Goal: Information Seeking & Learning: Learn about a topic

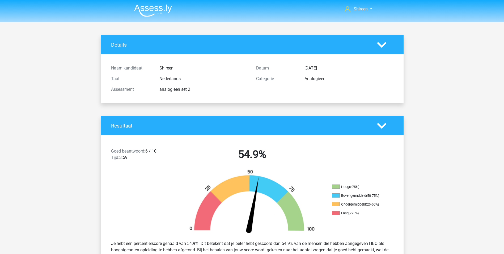
scroll to position [1143, 0]
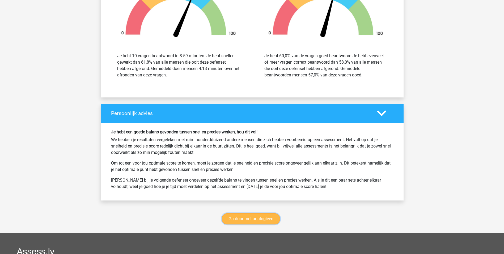
click at [251, 215] on link "Ga door met analogieen" at bounding box center [251, 218] width 58 height 11
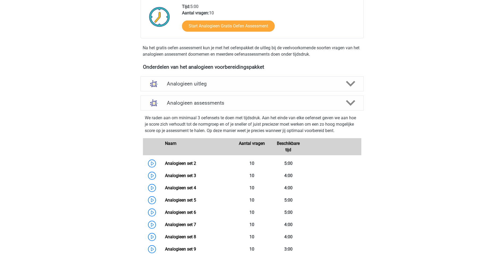
scroll to position [165, 0]
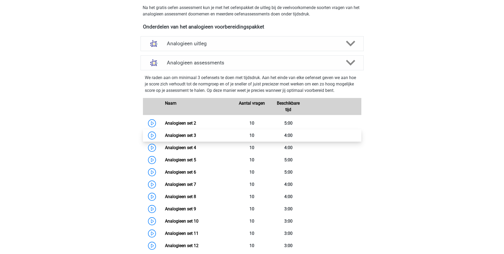
click at [188, 133] on link "Analogieen set 3" at bounding box center [180, 135] width 31 height 5
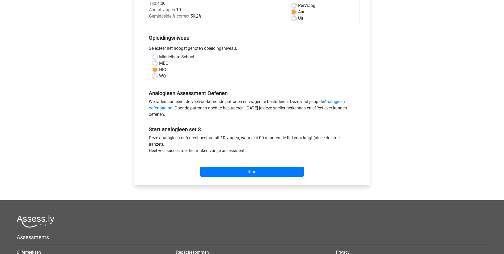
scroll to position [53, 0]
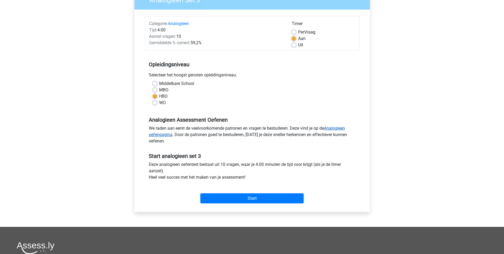
click at [336, 126] on link "Analogieen oefenpagina" at bounding box center [247, 130] width 196 height 11
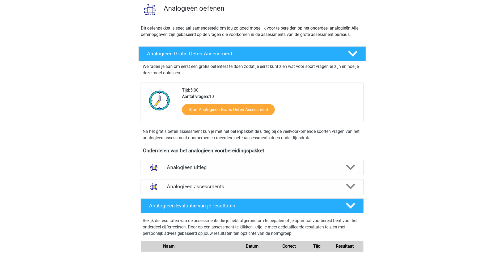
scroll to position [53, 0]
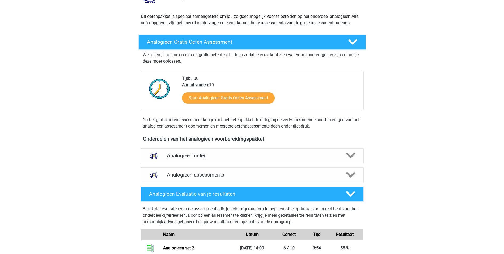
click at [257, 153] on h4 "Analogieen uitleg" at bounding box center [252, 155] width 171 height 6
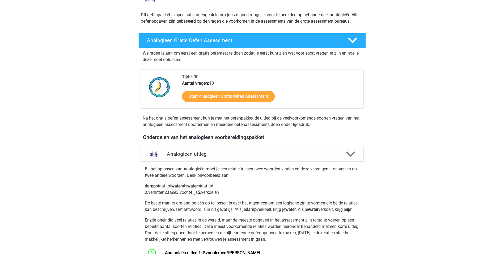
scroll to position [0, 0]
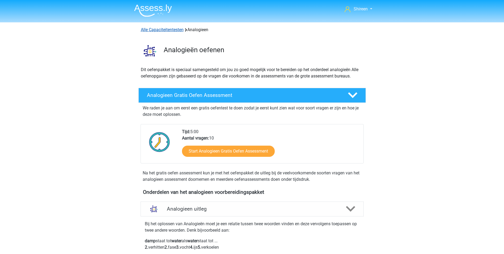
click at [165, 29] on link "Alle Capaciteitentesten" at bounding box center [162, 29] width 43 height 5
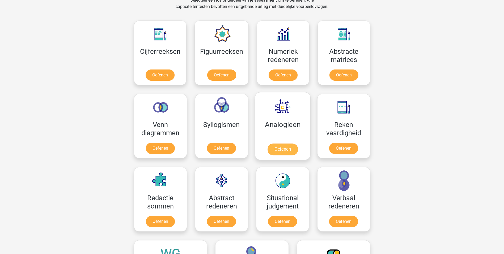
scroll to position [226, 0]
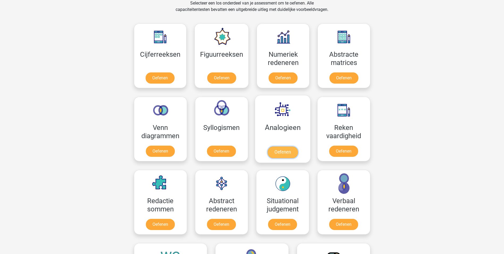
click at [277, 146] on link "Oefenen" at bounding box center [282, 152] width 30 height 12
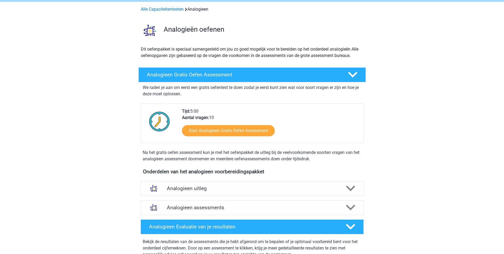
scroll to position [53, 0]
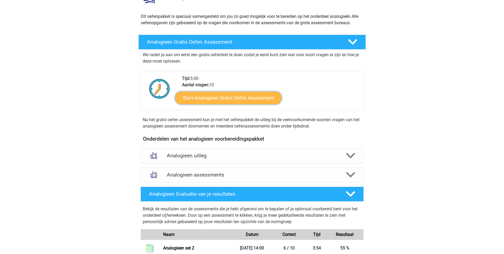
click at [259, 96] on link "Start Analogieen Gratis Oefen Assessment" at bounding box center [228, 97] width 107 height 13
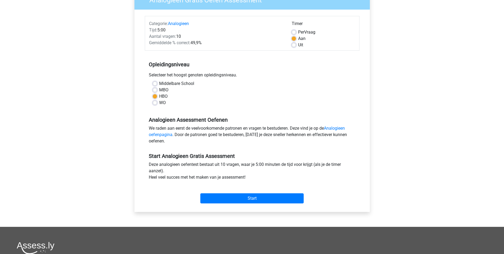
scroll to position [106, 0]
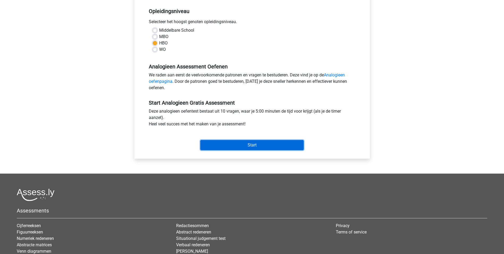
click at [266, 149] on input "Start" at bounding box center [251, 145] width 103 height 10
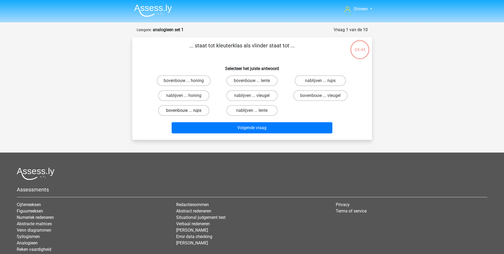
click at [203, 111] on label "bovenbouw ... rups" at bounding box center [183, 110] width 51 height 11
click at [187, 111] on input "bovenbouw ... rups" at bounding box center [185, 111] width 3 height 3
radio input "true"
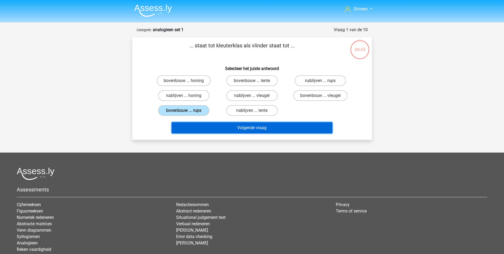
click at [224, 124] on button "Volgende vraag" at bounding box center [252, 127] width 161 height 11
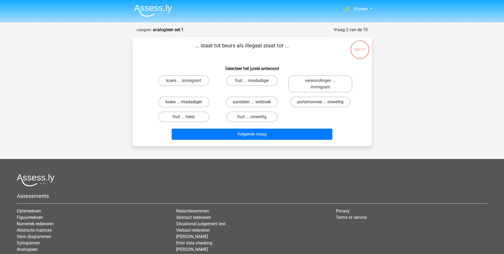
click at [203, 98] on label "koers ... misdadiger" at bounding box center [183, 101] width 51 height 11
click at [187, 102] on input "koers ... misdadiger" at bounding box center [185, 103] width 3 height 3
radio input "true"
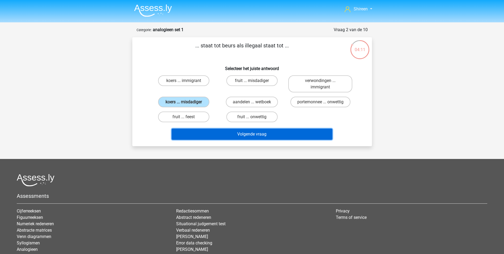
click at [236, 135] on button "Volgende vraag" at bounding box center [252, 133] width 161 height 11
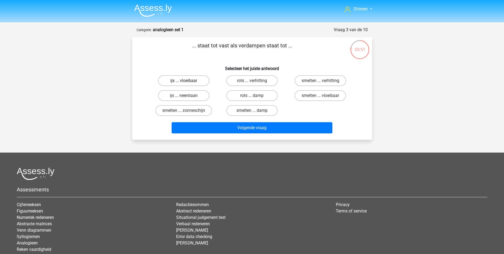
click at [196, 79] on label "ijs ... vloeibaar" at bounding box center [183, 80] width 51 height 11
click at [187, 81] on input "ijs ... vloeibaar" at bounding box center [185, 82] width 3 height 3
radio input "true"
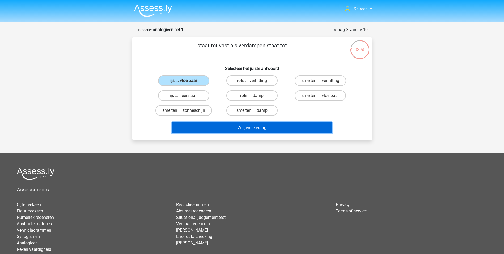
click at [242, 129] on button "Volgende vraag" at bounding box center [252, 127] width 161 height 11
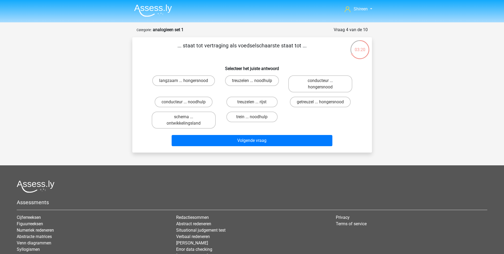
click at [323, 102] on input "getreuzel ... hongersnood" at bounding box center [322, 103] width 3 height 3
radio input "true"
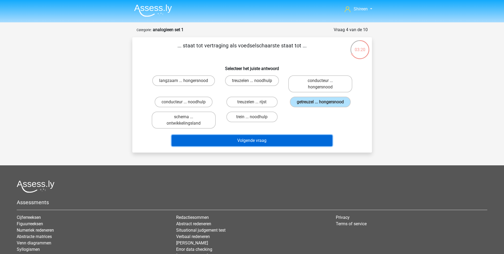
click at [280, 136] on button "Volgende vraag" at bounding box center [252, 140] width 161 height 11
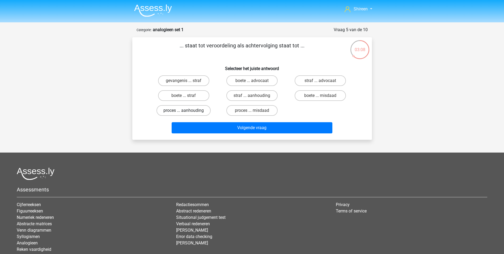
click at [183, 111] on label "proces ... aanhouding" at bounding box center [184, 110] width 54 height 11
click at [184, 111] on input "proces ... aanhouding" at bounding box center [185, 111] width 3 height 3
radio input "true"
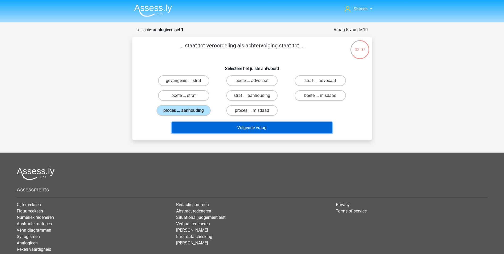
click at [237, 129] on button "Volgende vraag" at bounding box center [252, 127] width 161 height 11
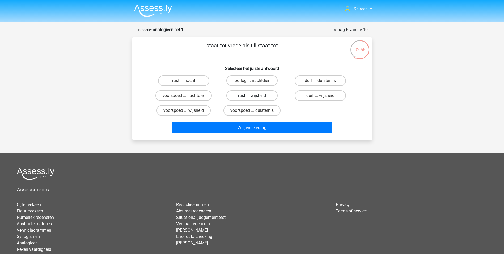
click at [257, 92] on label "rust ... wijsheid" at bounding box center [251, 95] width 51 height 11
click at [255, 95] on input "rust ... wijsheid" at bounding box center [253, 96] width 3 height 3
radio input "true"
click at [313, 95] on label "duif ... wijsheid" at bounding box center [320, 95] width 51 height 11
click at [321, 95] on input "duif ... wijsheid" at bounding box center [322, 96] width 3 height 3
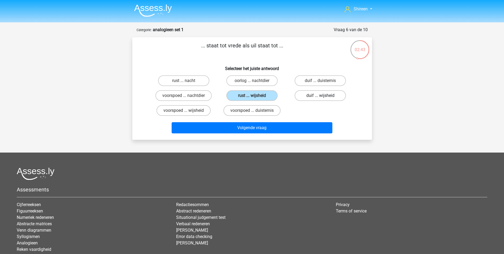
radio input "true"
click at [307, 115] on div "rust ... nacht oorlog ... nachtdier duif ... duisternis voorspoed ... nachtdier…" at bounding box center [252, 95] width 205 height 45
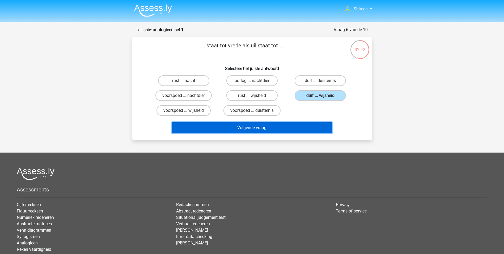
click at [303, 128] on button "Volgende vraag" at bounding box center [252, 127] width 161 height 11
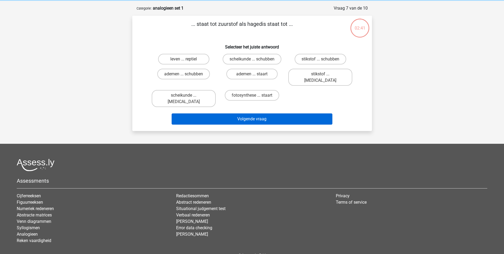
scroll to position [27, 0]
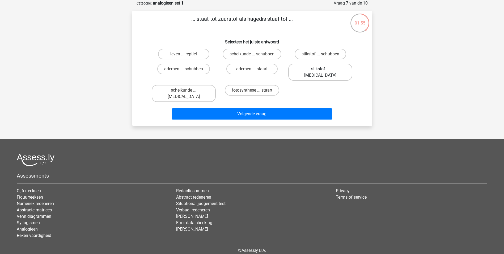
click at [325, 70] on label "stikstof ... krokodil" at bounding box center [320, 72] width 64 height 17
click at [324, 70] on input "stikstof ... krokodil" at bounding box center [322, 70] width 3 height 3
radio input "true"
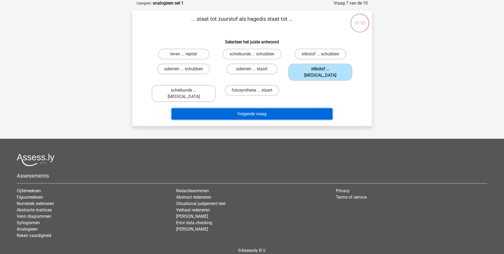
click at [298, 108] on button "Volgende vraag" at bounding box center [252, 113] width 161 height 11
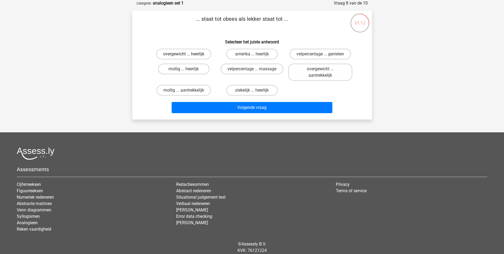
click at [196, 51] on label "overgewicht ... heerlijk" at bounding box center [183, 54] width 55 height 11
click at [187, 54] on input "overgewicht ... heerlijk" at bounding box center [185, 55] width 3 height 3
radio input "true"
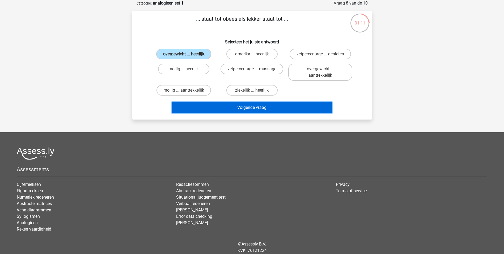
click at [280, 108] on button "Volgende vraag" at bounding box center [252, 107] width 161 height 11
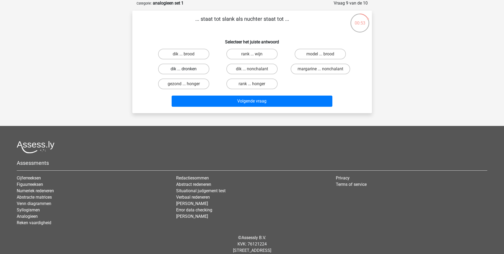
click at [194, 68] on label "dik ... dronken" at bounding box center [183, 69] width 51 height 11
click at [187, 69] on input "dik ... dronken" at bounding box center [185, 70] width 3 height 3
radio input "true"
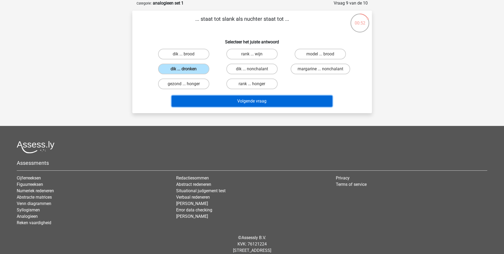
click at [246, 98] on button "Volgende vraag" at bounding box center [252, 100] width 161 height 11
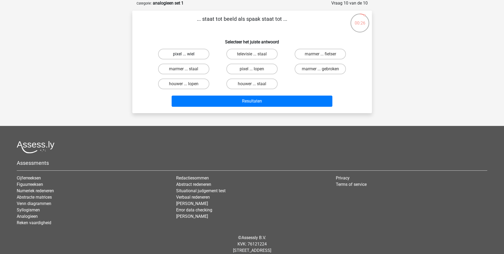
click at [199, 52] on label "pixel ... wiel" at bounding box center [183, 54] width 51 height 11
click at [187, 54] on input "pixel ... wiel" at bounding box center [185, 55] width 3 height 3
radio input "true"
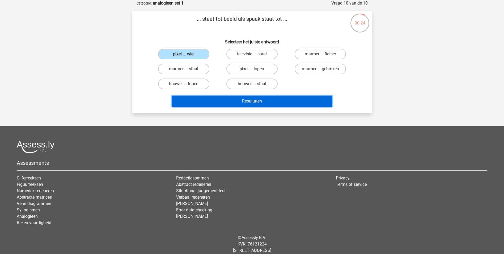
click at [252, 99] on button "Resultaten" at bounding box center [252, 100] width 161 height 11
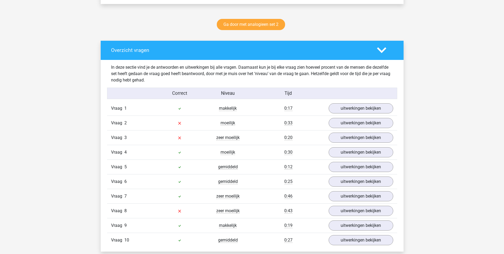
scroll to position [292, 0]
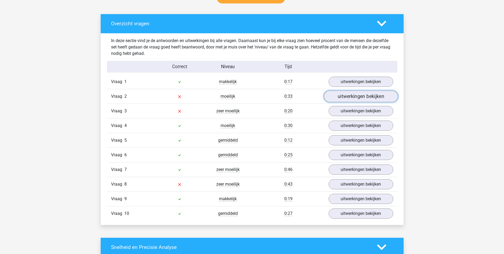
click at [368, 97] on link "uitwerkingen bekijken" at bounding box center [361, 96] width 74 height 12
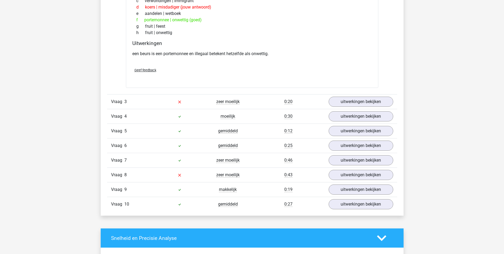
scroll to position [425, 0]
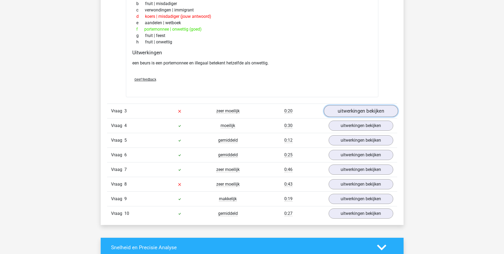
click at [342, 114] on link "uitwerkingen bekijken" at bounding box center [361, 111] width 74 height 12
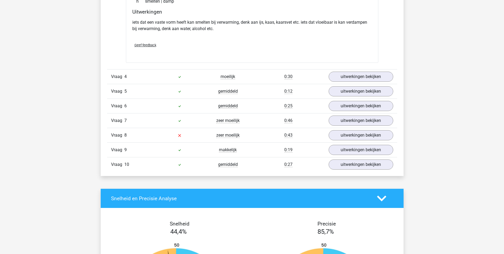
scroll to position [638, 0]
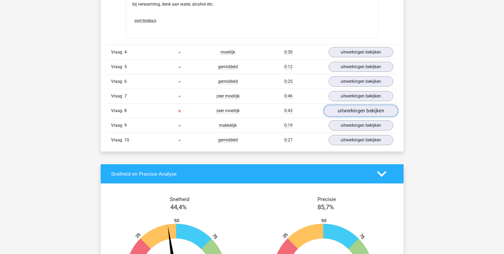
click at [385, 109] on link "uitwerkingen bekijken" at bounding box center [361, 111] width 74 height 12
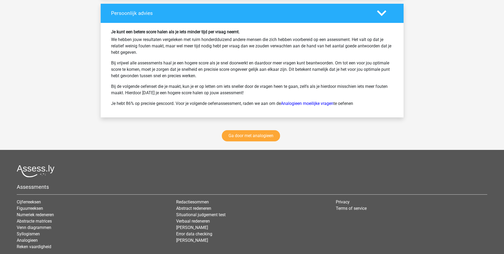
scroll to position [1176, 0]
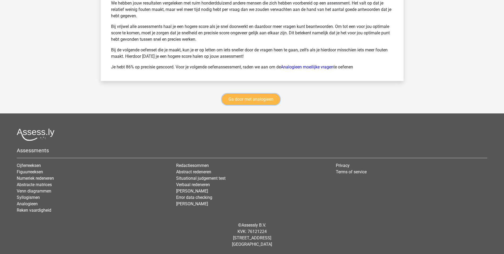
click at [268, 100] on link "Ga door met analogieen" at bounding box center [251, 99] width 58 height 11
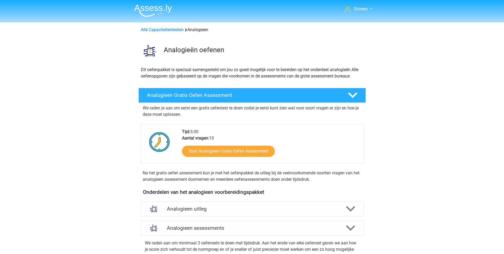
scroll to position [218, 0]
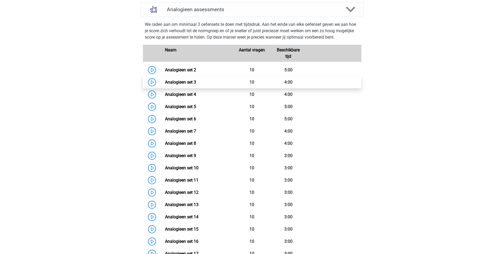
click at [193, 81] on link "Analogieen set 3" at bounding box center [180, 81] width 31 height 5
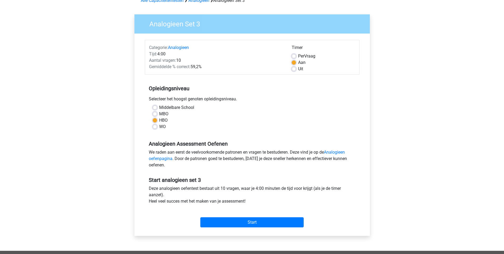
scroll to position [53, 0]
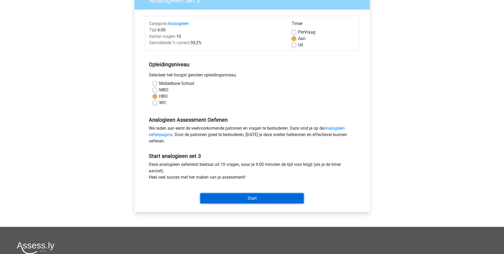
click at [263, 195] on input "Start" at bounding box center [251, 198] width 103 height 10
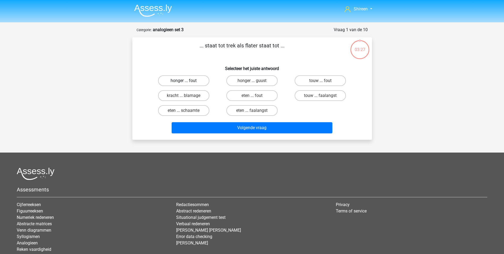
click at [196, 76] on label "honger ... fout" at bounding box center [183, 80] width 51 height 11
click at [187, 81] on input "honger ... fout" at bounding box center [185, 82] width 3 height 3
radio input "true"
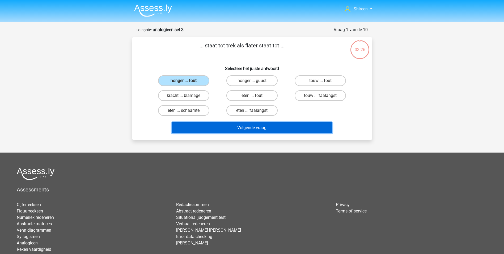
click at [254, 128] on button "Volgende vraag" at bounding box center [252, 127] width 161 height 11
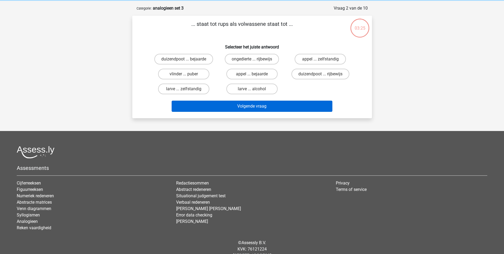
scroll to position [27, 0]
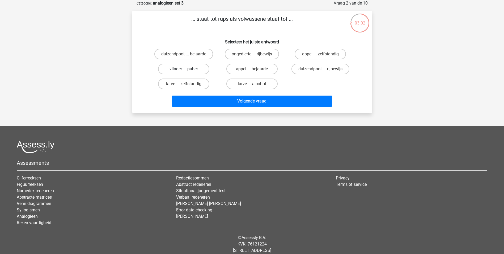
click at [201, 68] on label "vlinder ... puber" at bounding box center [183, 69] width 51 height 11
click at [187, 69] on input "vlinder ... puber" at bounding box center [185, 70] width 3 height 3
radio input "true"
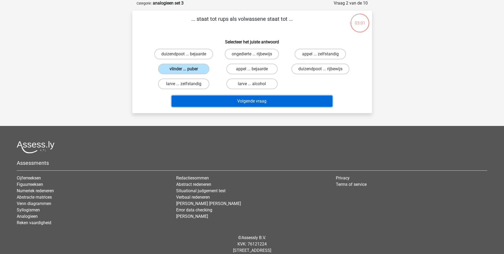
click at [277, 98] on button "Volgende vraag" at bounding box center [252, 100] width 161 height 11
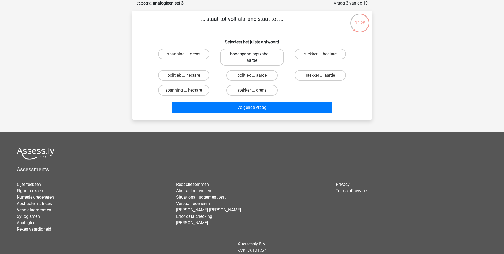
click at [251, 58] on label "hoogspanningskabel ... aarde" at bounding box center [252, 57] width 64 height 17
click at [252, 57] on input "hoogspanningskabel ... aarde" at bounding box center [253, 55] width 3 height 3
radio input "true"
click at [312, 78] on label "stekker ... aarde" at bounding box center [320, 75] width 51 height 11
click at [321, 78] on input "stekker ... aarde" at bounding box center [322, 76] width 3 height 3
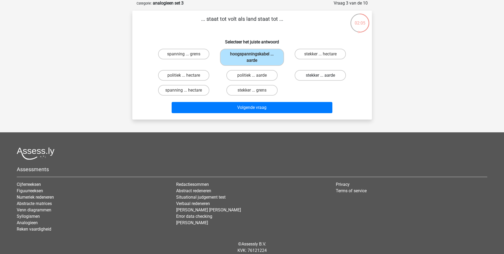
radio input "true"
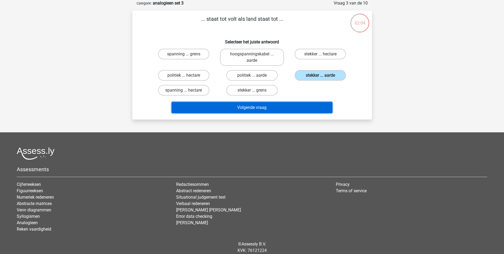
click at [293, 107] on button "Volgende vraag" at bounding box center [252, 107] width 161 height 11
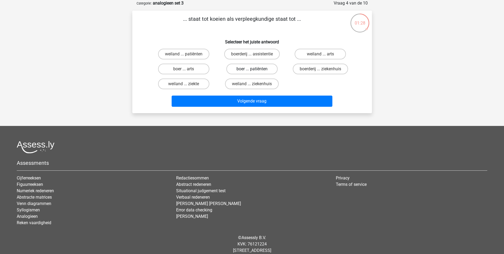
click at [252, 69] on label "boer ... patiënten" at bounding box center [251, 69] width 51 height 11
click at [252, 69] on input "boer ... patiënten" at bounding box center [253, 70] width 3 height 3
radio input "true"
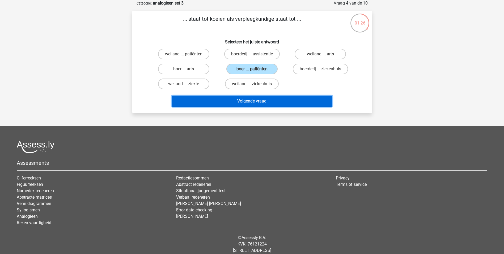
click at [274, 99] on button "Volgende vraag" at bounding box center [252, 100] width 161 height 11
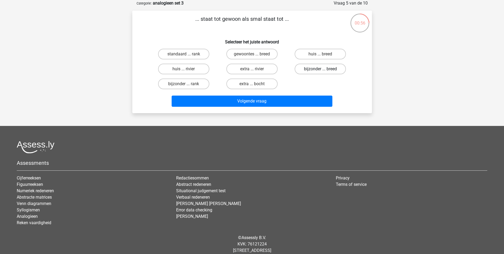
click at [328, 68] on label "bijzonder ... breed" at bounding box center [320, 69] width 51 height 11
click at [324, 69] on input "bijzonder ... breed" at bounding box center [322, 70] width 3 height 3
radio input "true"
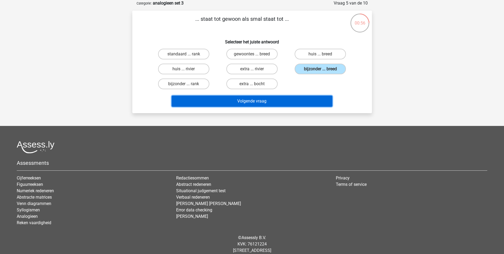
click at [287, 100] on button "Volgende vraag" at bounding box center [252, 100] width 161 height 11
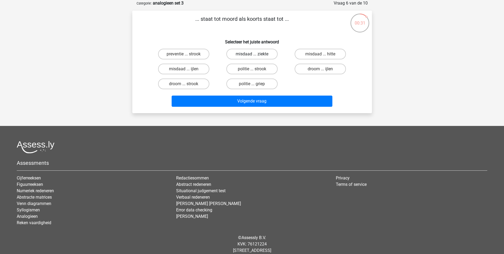
click at [272, 51] on label "misdaad ... ziekte" at bounding box center [251, 54] width 51 height 11
click at [255, 54] on input "misdaad ... ziekte" at bounding box center [253, 55] width 3 height 3
radio input "true"
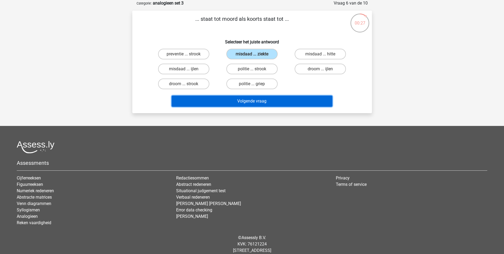
click at [259, 103] on button "Volgende vraag" at bounding box center [252, 100] width 161 height 11
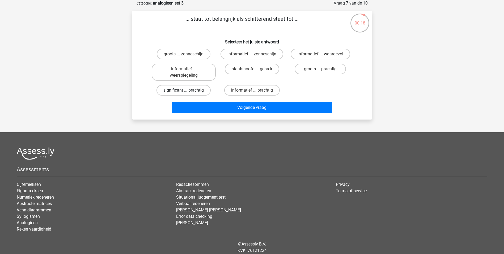
click at [197, 93] on label "significant ... prachtig" at bounding box center [184, 90] width 54 height 11
click at [187, 93] on input "significant ... prachtig" at bounding box center [185, 91] width 3 height 3
radio input "true"
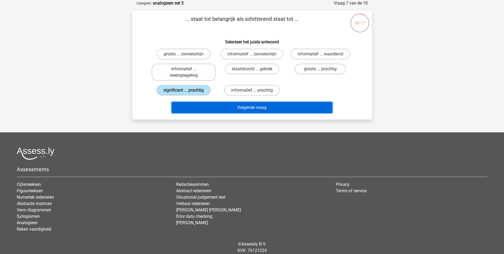
click at [238, 107] on button "Volgende vraag" at bounding box center [252, 107] width 161 height 11
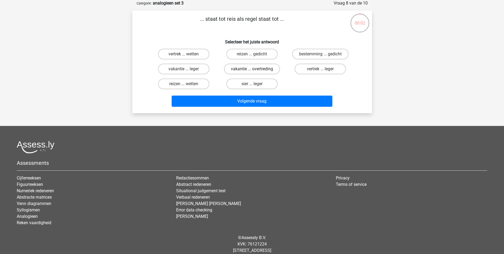
click at [268, 69] on label "vakantie ... overtreding" at bounding box center [252, 69] width 56 height 11
click at [255, 69] on input "vakantie ... overtreding" at bounding box center [253, 70] width 3 height 3
radio input "true"
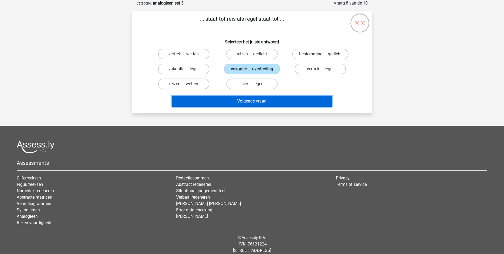
click at [269, 98] on button "Volgende vraag" at bounding box center [252, 100] width 161 height 11
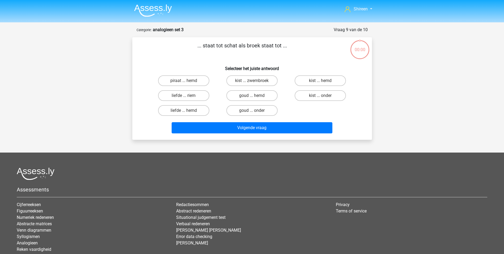
scroll to position [27, 0]
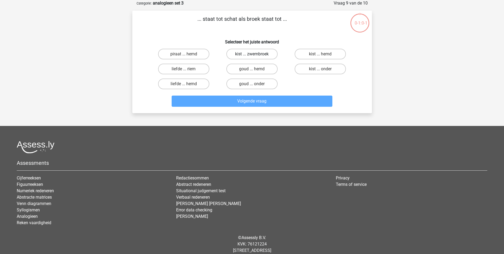
click at [266, 54] on label "kist ... zwembroek" at bounding box center [251, 54] width 51 height 11
click at [255, 54] on input "kist ... zwembroek" at bounding box center [253, 55] width 3 height 3
radio input "true"
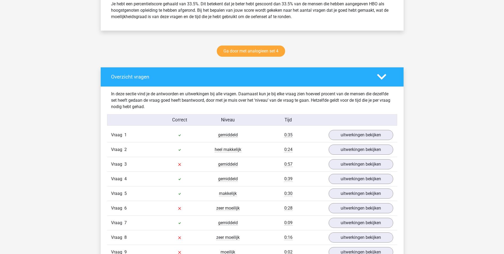
scroll to position [292, 0]
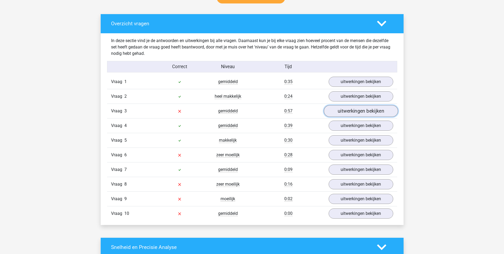
click at [332, 109] on link "uitwerkingen bekijken" at bounding box center [361, 111] width 74 height 12
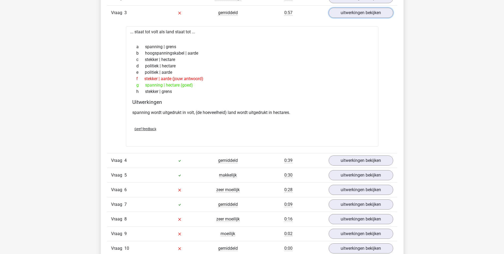
scroll to position [425, 0]
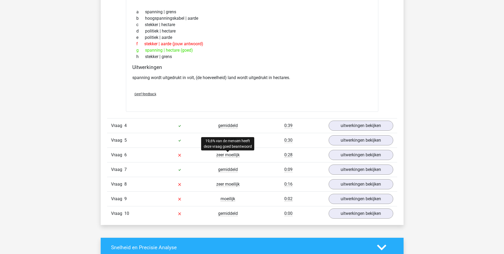
click at [228, 157] on span "zeer moeilijk" at bounding box center [227, 154] width 23 height 5
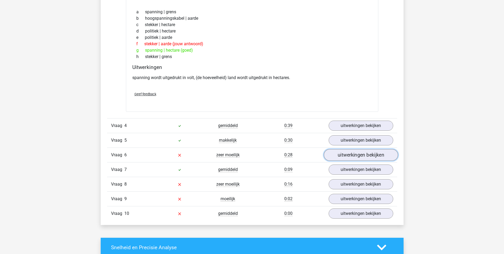
click at [342, 155] on link "uitwerkingen bekijken" at bounding box center [361, 155] width 74 height 12
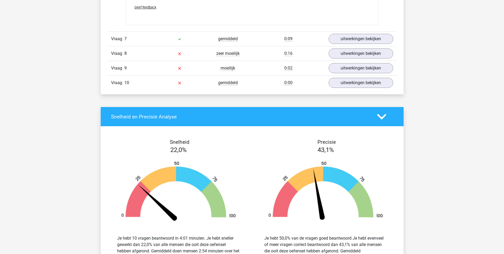
scroll to position [665, 0]
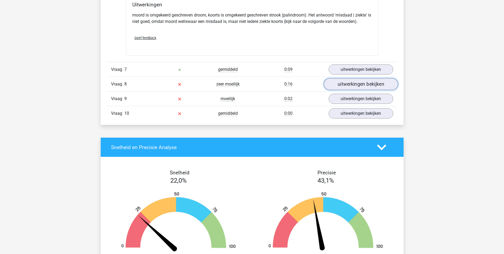
click at [339, 85] on link "uitwerkingen bekijken" at bounding box center [361, 84] width 74 height 12
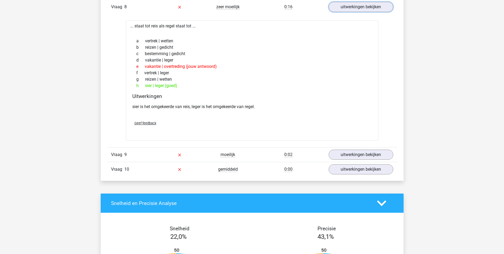
scroll to position [744, 0]
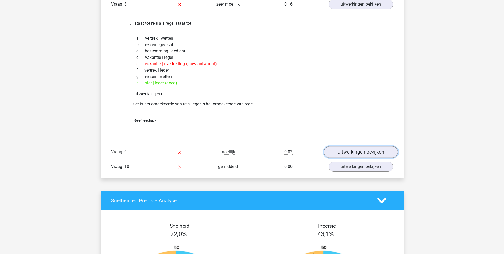
click at [353, 156] on link "uitwerkingen bekijken" at bounding box center [361, 152] width 74 height 12
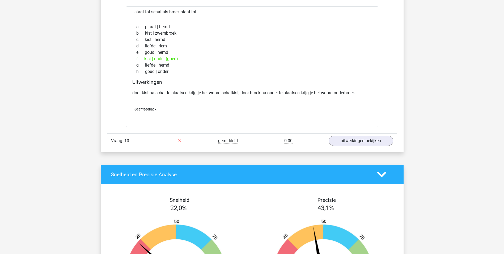
scroll to position [904, 0]
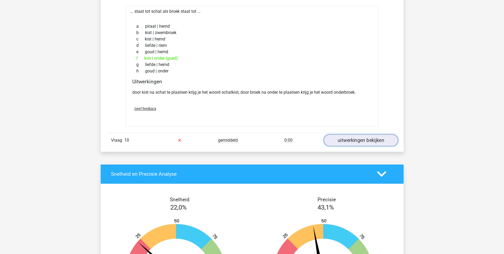
click at [359, 141] on link "uitwerkingen bekijken" at bounding box center [361, 140] width 74 height 12
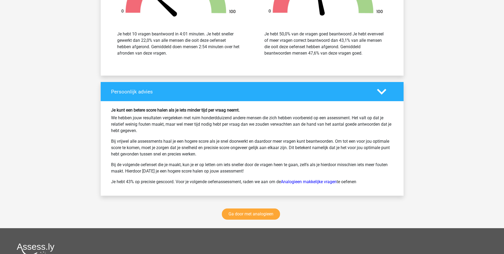
scroll to position [1303, 0]
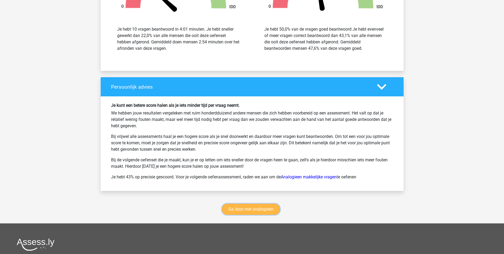
click at [263, 208] on link "Ga door met analogieen" at bounding box center [251, 208] width 58 height 11
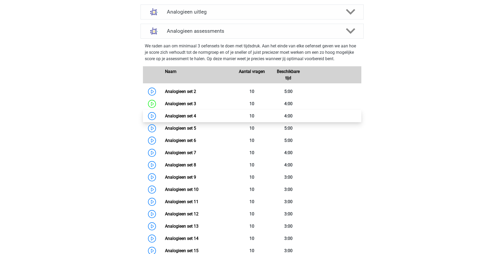
scroll to position [192, 0]
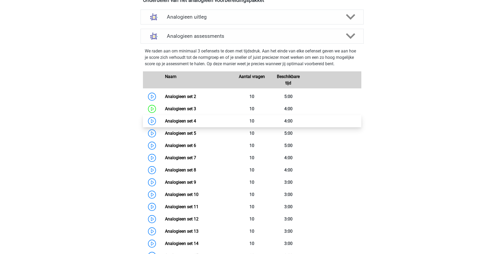
click at [165, 119] on link "Analogieen set 4" at bounding box center [180, 120] width 31 height 5
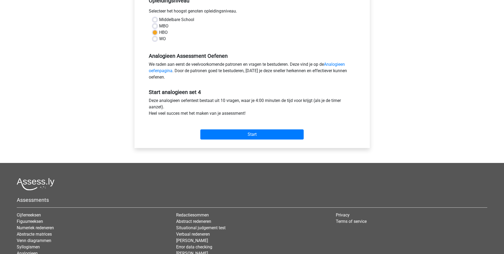
scroll to position [159, 0]
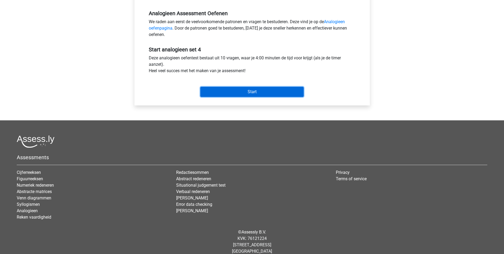
click at [263, 96] on input "Start" at bounding box center [251, 92] width 103 height 10
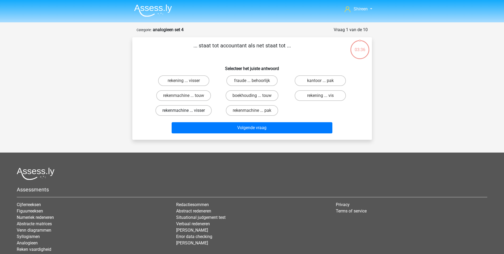
click at [199, 108] on label "rekenmachine ... visser" at bounding box center [184, 110] width 56 height 11
click at [187, 110] on input "rekenmachine ... visser" at bounding box center [185, 111] width 3 height 3
radio input "true"
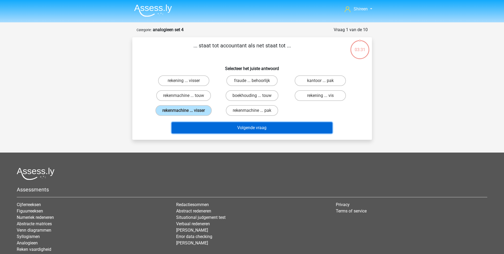
click at [244, 127] on button "Volgende vraag" at bounding box center [252, 127] width 161 height 11
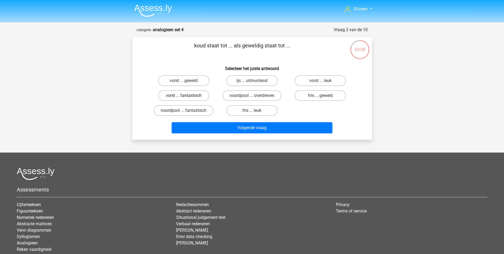
click at [197, 95] on label "vorst ... fantastisch" at bounding box center [183, 95] width 51 height 11
click at [187, 95] on input "vorst ... fantastisch" at bounding box center [185, 96] width 3 height 3
radio input "true"
click at [324, 78] on label "vorst ... leuk" at bounding box center [320, 80] width 51 height 11
click at [324, 81] on input "vorst ... leuk" at bounding box center [322, 82] width 3 height 3
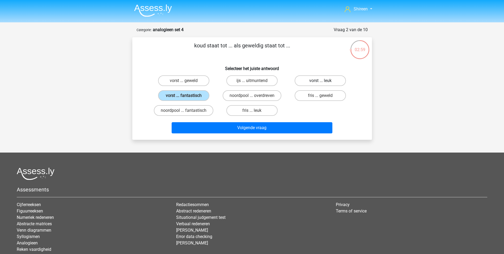
radio input "true"
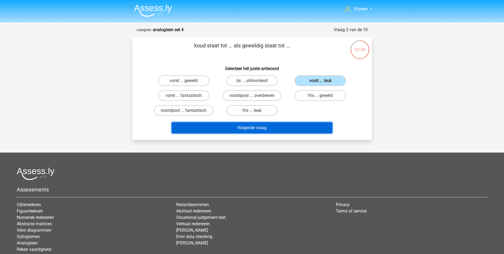
click at [307, 126] on button "Volgende vraag" at bounding box center [252, 127] width 161 height 11
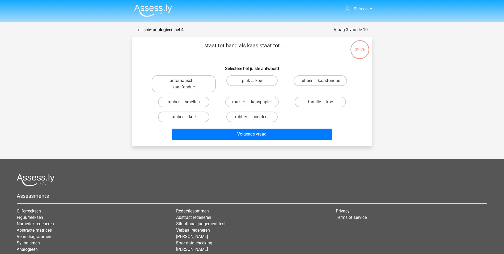
click at [202, 116] on label "rubber ... koe" at bounding box center [183, 116] width 51 height 11
click at [187, 117] on input "rubber ... koe" at bounding box center [185, 118] width 3 height 3
radio input "true"
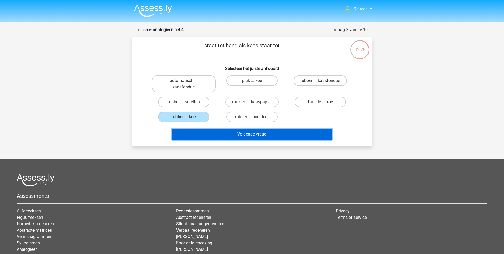
click at [240, 135] on button "Volgende vraag" at bounding box center [252, 133] width 161 height 11
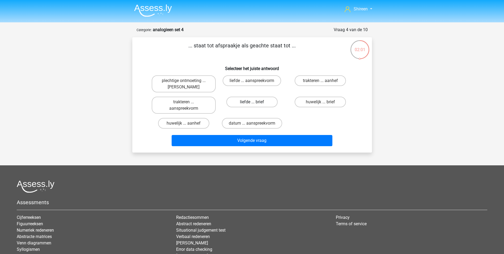
click at [264, 98] on label "liefde ... brief" at bounding box center [251, 101] width 51 height 11
click at [255, 102] on input "liefde ... brief" at bounding box center [253, 103] width 3 height 3
radio input "true"
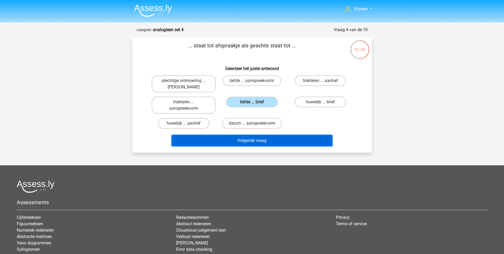
click at [264, 141] on button "Volgende vraag" at bounding box center [252, 140] width 161 height 11
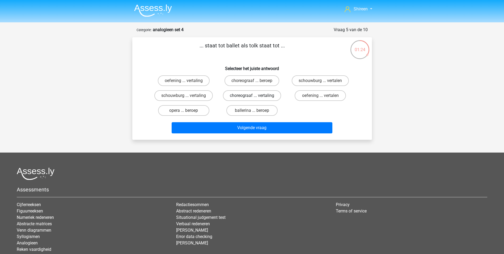
click at [270, 94] on label "choreograaf ... vertaling" at bounding box center [252, 95] width 58 height 11
click at [255, 95] on input "choreograaf ... vertaling" at bounding box center [253, 96] width 3 height 3
radio input "true"
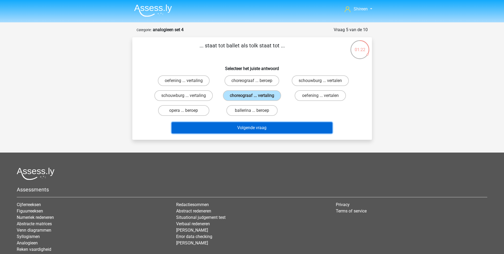
click at [242, 126] on button "Volgende vraag" at bounding box center [252, 127] width 161 height 11
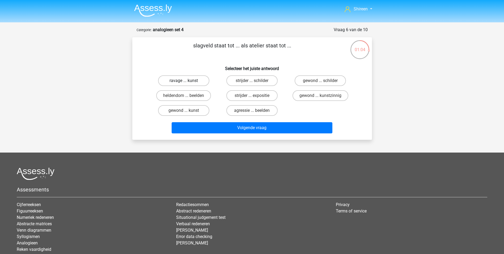
click at [200, 80] on label "ravage ... kunst" at bounding box center [183, 80] width 51 height 11
click at [187, 81] on input "ravage ... kunst" at bounding box center [185, 82] width 3 height 3
radio input "true"
click at [246, 84] on label "strijder ... schilder" at bounding box center [251, 80] width 51 height 11
click at [252, 84] on input "strijder ... schilder" at bounding box center [253, 82] width 3 height 3
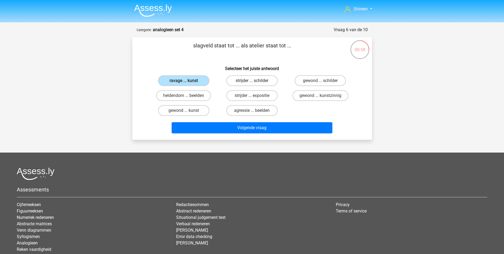
radio input "true"
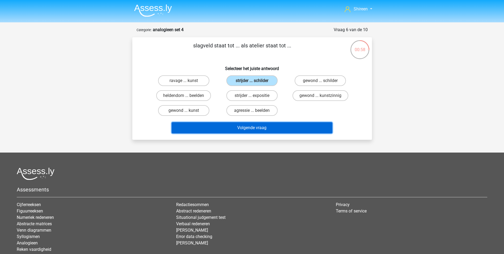
click at [273, 127] on button "Volgende vraag" at bounding box center [252, 127] width 161 height 11
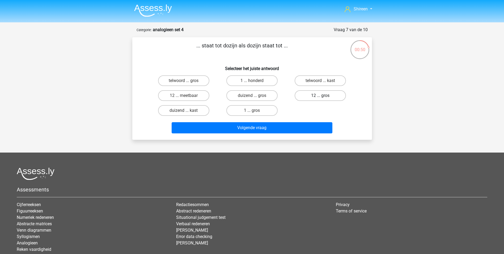
click at [333, 95] on label "12 ... gros" at bounding box center [320, 95] width 51 height 11
click at [324, 95] on input "12 ... gros" at bounding box center [322, 96] width 3 height 3
radio input "true"
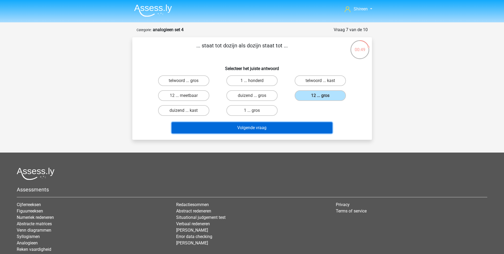
click at [284, 127] on button "Volgende vraag" at bounding box center [252, 127] width 161 height 11
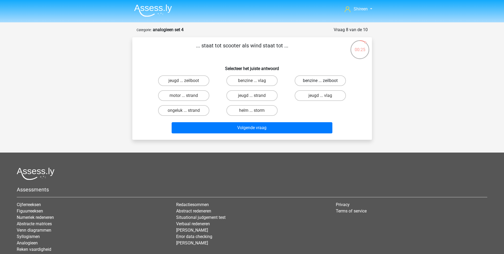
click at [337, 80] on label "benzine ... zeilboot" at bounding box center [320, 80] width 51 height 11
click at [324, 81] on input "benzine ... zeilboot" at bounding box center [322, 82] width 3 height 3
radio input "true"
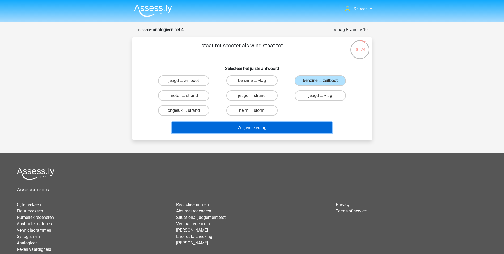
click at [288, 129] on button "Volgende vraag" at bounding box center [252, 127] width 161 height 11
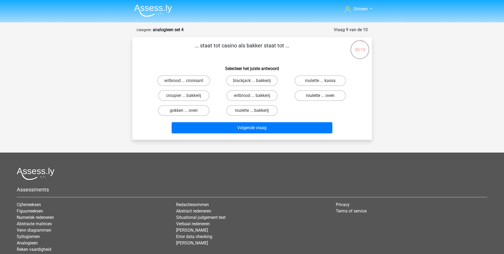
click at [307, 94] on label "roulette ... oven" at bounding box center [320, 95] width 51 height 11
click at [321, 95] on input "roulette ... oven" at bounding box center [322, 96] width 3 height 3
radio input "true"
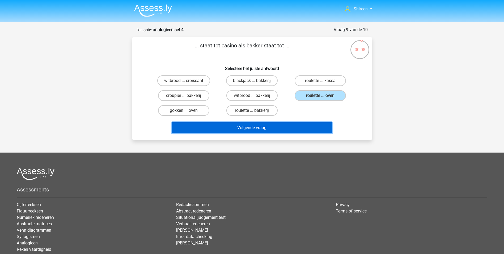
click at [287, 128] on button "Volgende vraag" at bounding box center [252, 127] width 161 height 11
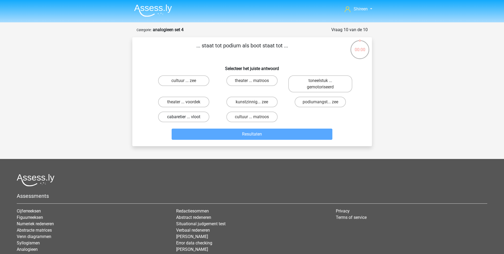
click at [197, 116] on label "cabaretier ... vloot" at bounding box center [183, 116] width 51 height 11
click at [187, 117] on input "cabaretier ... vloot" at bounding box center [185, 118] width 3 height 3
radio input "true"
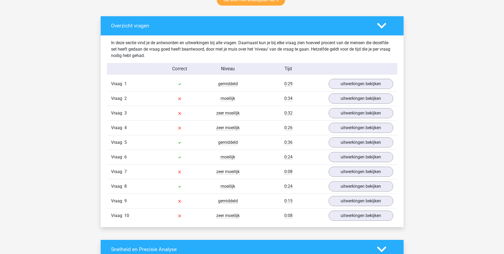
scroll to position [319, 0]
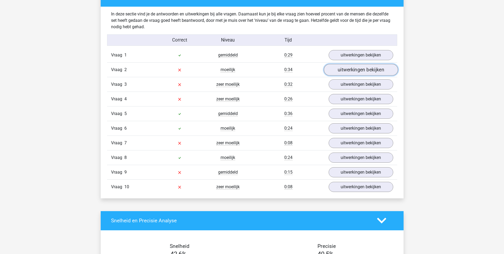
click at [343, 68] on link "uitwerkingen bekijken" at bounding box center [361, 70] width 74 height 12
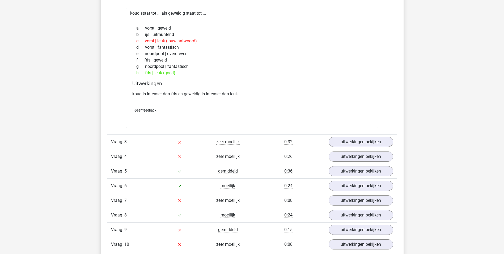
scroll to position [425, 0]
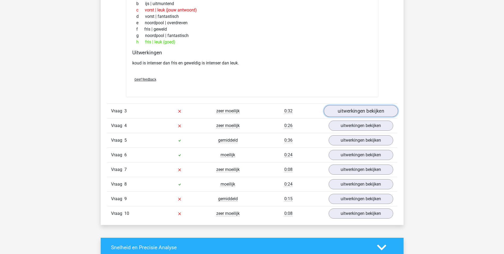
click at [357, 107] on link "uitwerkingen bekijken" at bounding box center [361, 111] width 74 height 12
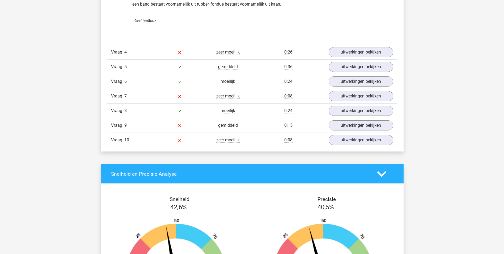
scroll to position [585, 0]
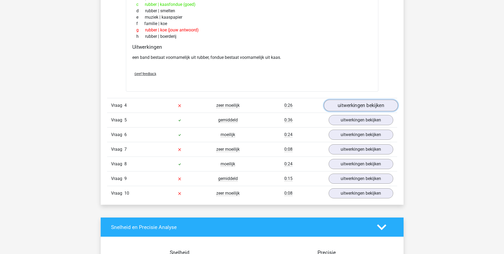
click at [343, 106] on link "uitwerkingen bekijken" at bounding box center [361, 105] width 74 height 12
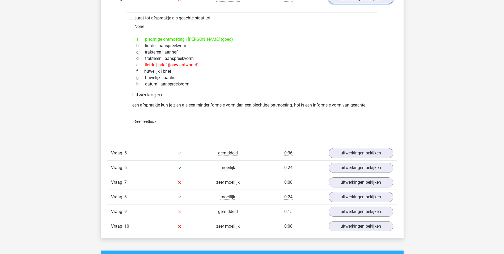
scroll to position [744, 0]
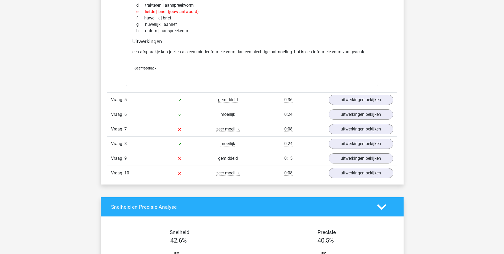
click at [339, 134] on div "Vraag 7 zeer moeilijk 0:08 uitwerkingen bekijken" at bounding box center [252, 128] width 290 height 15
click at [341, 130] on link "uitwerkingen bekijken" at bounding box center [361, 129] width 74 height 12
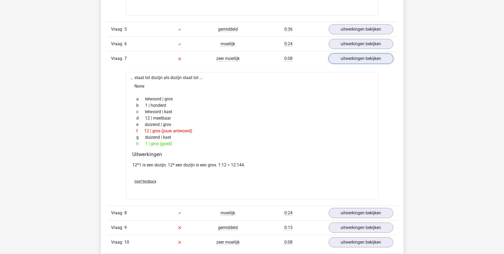
scroll to position [824, 0]
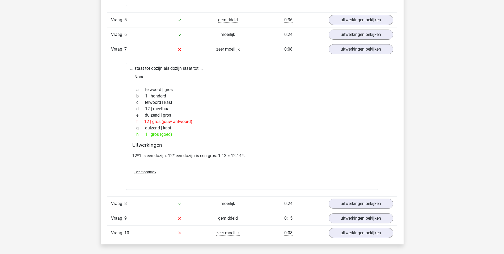
drag, startPoint x: 238, startPoint y: 97, endPoint x: 222, endPoint y: 85, distance: 20.7
click at [222, 85] on div "a telwoord | gros b 1 | honderd c telwoord | kast d 12 | meetbaar e duizend | g…" at bounding box center [252, 111] width 240 height 55
drag, startPoint x: 224, startPoint y: 78, endPoint x: 211, endPoint y: 78, distance: 12.8
click at [211, 78] on div "None" at bounding box center [252, 77] width 244 height 11
drag, startPoint x: 236, startPoint y: 106, endPoint x: 222, endPoint y: 88, distance: 22.2
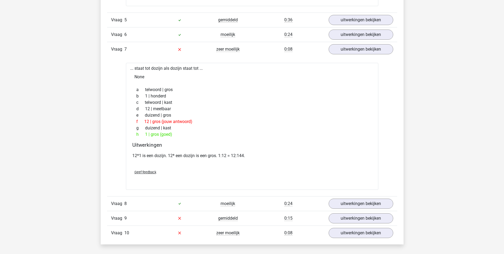
click at [222, 88] on div "a telwoord | gros" at bounding box center [252, 89] width 240 height 6
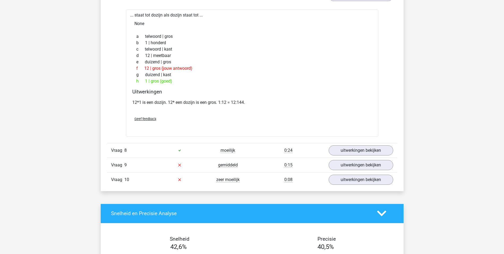
scroll to position [904, 0]
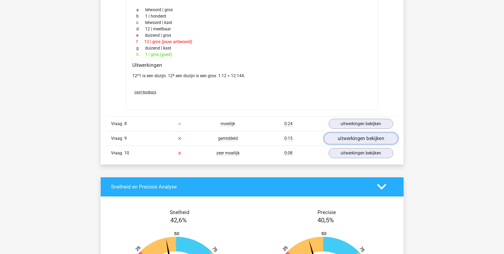
click at [339, 137] on link "uitwerkingen bekijken" at bounding box center [361, 138] width 74 height 12
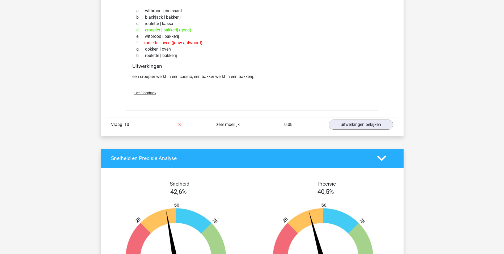
scroll to position [1090, 0]
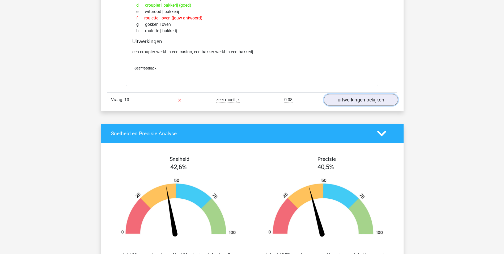
click at [337, 98] on link "uitwerkingen bekijken" at bounding box center [361, 100] width 74 height 12
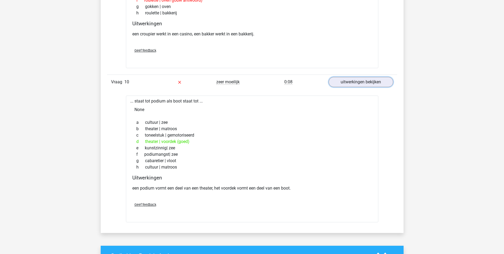
scroll to position [1116, 0]
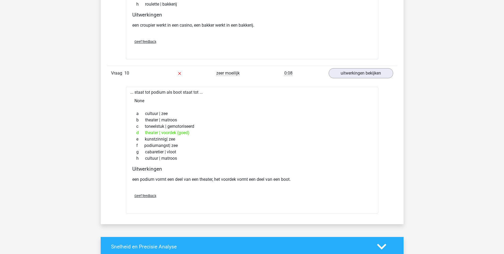
click at [374, 68] on div "Vraag 10 zeer moeilijk 0:08 uitwerkingen bekijken" at bounding box center [252, 73] width 290 height 15
click at [372, 70] on link "uitwerkingen bekijken" at bounding box center [361, 73] width 74 height 12
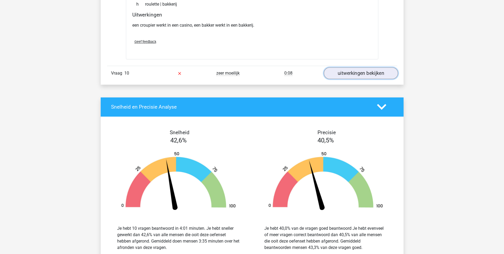
click at [371, 70] on link "uitwerkingen bekijken" at bounding box center [361, 73] width 74 height 12
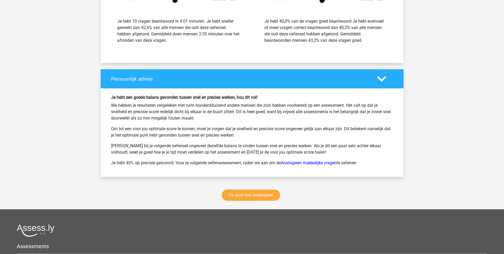
scroll to position [1489, 0]
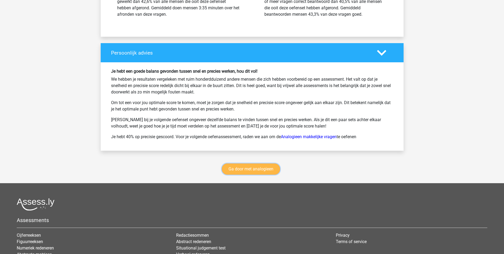
click at [263, 170] on link "Ga door met analogieen" at bounding box center [251, 168] width 58 height 11
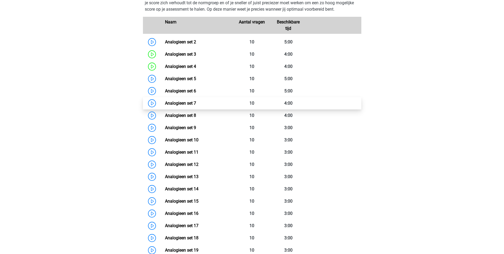
scroll to position [192, 0]
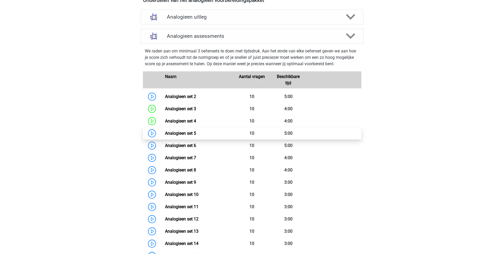
click at [165, 133] on link "Analogieen set 5" at bounding box center [180, 133] width 31 height 5
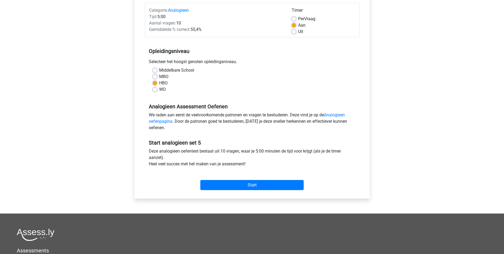
scroll to position [80, 0]
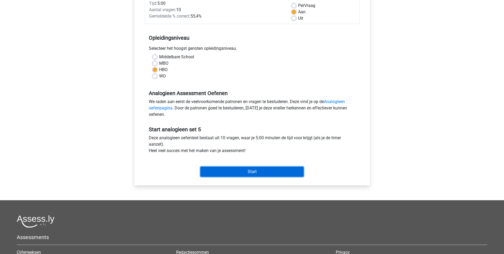
click at [265, 173] on input "Start" at bounding box center [251, 171] width 103 height 10
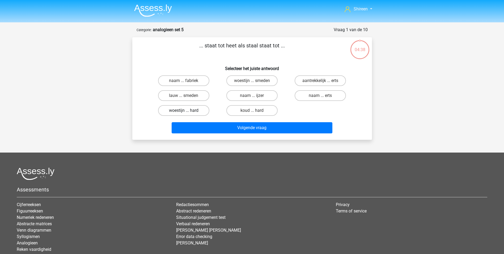
click at [205, 111] on label "woestijn ... hard" at bounding box center [183, 110] width 51 height 11
click at [187, 111] on input "woestijn ... hard" at bounding box center [185, 111] width 3 height 3
radio input "true"
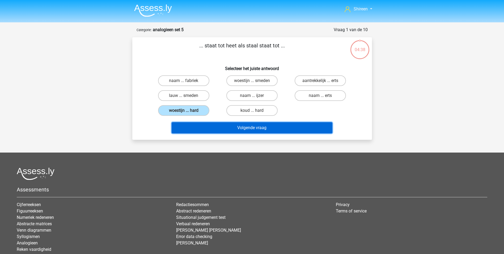
click at [255, 131] on button "Volgende vraag" at bounding box center [252, 127] width 161 height 11
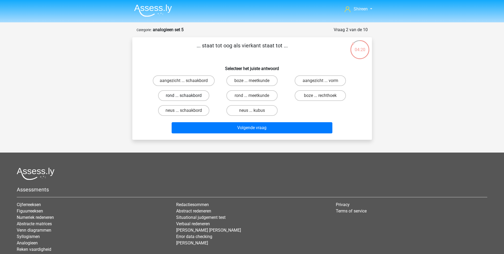
click at [188, 96] on label "rond ... schaakbord" at bounding box center [183, 95] width 51 height 11
click at [187, 96] on input "rond ... schaakbord" at bounding box center [185, 96] width 3 height 3
radio input "true"
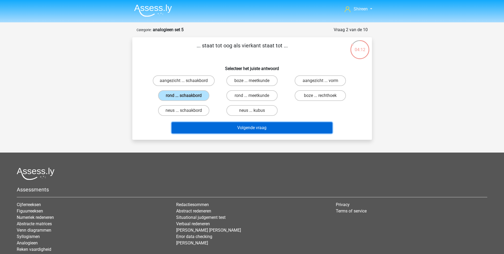
click at [263, 126] on button "Volgende vraag" at bounding box center [252, 127] width 161 height 11
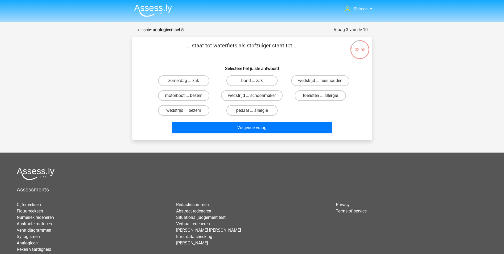
click at [262, 79] on label "band ... zak" at bounding box center [251, 80] width 51 height 11
click at [255, 81] on input "band ... zak" at bounding box center [253, 82] width 3 height 3
radio input "true"
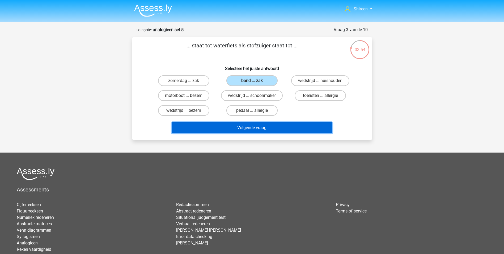
click at [266, 127] on button "Volgende vraag" at bounding box center [252, 127] width 161 height 11
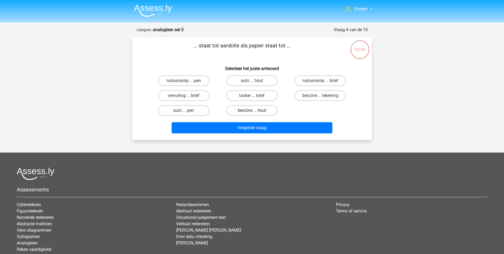
click at [273, 112] on label "benzine ... hout" at bounding box center [251, 110] width 51 height 11
click at [255, 112] on input "benzine ... hout" at bounding box center [253, 111] width 3 height 3
radio input "true"
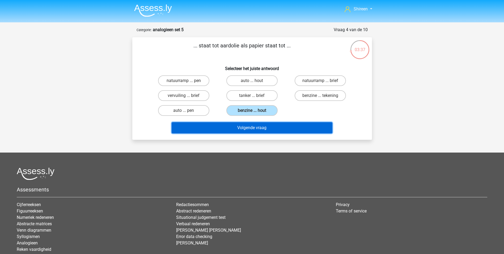
click at [272, 130] on button "Volgende vraag" at bounding box center [252, 127] width 161 height 11
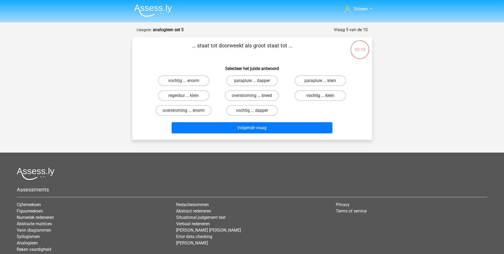
click at [306, 98] on label "vochtig ... klein" at bounding box center [320, 95] width 51 height 11
click at [321, 98] on input "vochtig ... klein" at bounding box center [322, 96] width 3 height 3
radio input "true"
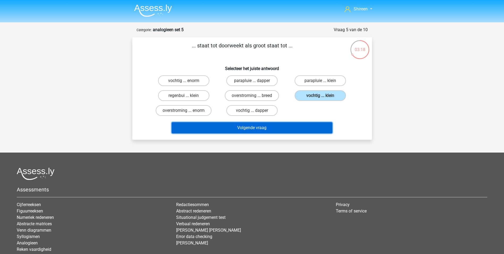
click at [287, 129] on button "Volgende vraag" at bounding box center [252, 127] width 161 height 11
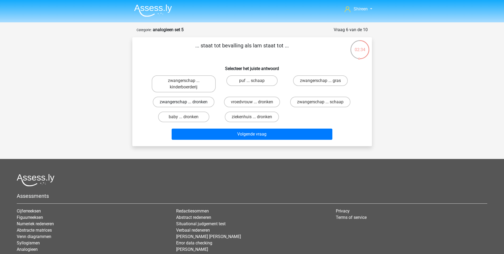
click at [210, 100] on label "zwangerschap ... dronken" at bounding box center [184, 101] width 62 height 11
click at [187, 102] on input "zwangerschap ... dronken" at bounding box center [185, 103] width 3 height 3
radio input "true"
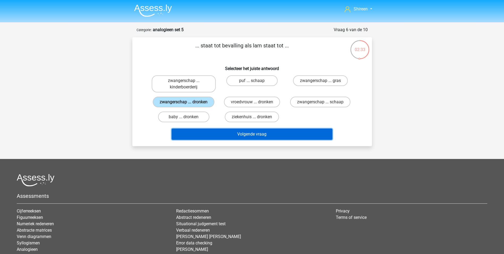
click at [247, 133] on button "Volgende vraag" at bounding box center [252, 133] width 161 height 11
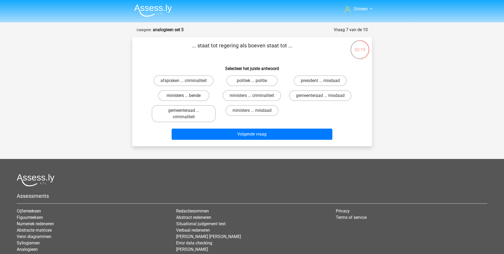
click at [199, 95] on label "ministers ... bende" at bounding box center [183, 95] width 51 height 11
click at [187, 95] on input "ministers ... bende" at bounding box center [185, 96] width 3 height 3
radio input "true"
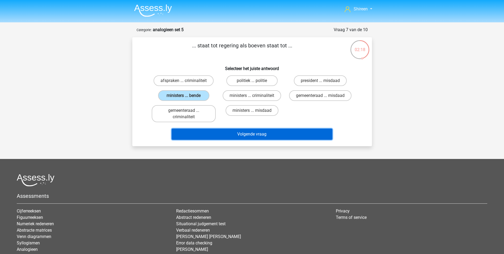
click at [250, 132] on button "Volgende vraag" at bounding box center [252, 133] width 161 height 11
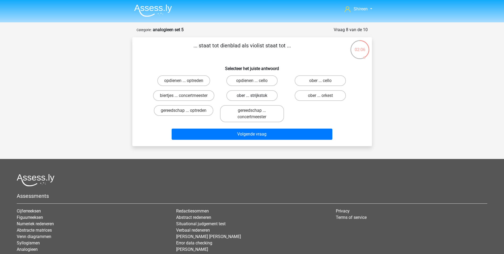
click at [261, 95] on label "ober ... strijkstok" at bounding box center [251, 95] width 51 height 11
click at [255, 95] on input "ober ... strijkstok" at bounding box center [253, 96] width 3 height 3
radio input "true"
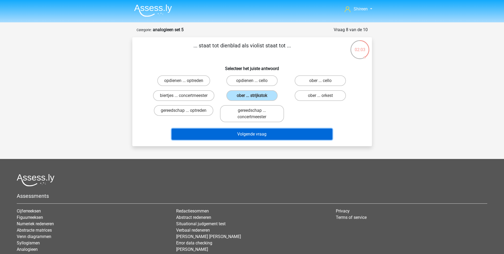
click at [264, 134] on button "Volgende vraag" at bounding box center [252, 133] width 161 height 11
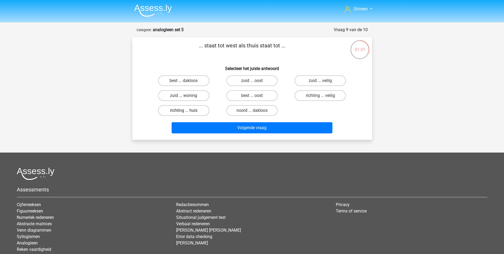
click at [187, 109] on label "richting ... huis" at bounding box center [183, 110] width 51 height 11
click at [187, 110] on input "richting ... huis" at bounding box center [185, 111] width 3 height 3
radio input "true"
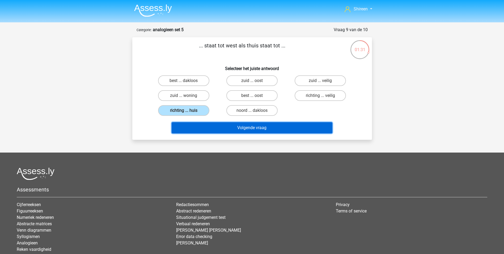
click at [230, 127] on button "Volgende vraag" at bounding box center [252, 127] width 161 height 11
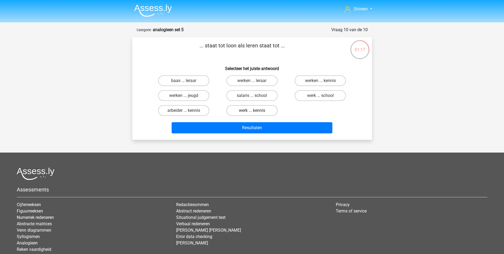
click at [248, 110] on label "werk ... kennis" at bounding box center [251, 110] width 51 height 11
click at [252, 110] on input "werk ... kennis" at bounding box center [253, 111] width 3 height 3
radio input "true"
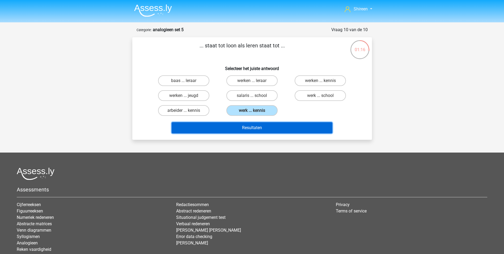
click at [252, 123] on button "Resultaten" at bounding box center [252, 127] width 161 height 11
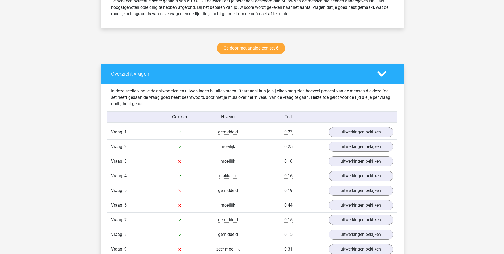
scroll to position [292, 0]
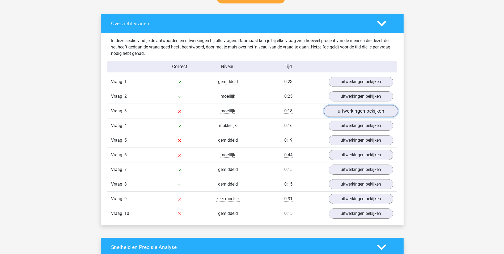
click at [361, 112] on link "uitwerkingen bekijken" at bounding box center [361, 111] width 74 height 12
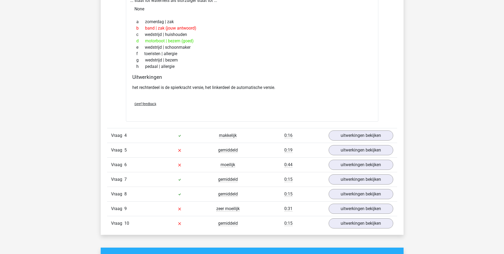
scroll to position [425, 0]
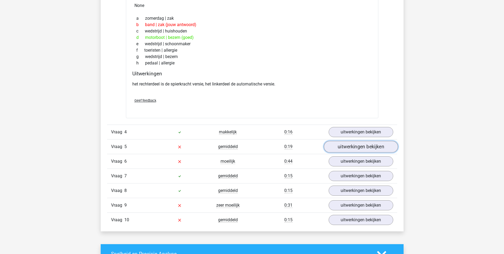
click at [350, 146] on link "uitwerkingen bekijken" at bounding box center [361, 147] width 74 height 12
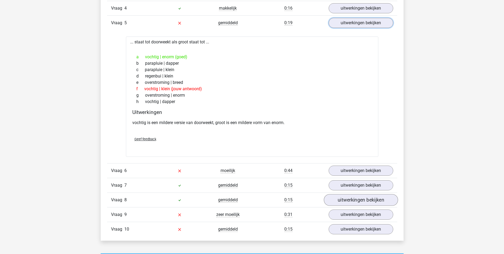
scroll to position [558, 0]
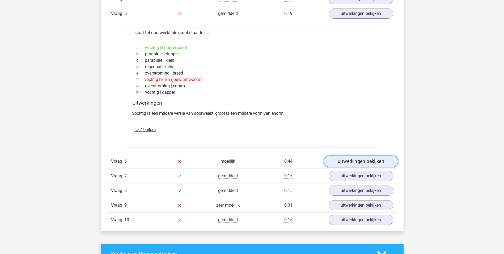
click at [352, 162] on link "uitwerkingen bekijken" at bounding box center [361, 161] width 74 height 12
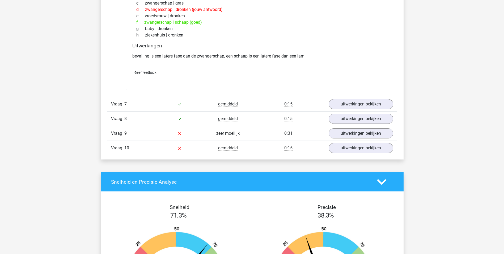
scroll to position [771, 0]
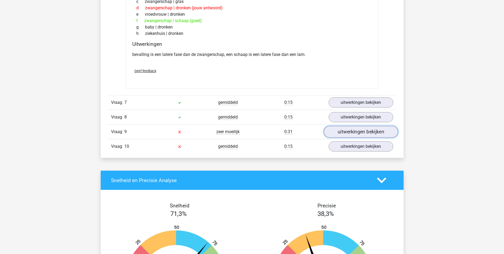
click at [341, 134] on link "uitwerkingen bekijken" at bounding box center [361, 132] width 74 height 12
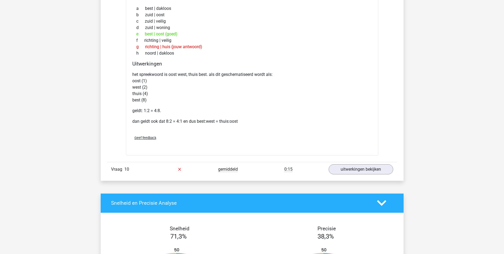
scroll to position [957, 0]
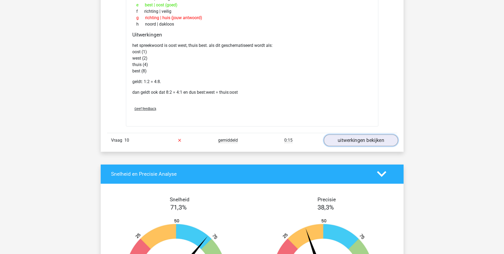
click at [354, 140] on link "uitwerkingen bekijken" at bounding box center [361, 140] width 74 height 12
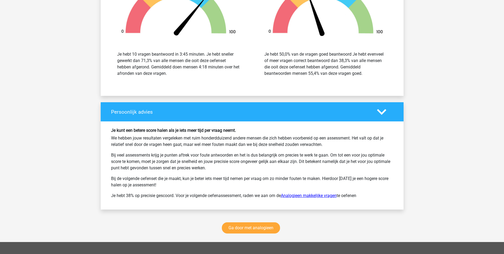
scroll to position [1329, 0]
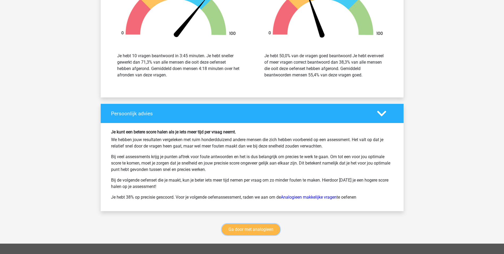
click at [257, 229] on link "Ga door met analogieen" at bounding box center [251, 229] width 58 height 11
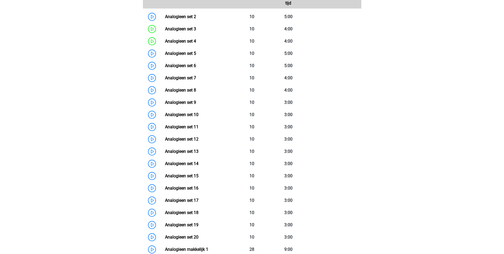
scroll to position [192, 0]
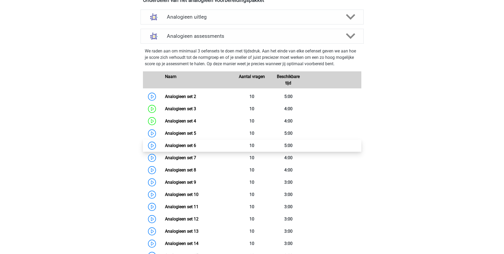
click at [165, 144] on link "Analogieen set 6" at bounding box center [180, 145] width 31 height 5
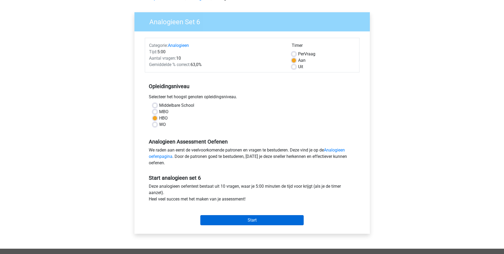
scroll to position [80, 0]
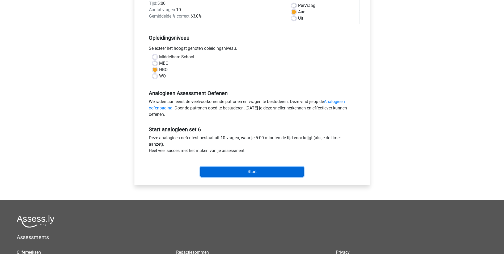
click at [268, 173] on input "Start" at bounding box center [251, 171] width 103 height 10
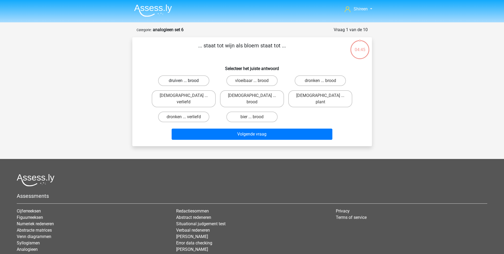
click at [193, 78] on label "druiven ... brood" at bounding box center [183, 80] width 51 height 11
click at [187, 81] on input "druiven ... brood" at bounding box center [185, 82] width 3 height 3
radio input "true"
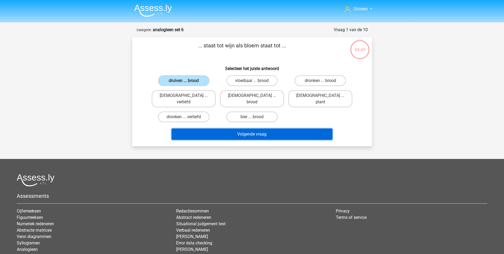
click at [255, 129] on button "Volgende vraag" at bounding box center [252, 133] width 161 height 11
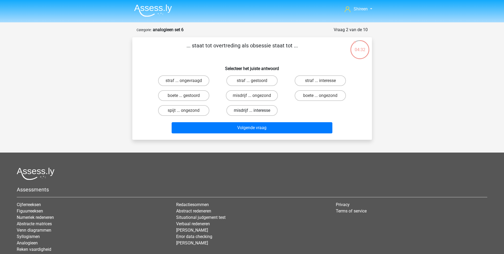
click at [268, 110] on label "misdrijf ... interesse" at bounding box center [251, 110] width 51 height 11
click at [255, 110] on input "misdrijf ... interesse" at bounding box center [253, 111] width 3 height 3
radio input "true"
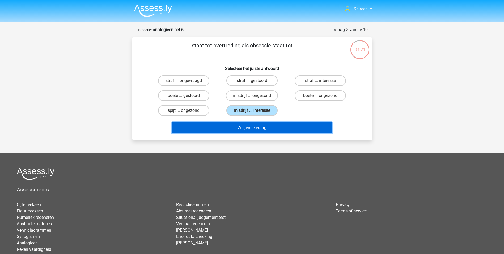
click at [298, 128] on button "Volgende vraag" at bounding box center [252, 127] width 161 height 11
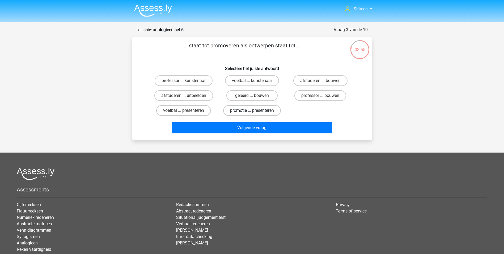
click at [267, 109] on label "promotie ... presenteren" at bounding box center [252, 110] width 58 height 11
click at [255, 110] on input "promotie ... presenteren" at bounding box center [253, 111] width 3 height 3
radio input "true"
click at [268, 122] on div "Volgende vraag" at bounding box center [252, 127] width 223 height 18
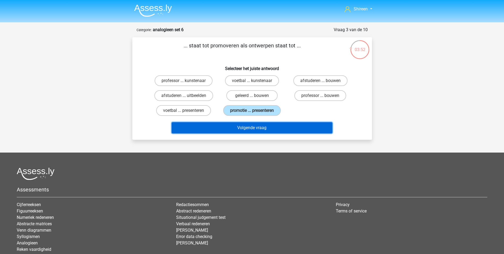
click at [269, 125] on button "Volgende vraag" at bounding box center [252, 127] width 161 height 11
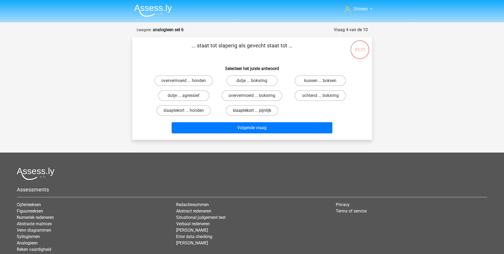
click at [270, 109] on label "slaaptekort ... pijnlijk" at bounding box center [252, 110] width 52 height 11
click at [255, 110] on input "slaaptekort ... pijnlijk" at bounding box center [253, 111] width 3 height 3
radio input "true"
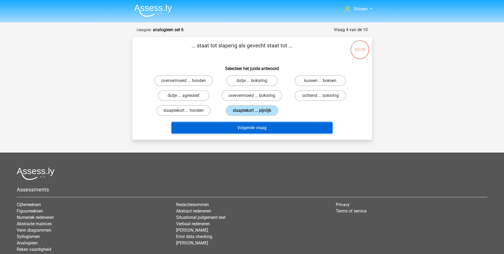
click at [263, 130] on button "Volgende vraag" at bounding box center [252, 127] width 161 height 11
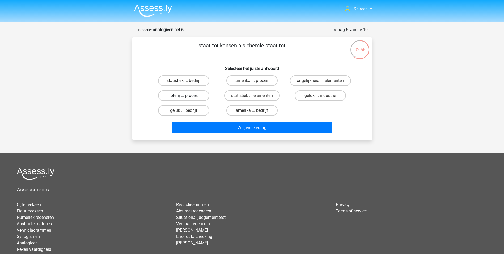
click at [201, 91] on label "loterij ... proces" at bounding box center [183, 95] width 51 height 11
click at [187, 95] on input "loterij ... proces" at bounding box center [185, 96] width 3 height 3
radio input "true"
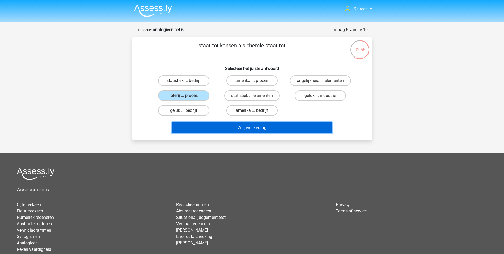
click at [228, 123] on button "Volgende vraag" at bounding box center [252, 127] width 161 height 11
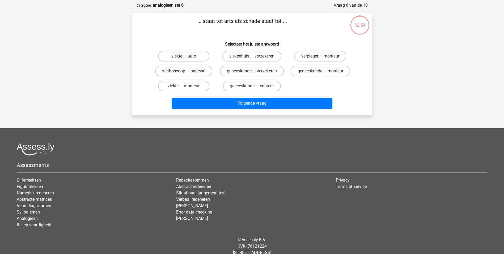
scroll to position [27, 0]
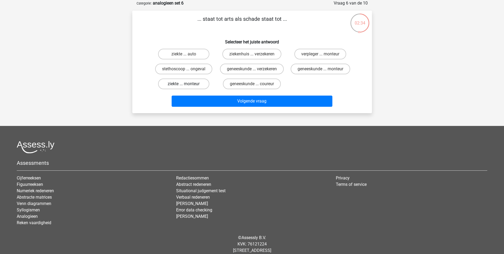
click at [183, 89] on label "ziekte ... monteur" at bounding box center [183, 83] width 51 height 11
click at [184, 87] on input "ziekte ... monteur" at bounding box center [185, 85] width 3 height 3
radio input "true"
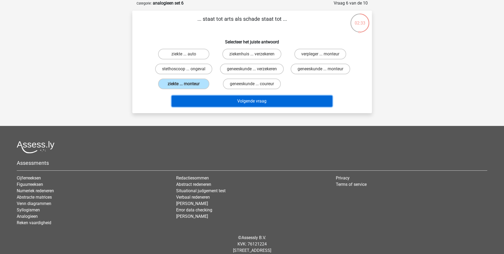
click at [259, 104] on button "Volgende vraag" at bounding box center [252, 100] width 161 height 11
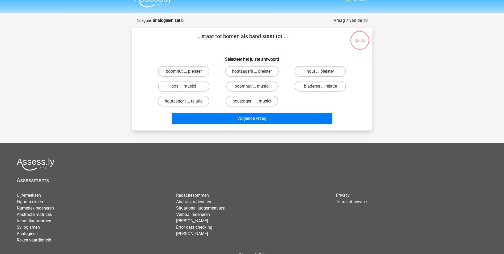
scroll to position [0, 0]
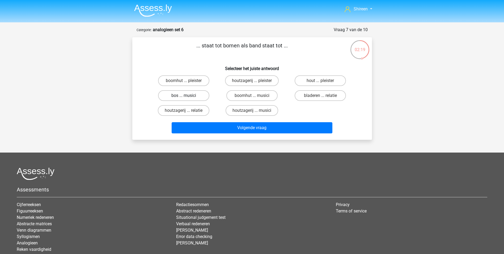
click at [199, 95] on label "bos ... musici" at bounding box center [183, 95] width 51 height 11
click at [187, 95] on input "bos ... musici" at bounding box center [185, 96] width 3 height 3
radio input "true"
click at [242, 118] on div "houtzagerij ... musici" at bounding box center [252, 110] width 68 height 15
click at [242, 121] on div "Volgende vraag" at bounding box center [252, 127] width 223 height 18
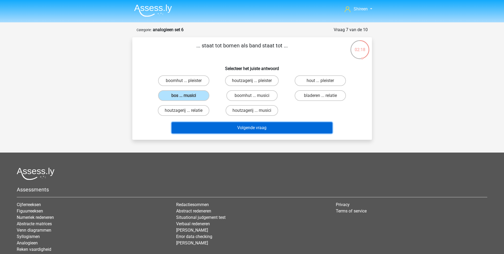
click at [268, 123] on button "Volgende vraag" at bounding box center [252, 127] width 161 height 11
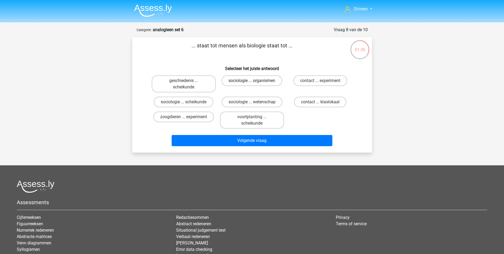
click at [257, 80] on label "sociologie ... organismen" at bounding box center [252, 80] width 61 height 11
click at [255, 81] on input "sociologie ... organismen" at bounding box center [253, 82] width 3 height 3
radio input "true"
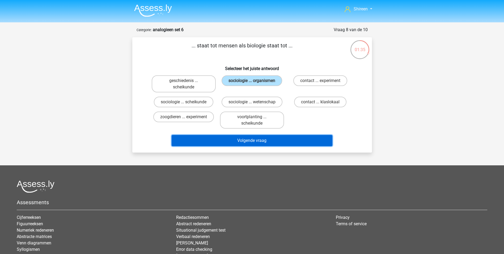
click at [262, 143] on button "Volgende vraag" at bounding box center [252, 140] width 161 height 11
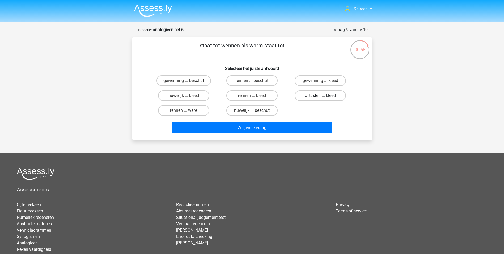
click at [317, 93] on label "aftasten ... kleed" at bounding box center [320, 95] width 51 height 11
click at [321, 95] on input "aftasten ... kleed" at bounding box center [322, 96] width 3 height 3
radio input "true"
click at [334, 80] on label "gewenning ... kleed" at bounding box center [320, 80] width 51 height 11
click at [324, 81] on input "gewenning ... kleed" at bounding box center [322, 82] width 3 height 3
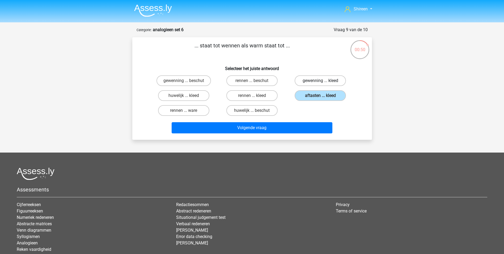
radio input "true"
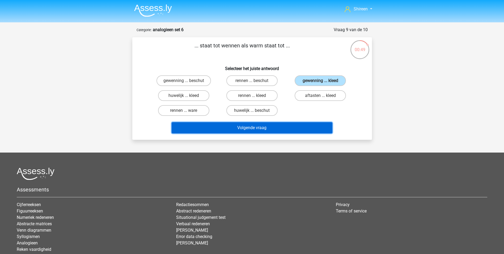
click at [289, 126] on button "Volgende vraag" at bounding box center [252, 127] width 161 height 11
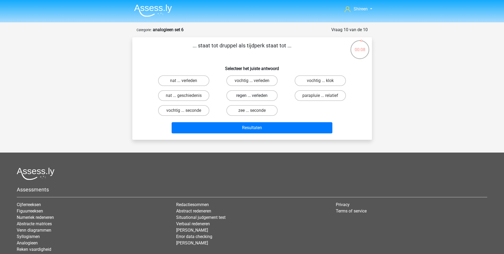
click at [256, 91] on label "regen ... verleden" at bounding box center [251, 95] width 51 height 11
click at [255, 95] on input "regen ... verleden" at bounding box center [253, 96] width 3 height 3
radio input "true"
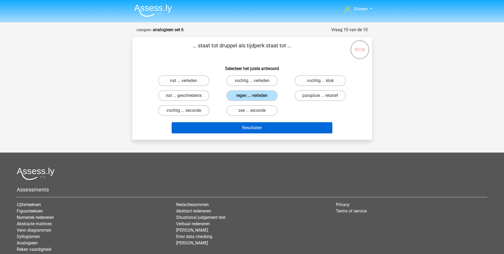
click at [237, 123] on div "Resultaten" at bounding box center [252, 127] width 223 height 18
click at [266, 126] on button "Resultaten" at bounding box center [252, 127] width 161 height 11
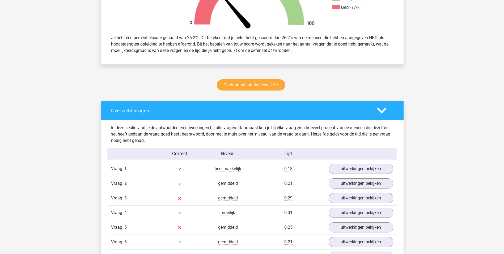
scroll to position [239, 0]
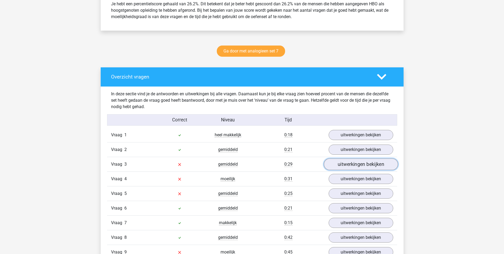
click at [348, 162] on link "uitwerkingen bekijken" at bounding box center [361, 164] width 74 height 12
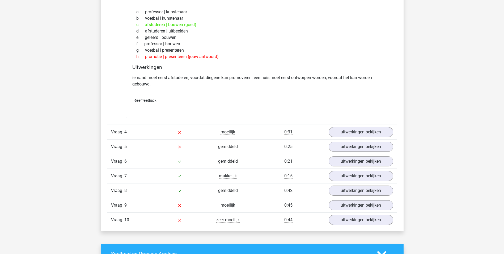
scroll to position [452, 0]
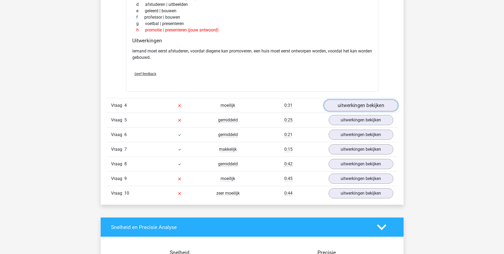
click at [360, 108] on link "uitwerkingen bekijken" at bounding box center [361, 105] width 74 height 12
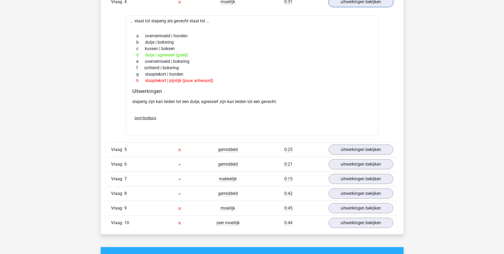
scroll to position [585, 0]
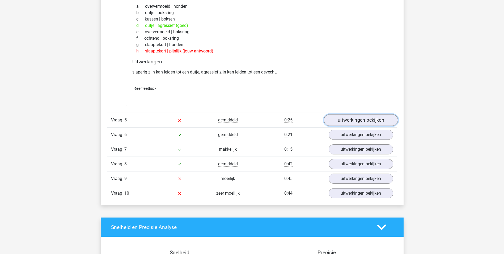
click at [360, 120] on link "uitwerkingen bekijken" at bounding box center [361, 120] width 74 height 12
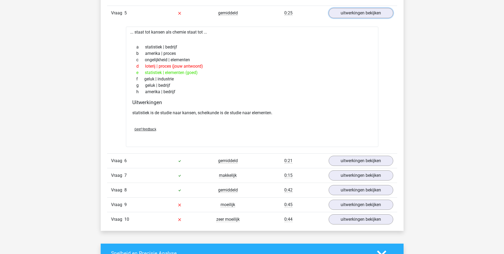
scroll to position [718, 0]
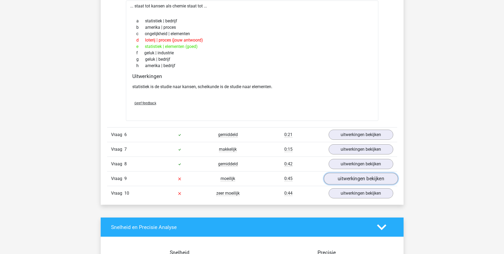
click at [359, 180] on link "uitwerkingen bekijken" at bounding box center [361, 179] width 74 height 12
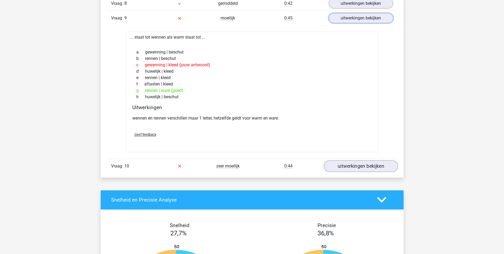
scroll to position [904, 0]
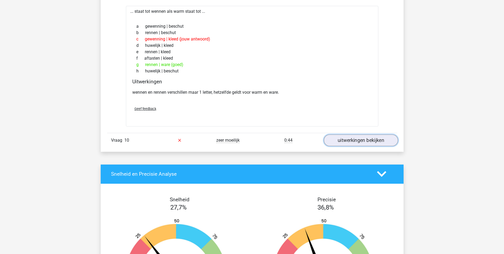
click at [352, 142] on link "uitwerkingen bekijken" at bounding box center [361, 140] width 74 height 12
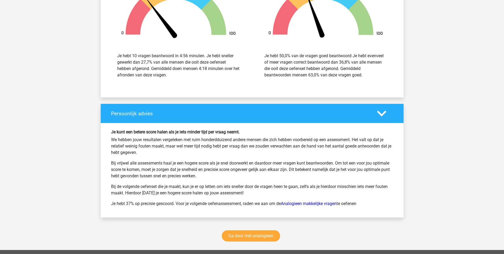
scroll to position [1356, 0]
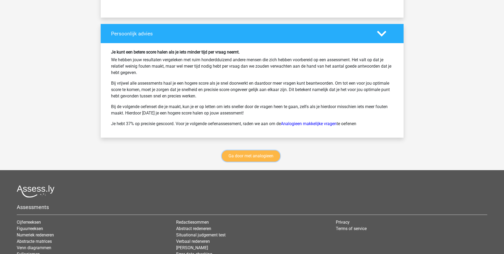
click at [268, 158] on link "Ga door met analogieen" at bounding box center [251, 155] width 58 height 11
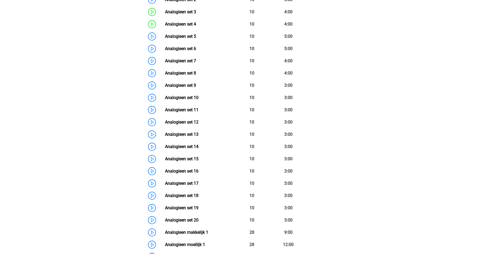
scroll to position [271, 0]
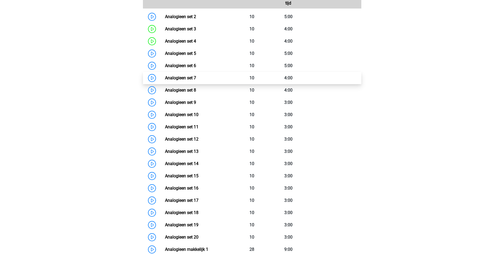
click at [165, 77] on link "Analogieen set 7" at bounding box center [180, 77] width 31 height 5
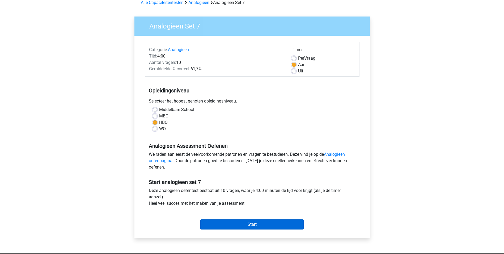
scroll to position [53, 0]
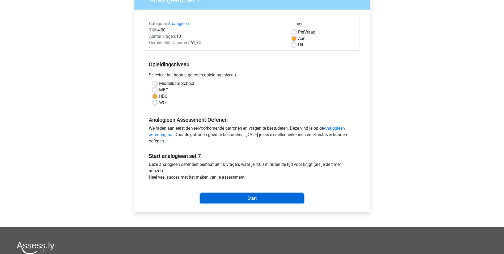
click at [251, 201] on input "Start" at bounding box center [251, 198] width 103 height 10
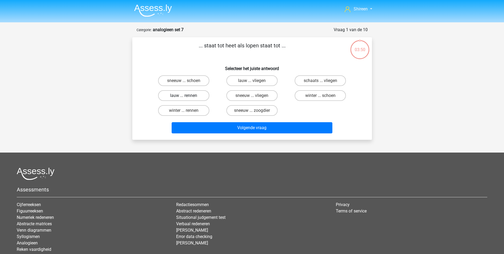
click at [194, 95] on label "lauw ... rennen" at bounding box center [183, 95] width 51 height 11
click at [187, 95] on input "lauw ... rennen" at bounding box center [185, 96] width 3 height 3
radio input "true"
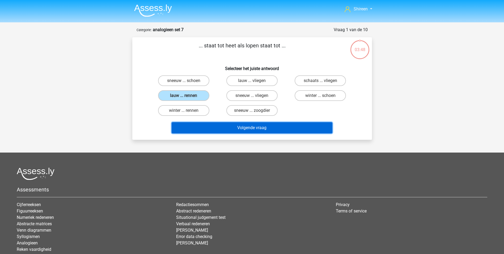
click at [253, 127] on button "Volgende vraag" at bounding box center [252, 127] width 161 height 11
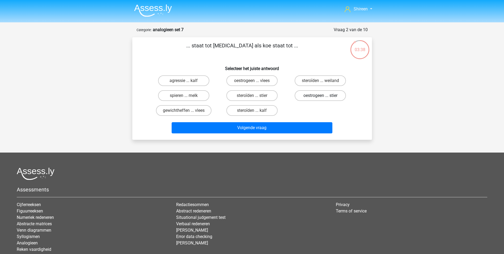
click at [316, 96] on label "oestrogeen ... stier" at bounding box center [320, 95] width 51 height 11
click at [321, 96] on input "oestrogeen ... stier" at bounding box center [322, 96] width 3 height 3
radio input "true"
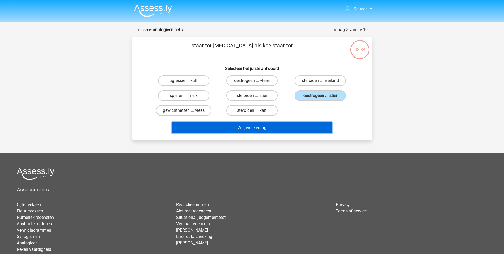
click at [276, 125] on button "Volgende vraag" at bounding box center [252, 127] width 161 height 11
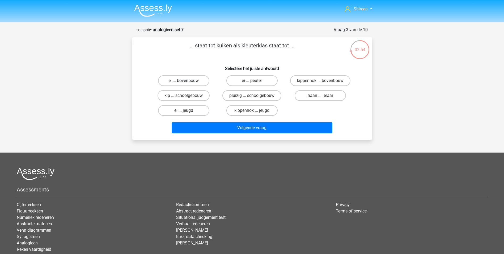
click at [195, 81] on label "ei ... bovenbouw" at bounding box center [183, 80] width 51 height 11
click at [187, 81] on input "ei ... bovenbouw" at bounding box center [185, 82] width 3 height 3
radio input "true"
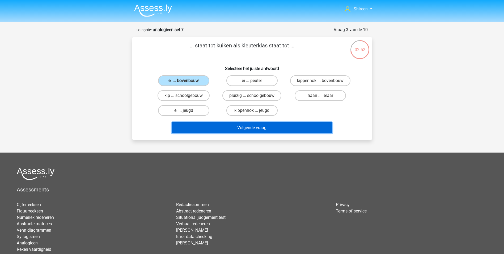
click at [274, 126] on button "Volgende vraag" at bounding box center [252, 127] width 161 height 11
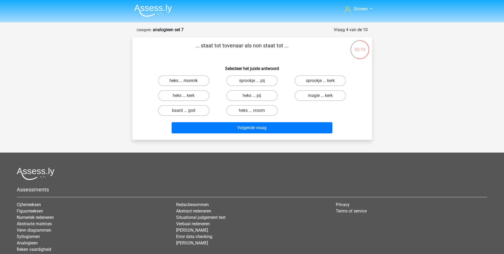
click at [188, 81] on label "heks ... monnik" at bounding box center [183, 80] width 51 height 11
click at [187, 81] on input "heks ... monnik" at bounding box center [185, 82] width 3 height 3
radio input "true"
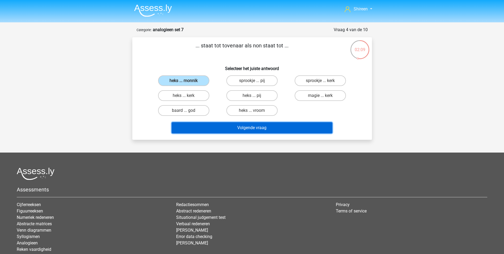
click at [247, 126] on button "Volgende vraag" at bounding box center [252, 127] width 161 height 11
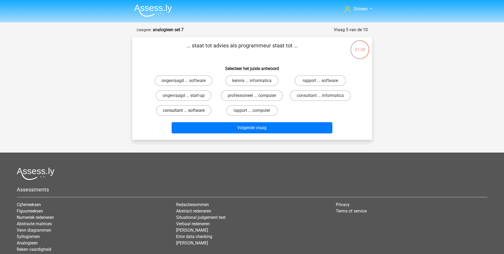
click at [198, 112] on label "consultant ... software" at bounding box center [184, 110] width 56 height 11
click at [187, 112] on input "consultant ... software" at bounding box center [185, 111] width 3 height 3
radio input "true"
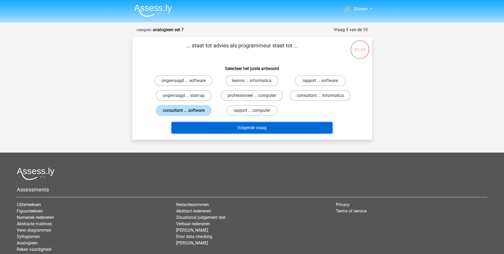
click at [262, 125] on button "Volgende vraag" at bounding box center [252, 127] width 161 height 11
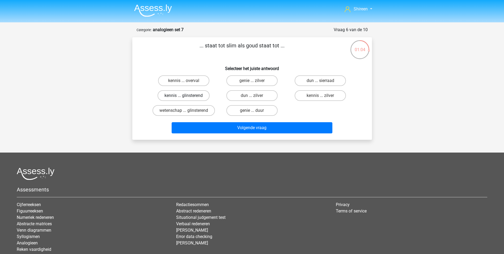
click at [191, 93] on label "kennis ... glinsterend" at bounding box center [184, 95] width 52 height 11
click at [187, 95] on input "kennis ... glinsterend" at bounding box center [185, 96] width 3 height 3
radio input "true"
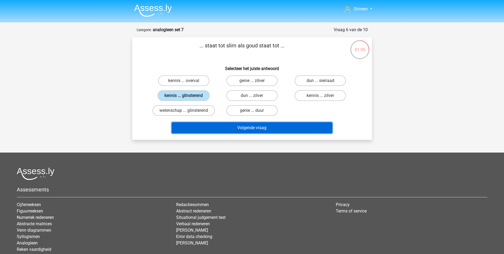
click at [273, 125] on button "Volgende vraag" at bounding box center [252, 127] width 161 height 11
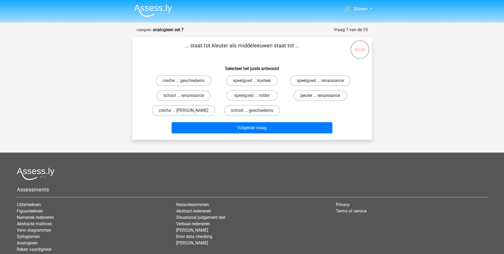
click at [322, 94] on label "peuter ... renaissance" at bounding box center [320, 95] width 53 height 11
click at [322, 95] on input "peuter ... renaissance" at bounding box center [322, 96] width 3 height 3
radio input "true"
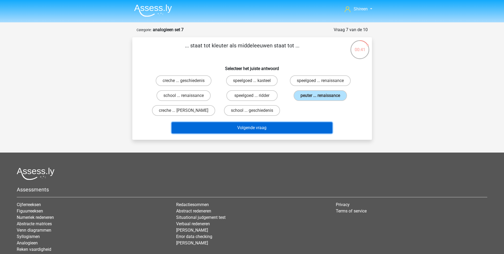
click at [276, 129] on button "Volgende vraag" at bounding box center [252, 127] width 161 height 11
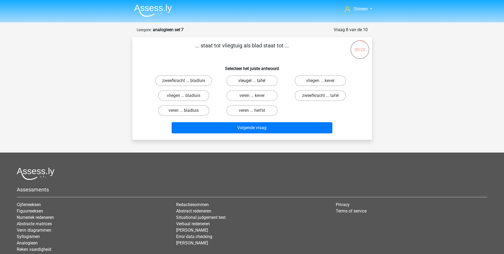
click at [270, 81] on label "vleugel ... tafel" at bounding box center [251, 80] width 51 height 11
click at [255, 81] on input "vleugel ... tafel" at bounding box center [253, 82] width 3 height 3
radio input "true"
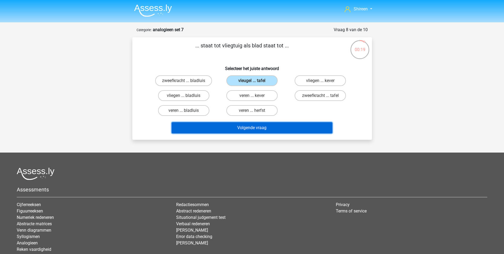
click at [264, 130] on button "Volgende vraag" at bounding box center [252, 127] width 161 height 11
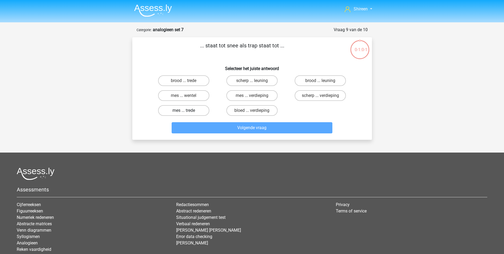
click at [200, 110] on label "mes ... trede" at bounding box center [183, 110] width 51 height 11
click at [187, 110] on input "mes ... trede" at bounding box center [185, 111] width 3 height 3
radio input "true"
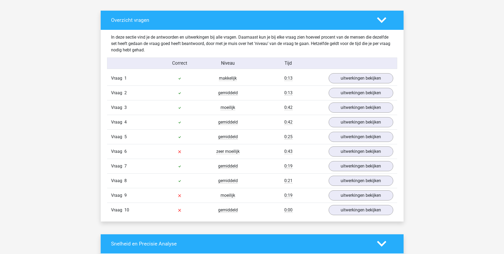
scroll to position [319, 0]
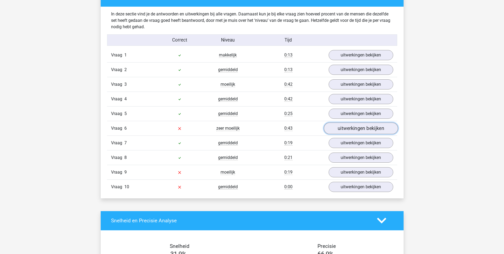
click at [360, 129] on link "uitwerkingen bekijken" at bounding box center [361, 128] width 74 height 12
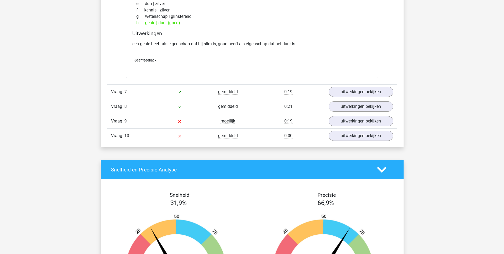
scroll to position [532, 0]
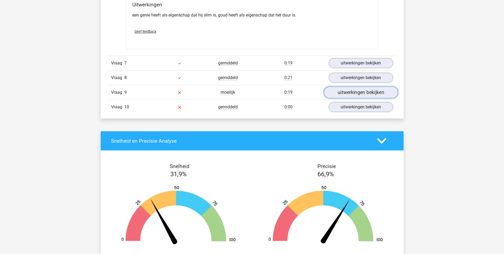
click at [341, 93] on link "uitwerkingen bekijken" at bounding box center [361, 92] width 74 height 12
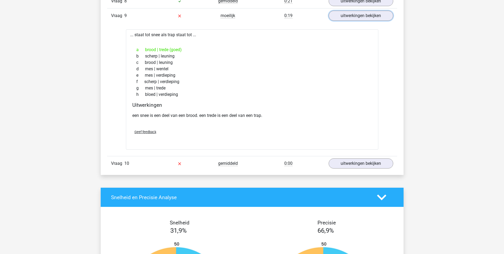
scroll to position [611, 0]
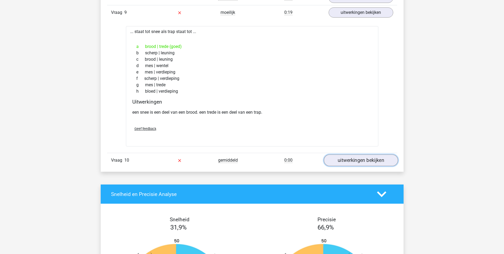
click at [357, 158] on link "uitwerkingen bekijken" at bounding box center [361, 160] width 74 height 12
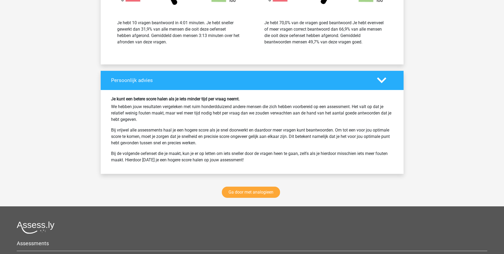
scroll to position [1116, 0]
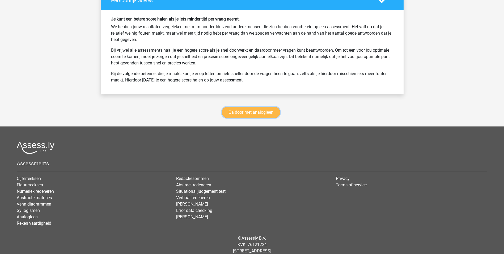
click at [267, 113] on link "Ga door met analogieen" at bounding box center [251, 112] width 58 height 11
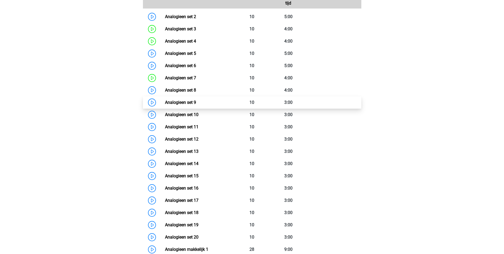
scroll to position [218, 0]
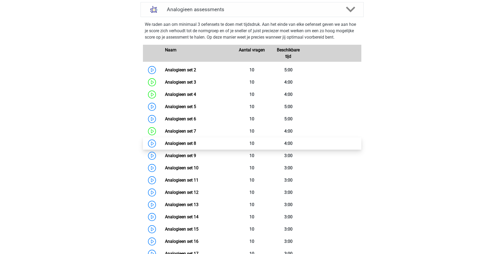
click at [165, 142] on link "Analogieen set 8" at bounding box center [180, 143] width 31 height 5
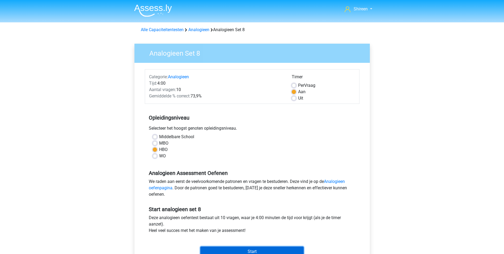
click at [258, 247] on input "Start" at bounding box center [251, 251] width 103 height 10
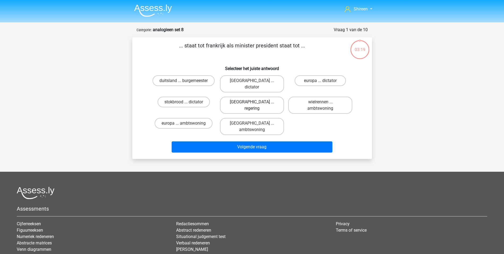
click at [267, 96] on label "parijs ... regering" at bounding box center [252, 104] width 64 height 17
click at [255, 102] on input "parijs ... regering" at bounding box center [253, 103] width 3 height 3
radio input "true"
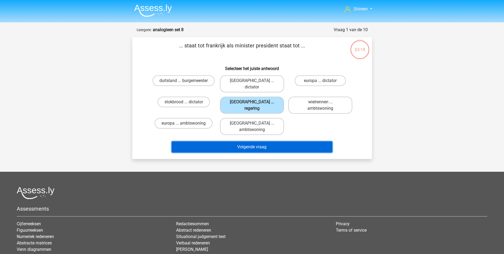
click at [275, 141] on button "Volgende vraag" at bounding box center [252, 146] width 161 height 11
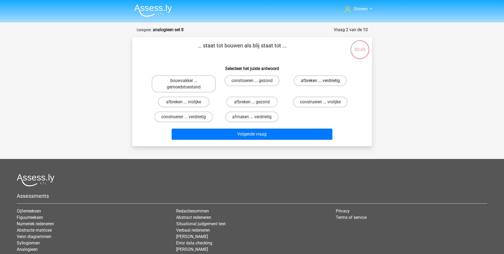
click at [310, 77] on label "afbreken ... verdrietig" at bounding box center [320, 80] width 53 height 11
click at [321, 81] on input "afbreken ... verdrietig" at bounding box center [322, 82] width 3 height 3
radio input "true"
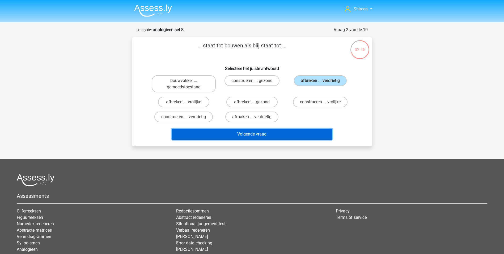
click at [292, 131] on button "Volgende vraag" at bounding box center [252, 133] width 161 height 11
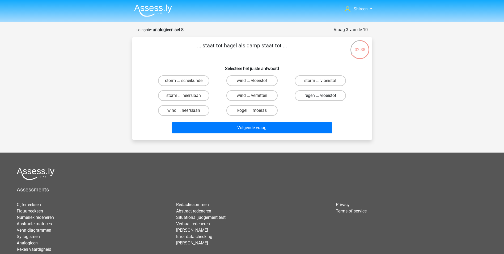
click at [317, 95] on label "regen ... vloeistof" at bounding box center [320, 95] width 51 height 11
click at [321, 95] on input "regen ... vloeistof" at bounding box center [322, 96] width 3 height 3
radio input "true"
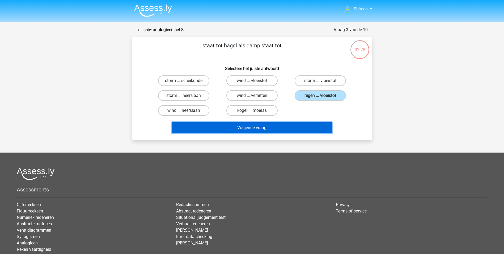
click at [260, 127] on button "Volgende vraag" at bounding box center [252, 127] width 161 height 11
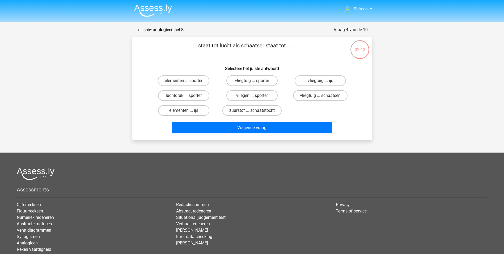
click at [326, 80] on label "vliegtuig ... ijs" at bounding box center [320, 80] width 51 height 11
click at [324, 81] on input "vliegtuig ... ijs" at bounding box center [322, 82] width 3 height 3
radio input "true"
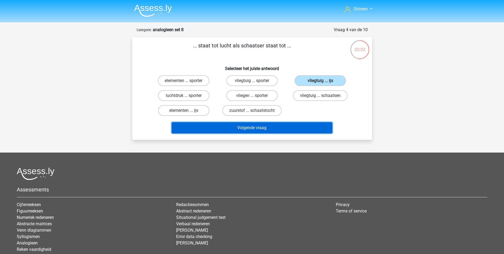
click at [259, 126] on button "Volgende vraag" at bounding box center [252, 127] width 161 height 11
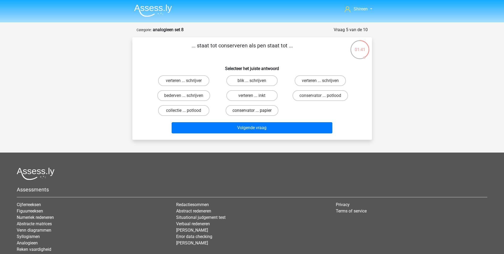
click at [268, 108] on label "conservator ... papier" at bounding box center [252, 110] width 53 height 11
click at [255, 110] on input "conservator ... papier" at bounding box center [253, 111] width 3 height 3
radio input "true"
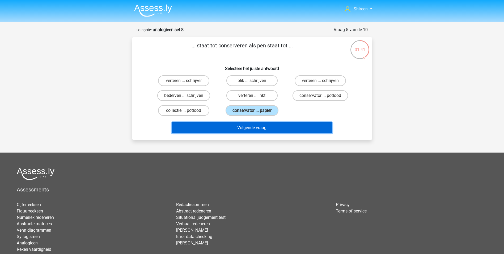
click at [272, 126] on button "Volgende vraag" at bounding box center [252, 127] width 161 height 11
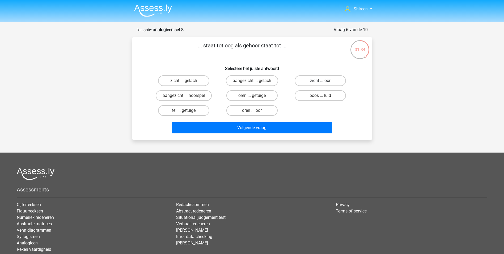
click at [331, 82] on label "zicht ... oor" at bounding box center [320, 80] width 51 height 11
click at [324, 82] on input "zicht ... oor" at bounding box center [322, 82] width 3 height 3
radio input "true"
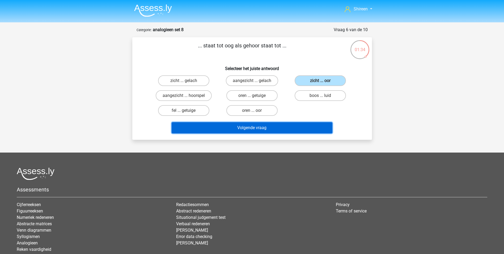
click at [300, 129] on button "Volgende vraag" at bounding box center [252, 127] width 161 height 11
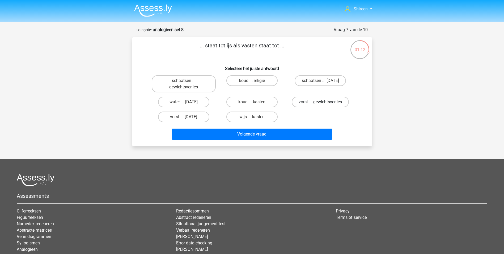
click at [329, 101] on label "vorst ... gewichtsverlies" at bounding box center [320, 101] width 57 height 11
click at [324, 102] on input "vorst ... gewichtsverlies" at bounding box center [322, 103] width 3 height 3
radio input "true"
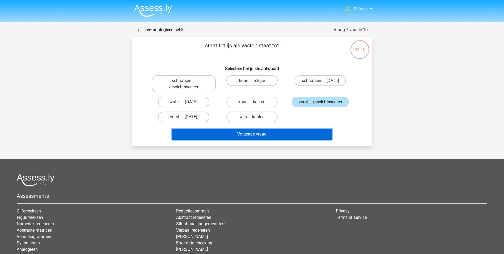
click at [308, 136] on button "Volgende vraag" at bounding box center [252, 133] width 161 height 11
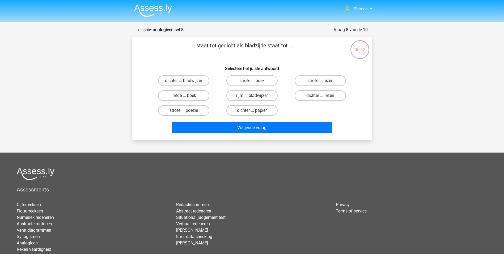
click at [264, 108] on label "dichter ... papier" at bounding box center [251, 110] width 51 height 11
click at [255, 110] on input "dichter ... papier" at bounding box center [253, 111] width 3 height 3
radio input "true"
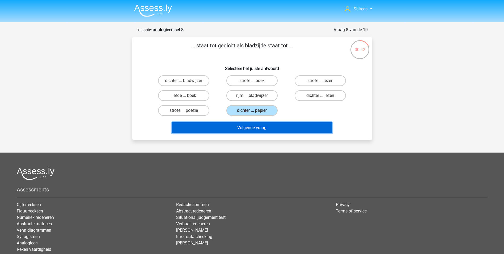
click at [273, 130] on button "Volgende vraag" at bounding box center [252, 127] width 161 height 11
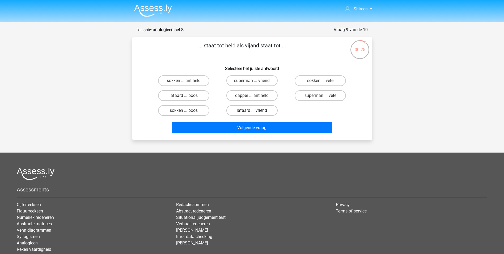
click at [261, 111] on label "lafaard ... vriend" at bounding box center [251, 110] width 51 height 11
click at [255, 111] on input "lafaard ... vriend" at bounding box center [253, 111] width 3 height 3
radio input "true"
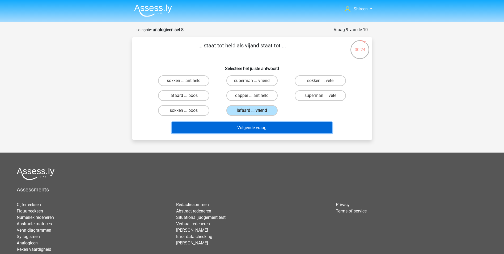
click at [262, 129] on button "Volgende vraag" at bounding box center [252, 127] width 161 height 11
click at [246, 126] on button "Resultaten" at bounding box center [252, 127] width 161 height 11
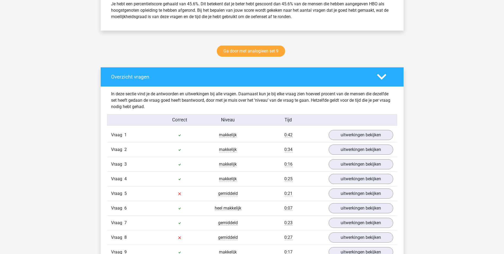
scroll to position [292, 0]
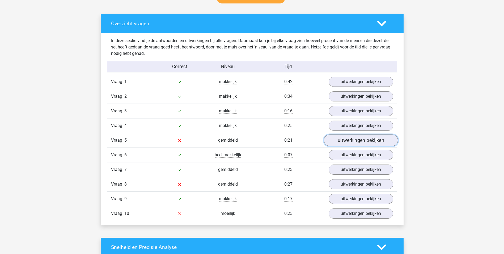
click at [337, 138] on link "uitwerkingen bekijken" at bounding box center [361, 140] width 74 height 12
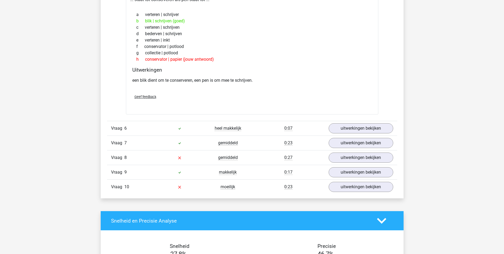
scroll to position [478, 0]
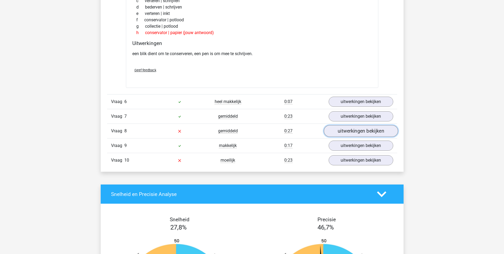
click at [345, 135] on link "uitwerkingen bekijken" at bounding box center [361, 131] width 74 height 12
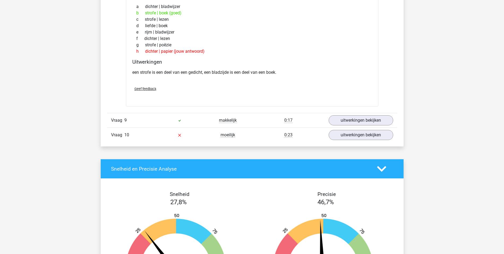
scroll to position [665, 0]
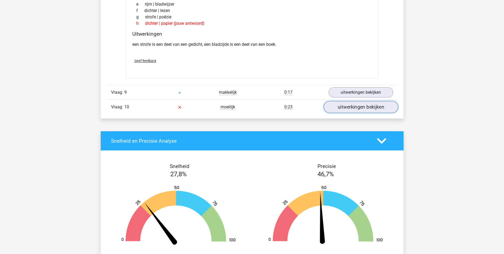
click at [356, 106] on link "uitwerkingen bekijken" at bounding box center [361, 107] width 74 height 12
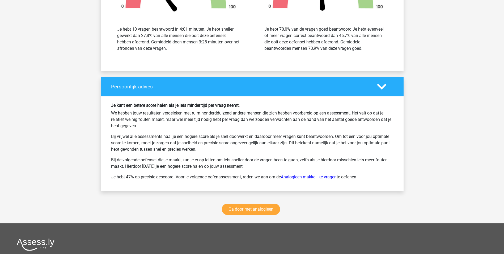
scroll to position [1116, 0]
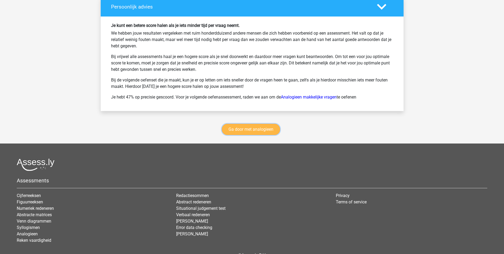
click at [262, 131] on link "Ga door met analogieen" at bounding box center [251, 129] width 58 height 11
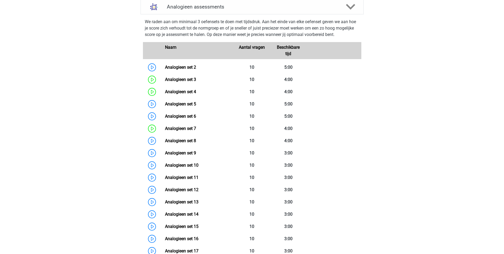
scroll to position [218, 0]
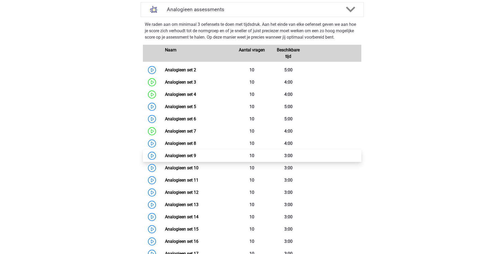
click at [165, 155] on link "Analogieen set 9" at bounding box center [180, 155] width 31 height 5
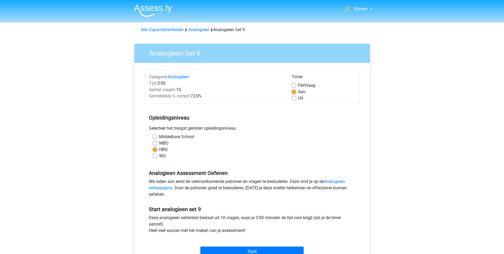
scroll to position [27, 0]
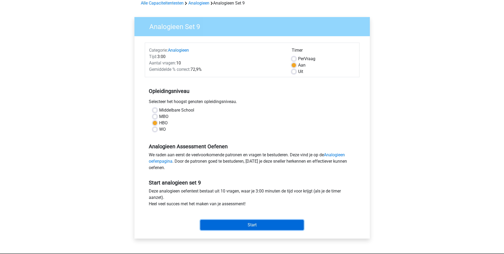
click at [263, 225] on input "Start" at bounding box center [251, 225] width 103 height 10
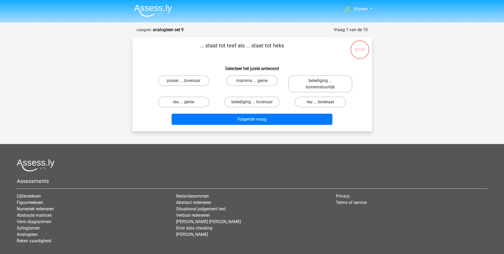
click at [312, 102] on label "reu ... tovenaar" at bounding box center [320, 101] width 51 height 11
click at [321, 102] on input "reu ... tovenaar" at bounding box center [322, 103] width 3 height 3
radio input "true"
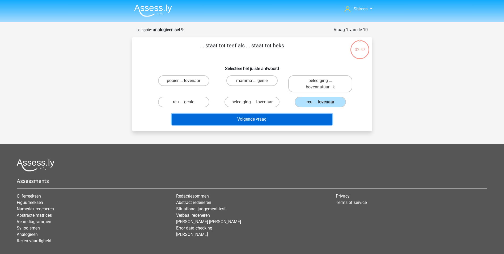
click at [291, 122] on button "Volgende vraag" at bounding box center [252, 119] width 161 height 11
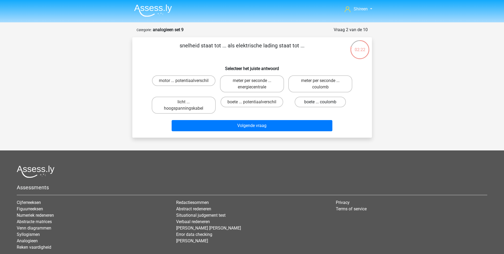
click at [314, 100] on label "boete ... coulomb" at bounding box center [320, 101] width 51 height 11
click at [321, 102] on input "boete ... coulomb" at bounding box center [322, 103] width 3 height 3
radio input "true"
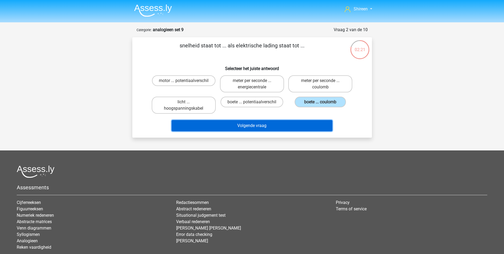
click at [284, 124] on button "Volgende vraag" at bounding box center [252, 125] width 161 height 11
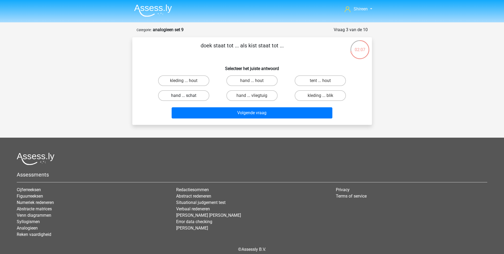
click at [197, 97] on label "hand ... schat" at bounding box center [183, 95] width 51 height 11
click at [187, 97] on input "hand ... schat" at bounding box center [185, 96] width 3 height 3
radio input "true"
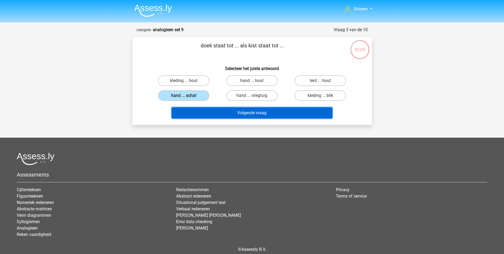
click at [261, 110] on button "Volgende vraag" at bounding box center [252, 112] width 161 height 11
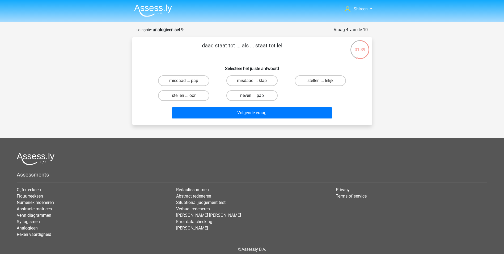
click at [275, 95] on label "neven ... pap" at bounding box center [251, 95] width 51 height 11
click at [255, 95] on input "neven ... pap" at bounding box center [253, 96] width 3 height 3
radio input "true"
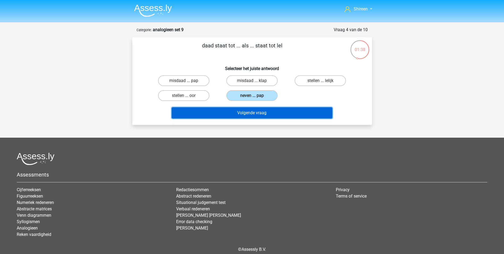
click at [283, 114] on button "Volgende vraag" at bounding box center [252, 112] width 161 height 11
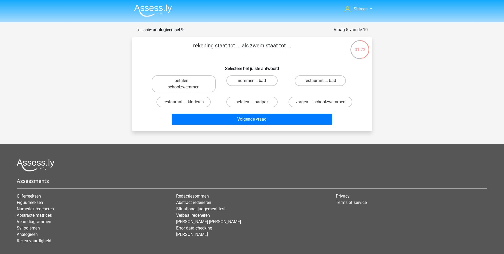
click at [269, 81] on label "nummer ... bad" at bounding box center [251, 80] width 51 height 11
click at [255, 81] on input "nummer ... bad" at bounding box center [253, 82] width 3 height 3
radio input "true"
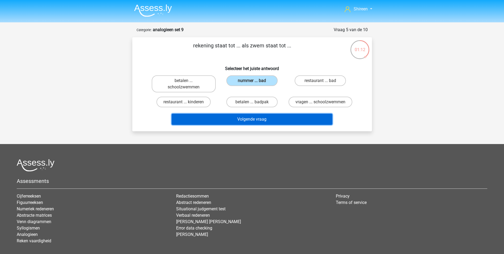
click at [269, 121] on button "Volgende vraag" at bounding box center [252, 119] width 161 height 11
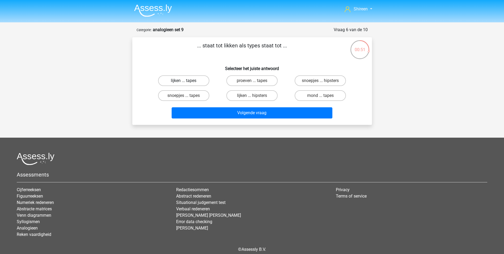
click at [200, 79] on label "lijken ... tapes" at bounding box center [183, 80] width 51 height 11
click at [187, 81] on input "lijken ... tapes" at bounding box center [185, 82] width 3 height 3
radio input "true"
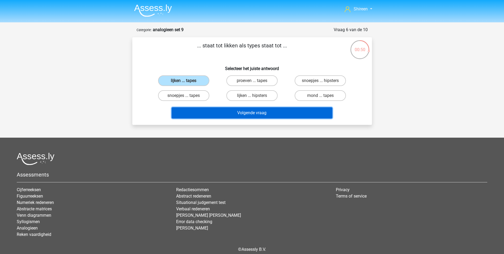
click at [270, 117] on button "Volgende vraag" at bounding box center [252, 112] width 161 height 11
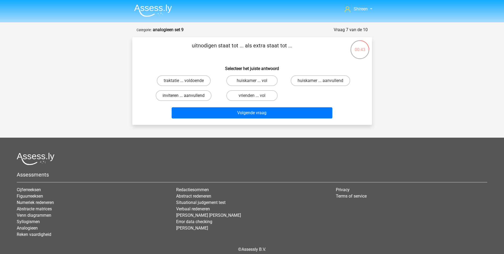
click at [204, 95] on label "inviteren ... aanvullend" at bounding box center [184, 95] width 56 height 11
click at [187, 95] on input "inviteren ... aanvullend" at bounding box center [185, 96] width 3 height 3
radio input "true"
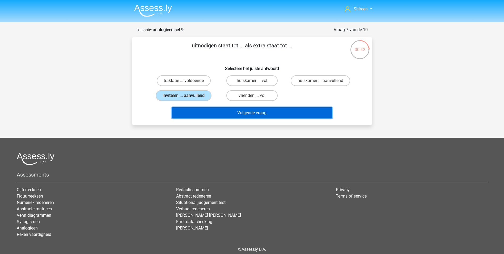
click at [225, 114] on button "Volgende vraag" at bounding box center [252, 112] width 161 height 11
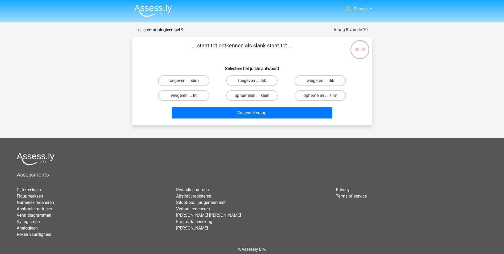
click at [251, 82] on label "toegeven ... dik" at bounding box center [251, 80] width 51 height 11
click at [252, 82] on input "toegeven ... dik" at bounding box center [253, 82] width 3 height 3
radio input "true"
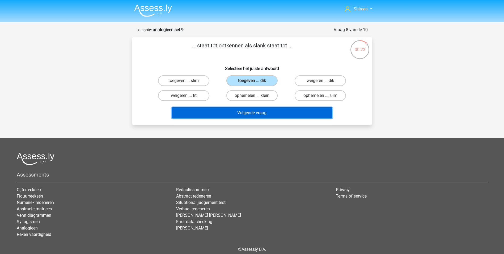
click at [264, 108] on button "Volgende vraag" at bounding box center [252, 112] width 161 height 11
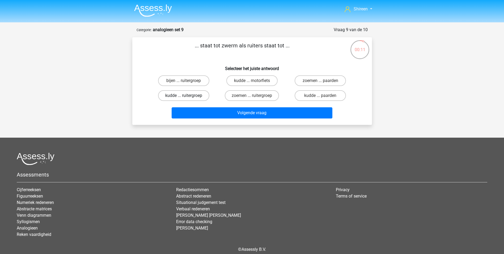
click at [188, 95] on label "kudde ... ruitergroep" at bounding box center [183, 95] width 51 height 11
click at [187, 95] on input "kudde ... ruitergroep" at bounding box center [185, 96] width 3 height 3
radio input "true"
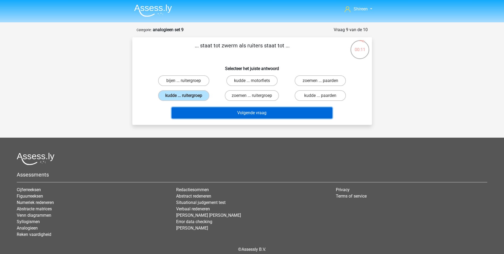
click at [221, 115] on button "Volgende vraag" at bounding box center [252, 112] width 161 height 11
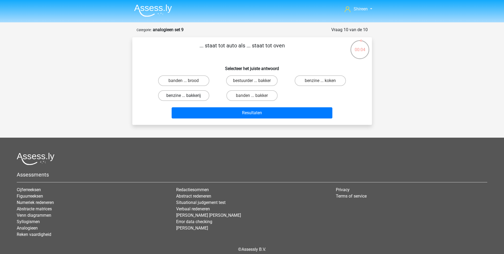
click at [202, 95] on label "benzine ... bakkerij" at bounding box center [183, 95] width 51 height 11
click at [187, 95] on input "benzine ... bakkerij" at bounding box center [185, 96] width 3 height 3
radio input "true"
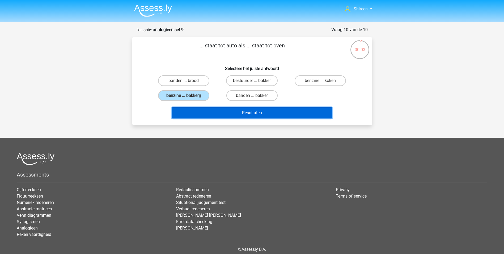
click at [239, 112] on button "Resultaten" at bounding box center [252, 112] width 161 height 11
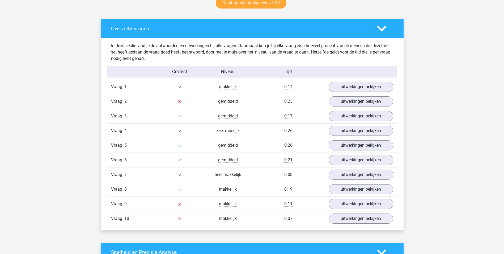
scroll to position [319, 0]
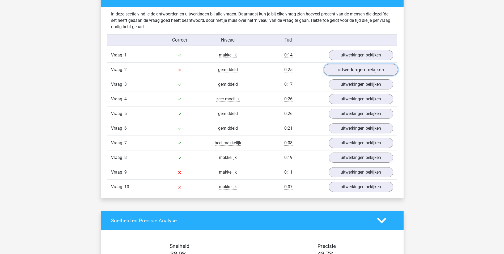
click at [352, 71] on link "uitwerkingen bekijken" at bounding box center [361, 70] width 74 height 12
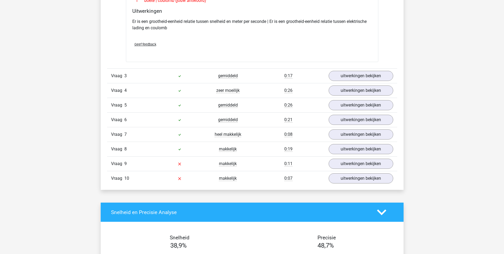
scroll to position [478, 0]
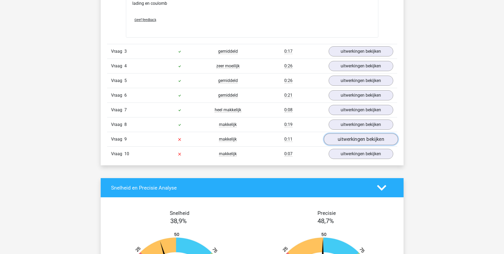
click at [347, 137] on link "uitwerkingen bekijken" at bounding box center [361, 139] width 74 height 12
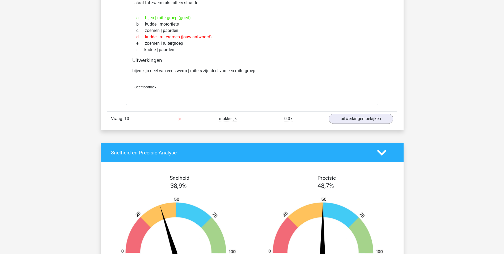
scroll to position [665, 0]
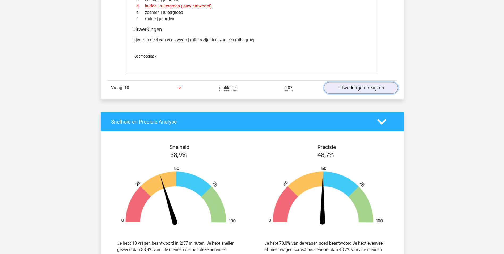
click at [369, 88] on link "uitwerkingen bekijken" at bounding box center [361, 88] width 74 height 12
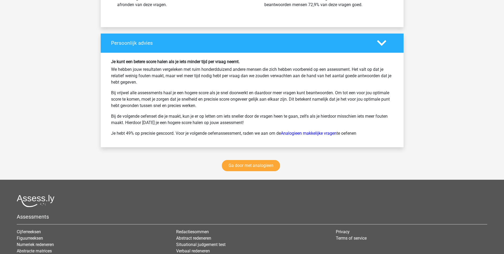
scroll to position [1063, 0]
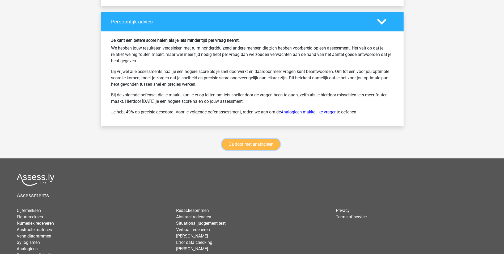
click at [259, 146] on link "Ga door met analogieen" at bounding box center [251, 143] width 58 height 11
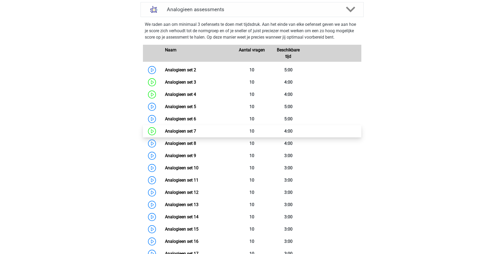
scroll to position [245, 0]
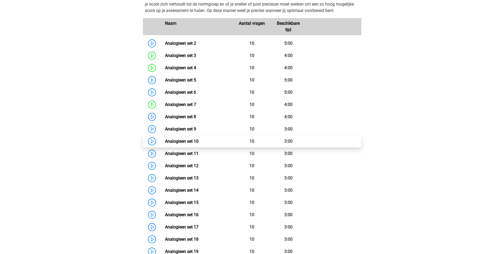
click at [165, 142] on link "Analogieen set 10" at bounding box center [181, 140] width 33 height 5
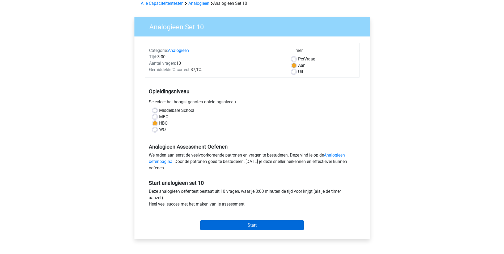
scroll to position [80, 0]
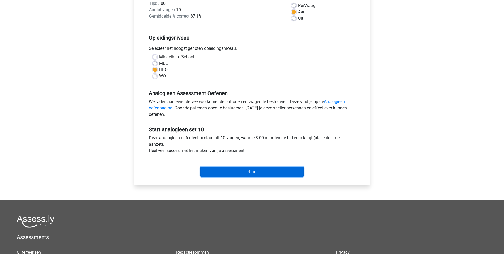
click at [263, 168] on input "Start" at bounding box center [251, 171] width 103 height 10
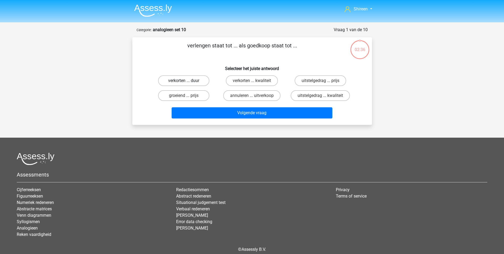
click at [199, 82] on label "verkorten ... duur" at bounding box center [183, 80] width 51 height 11
click at [187, 82] on input "verkorten ... duur" at bounding box center [185, 82] width 3 height 3
radio input "true"
click at [240, 120] on div "Volgende vraag" at bounding box center [252, 113] width 205 height 13
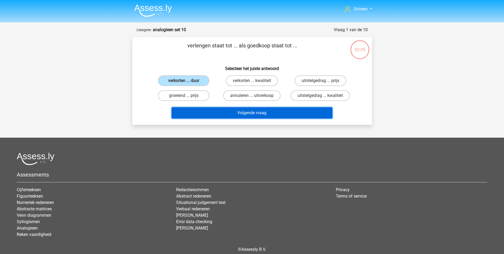
click at [245, 114] on button "Volgende vraag" at bounding box center [252, 112] width 161 height 11
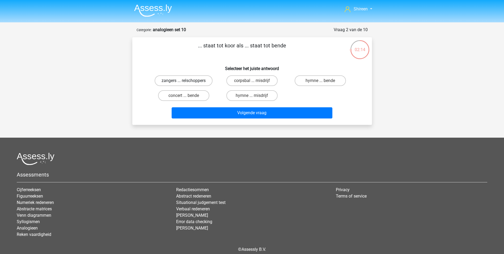
click at [197, 78] on label "zangers ... relschoppers" at bounding box center [184, 80] width 58 height 11
click at [187, 81] on input "zangers ... relschoppers" at bounding box center [185, 82] width 3 height 3
radio input "true"
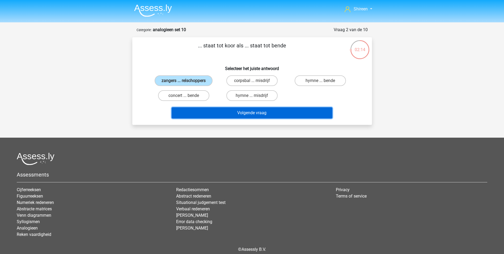
click at [241, 113] on button "Volgende vraag" at bounding box center [252, 112] width 161 height 11
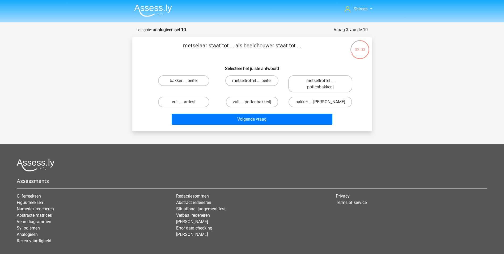
click at [261, 80] on label "metseltroffel ... beitel" at bounding box center [251, 80] width 53 height 11
click at [255, 81] on input "metseltroffel ... beitel" at bounding box center [253, 82] width 3 height 3
radio input "true"
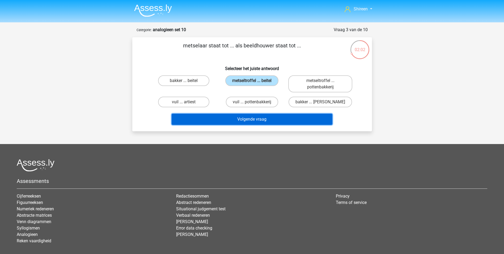
click at [262, 123] on button "Volgende vraag" at bounding box center [252, 119] width 161 height 11
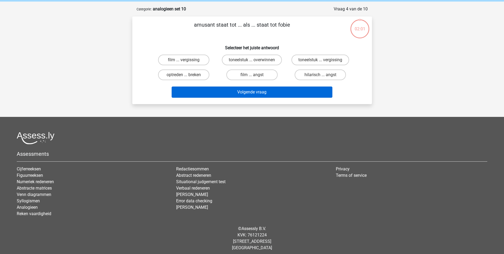
scroll to position [24, 0]
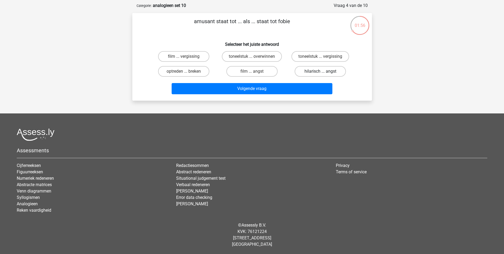
click at [327, 71] on label "hilarisch ... angst" at bounding box center [320, 71] width 51 height 11
click at [324, 71] on input "hilarisch ... angst" at bounding box center [322, 72] width 3 height 3
radio input "true"
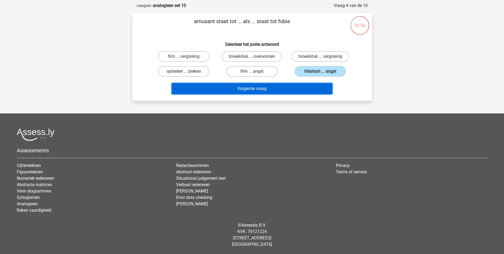
click at [304, 87] on button "Volgende vraag" at bounding box center [252, 88] width 161 height 11
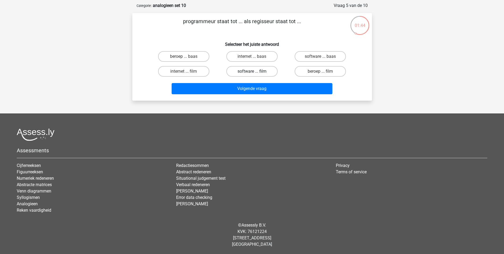
click at [266, 70] on label "software ... film" at bounding box center [251, 71] width 51 height 11
click at [255, 71] on input "software ... film" at bounding box center [253, 72] width 3 height 3
radio input "true"
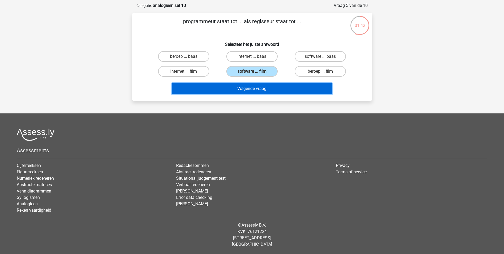
click at [268, 85] on button "Volgende vraag" at bounding box center [252, 88] width 161 height 11
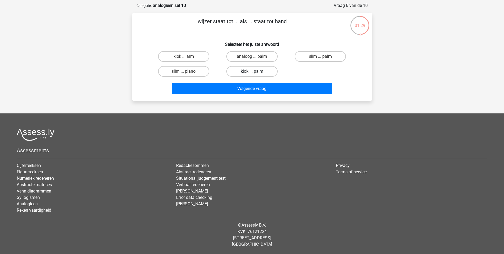
click at [268, 70] on label "klok ... palm" at bounding box center [251, 71] width 51 height 11
click at [255, 71] on input "klok ... palm" at bounding box center [253, 72] width 3 height 3
radio input "true"
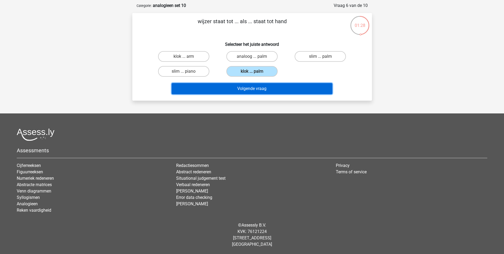
click at [272, 87] on button "Volgende vraag" at bounding box center [252, 88] width 161 height 11
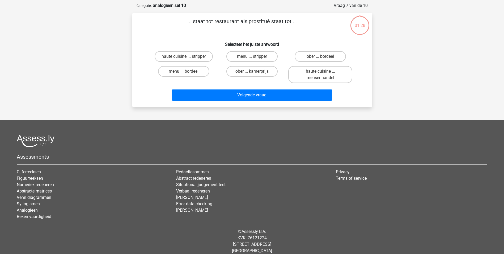
scroll to position [27, 0]
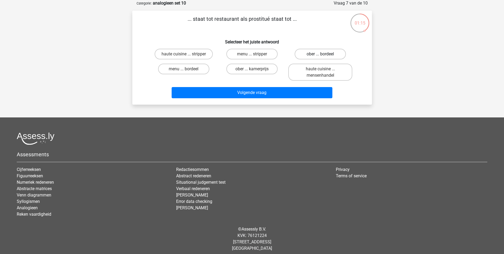
click at [299, 57] on label "ober ... bordeel" at bounding box center [320, 54] width 51 height 11
click at [321, 57] on input "ober ... bordeel" at bounding box center [322, 55] width 3 height 3
radio input "true"
click at [304, 56] on label "ober ... bordeel" at bounding box center [320, 54] width 51 height 11
click at [321, 56] on input "ober ... bordeel" at bounding box center [322, 55] width 3 height 3
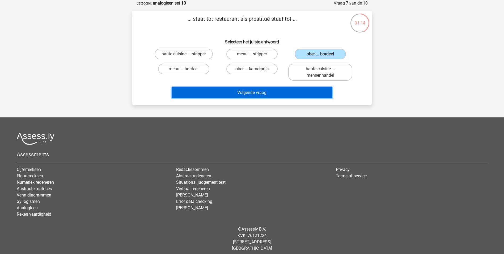
click at [291, 89] on button "Volgende vraag" at bounding box center [252, 92] width 161 height 11
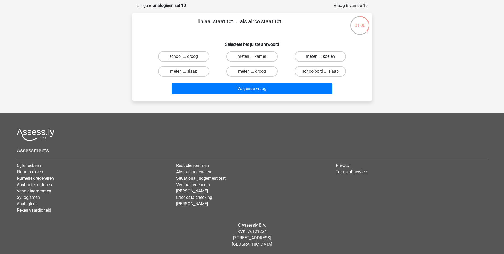
click at [312, 58] on label "meten ... koelen" at bounding box center [320, 56] width 51 height 11
click at [321, 58] on input "meten ... koelen" at bounding box center [322, 57] width 3 height 3
radio input "true"
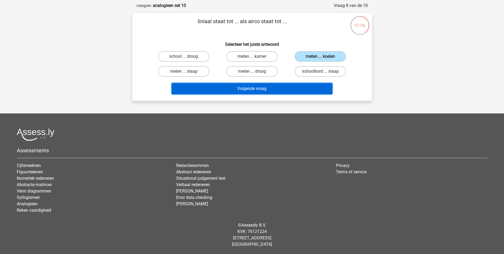
click at [293, 89] on button "Volgende vraag" at bounding box center [252, 88] width 161 height 11
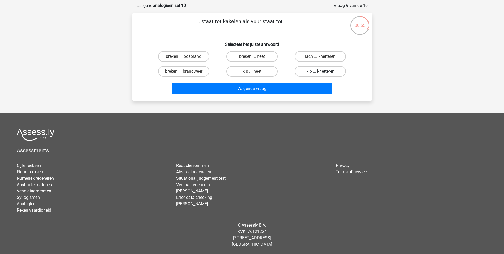
click at [326, 70] on label "kip ... knetteren" at bounding box center [320, 71] width 51 height 11
click at [324, 71] on input "kip ... knetteren" at bounding box center [322, 72] width 3 height 3
radio input "true"
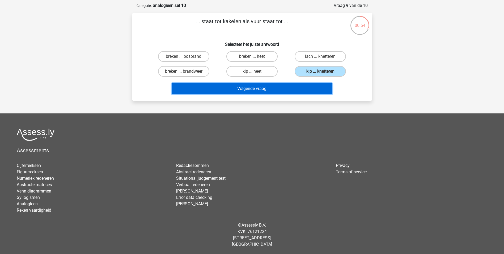
click at [276, 87] on button "Volgende vraag" at bounding box center [252, 88] width 161 height 11
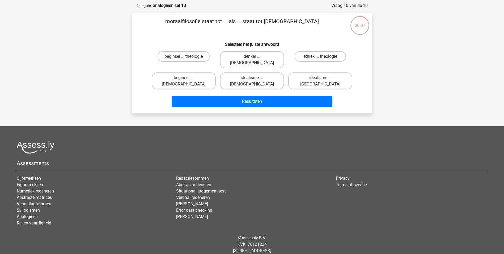
click at [315, 57] on label "ethiek ... theologie" at bounding box center [320, 56] width 51 height 11
click at [321, 57] on input "ethiek ... theologie" at bounding box center [322, 57] width 3 height 3
radio input "true"
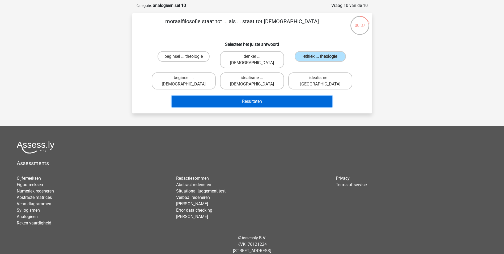
click at [287, 96] on button "Resultaten" at bounding box center [252, 101] width 161 height 11
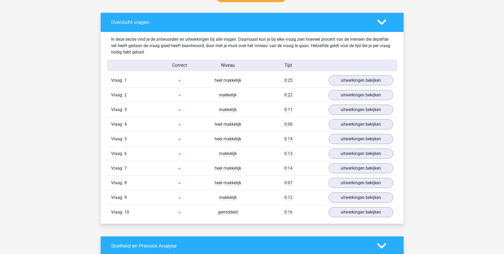
scroll to position [319, 0]
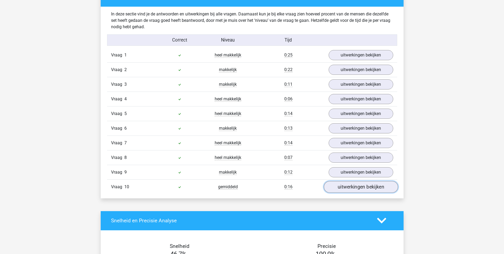
click at [343, 185] on link "uitwerkingen bekijken" at bounding box center [361, 187] width 74 height 12
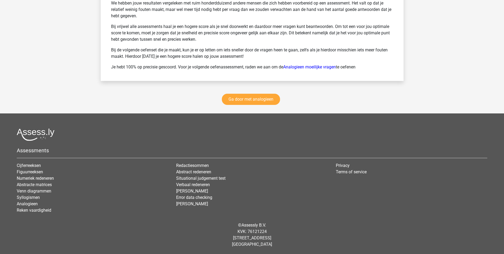
scroll to position [735, 0]
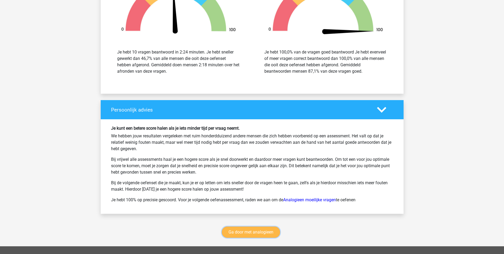
click at [259, 232] on link "Ga door met analogieen" at bounding box center [251, 231] width 58 height 11
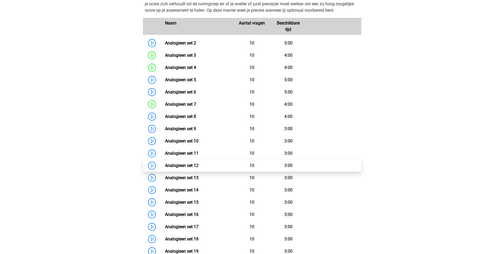
scroll to position [245, 0]
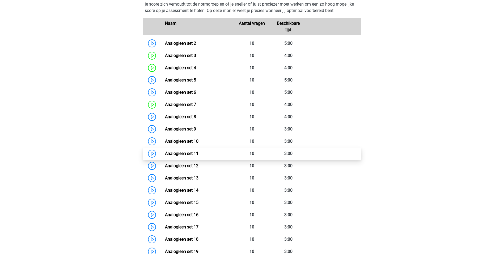
click at [165, 153] on link "Analogieen set 11" at bounding box center [181, 153] width 33 height 5
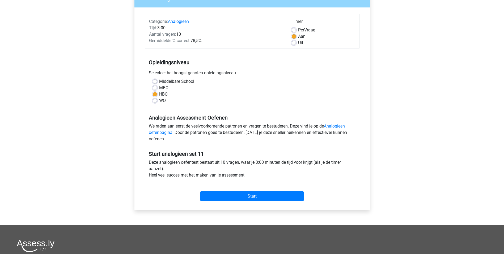
scroll to position [80, 0]
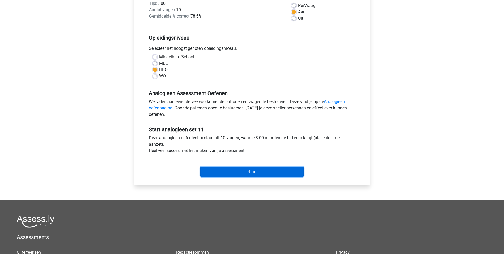
click at [252, 170] on input "Start" at bounding box center [251, 171] width 103 height 10
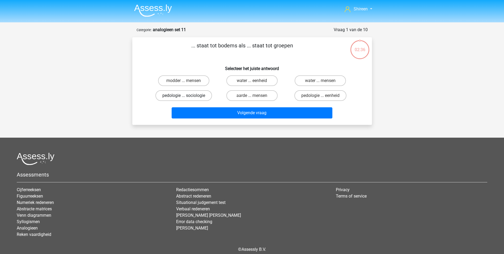
click at [200, 92] on label "pedologie ... sociologie" at bounding box center [184, 95] width 57 height 11
click at [187, 95] on input "pedologie ... sociologie" at bounding box center [185, 96] width 3 height 3
radio input "true"
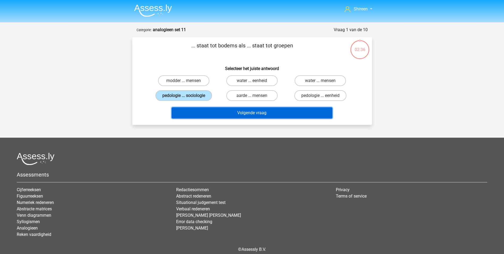
click at [265, 118] on button "Volgende vraag" at bounding box center [252, 112] width 161 height 11
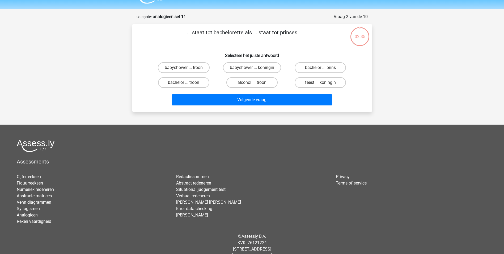
click at [267, 111] on div "Shireen shireenvanzitteren@gmail.com Nederlands English" at bounding box center [252, 126] width 504 height 278
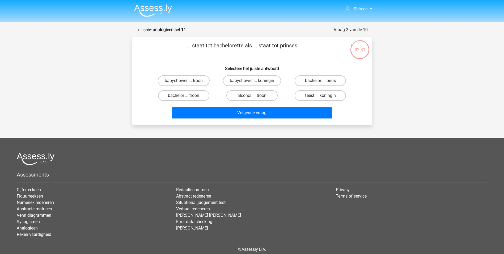
click at [333, 78] on label "bachelor ... prins" at bounding box center [320, 80] width 51 height 11
click at [324, 81] on input "bachelor ... prins" at bounding box center [322, 82] width 3 height 3
radio input "true"
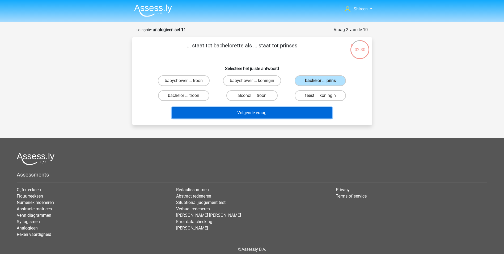
click at [295, 111] on button "Volgende vraag" at bounding box center [252, 112] width 161 height 11
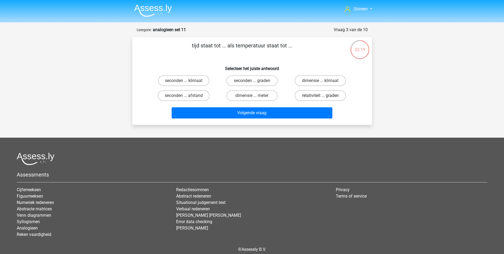
click at [335, 97] on label "relativiteit ... graden" at bounding box center [320, 95] width 51 height 11
click at [324, 97] on input "relativiteit ... graden" at bounding box center [322, 96] width 3 height 3
radio input "true"
click at [334, 78] on label "dimensie ... klimaat" at bounding box center [320, 80] width 51 height 11
click at [324, 81] on input "dimensie ... klimaat" at bounding box center [322, 82] width 3 height 3
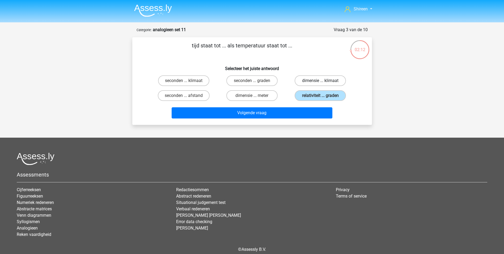
radio input "true"
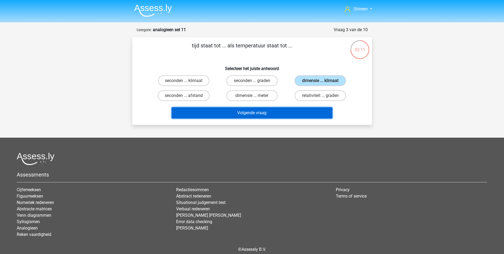
click at [301, 111] on button "Volgende vraag" at bounding box center [252, 112] width 161 height 11
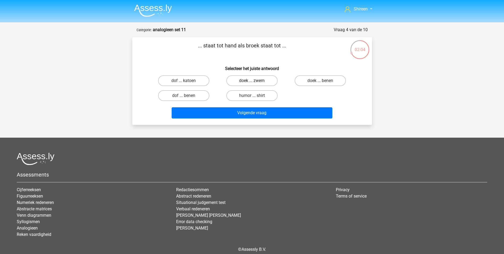
click at [268, 78] on label "doek ... zwem" at bounding box center [251, 80] width 51 height 11
click at [255, 81] on input "doek ... zwem" at bounding box center [253, 82] width 3 height 3
radio input "true"
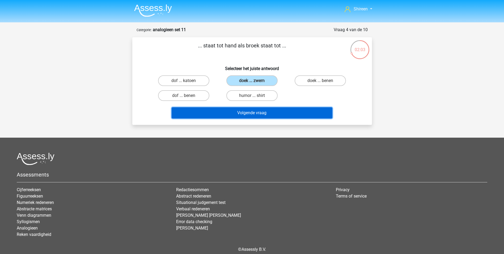
click at [272, 110] on button "Volgende vraag" at bounding box center [252, 112] width 161 height 11
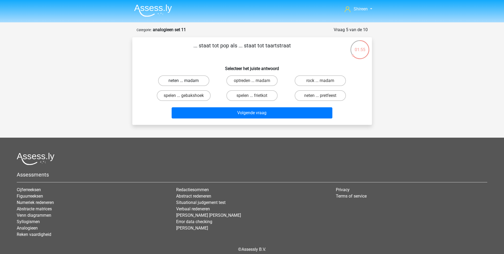
click at [200, 80] on label "neten ... madam" at bounding box center [183, 80] width 51 height 11
click at [187, 81] on input "neten ... madam" at bounding box center [185, 82] width 3 height 3
radio input "true"
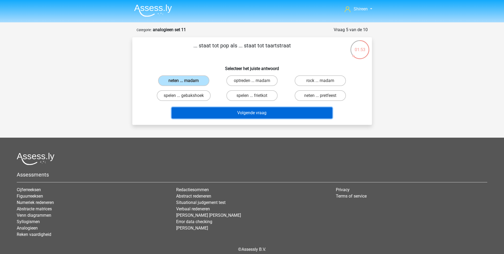
click at [286, 114] on button "Volgende vraag" at bounding box center [252, 112] width 161 height 11
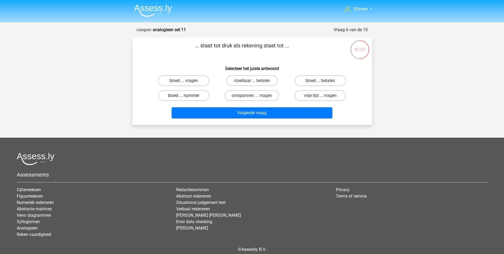
click at [198, 95] on label "bloed ... nummer" at bounding box center [183, 95] width 51 height 11
click at [187, 95] on input "bloed ... nummer" at bounding box center [185, 96] width 3 height 3
radio input "true"
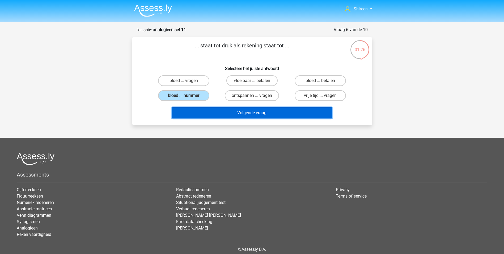
click at [268, 112] on button "Volgende vraag" at bounding box center [252, 112] width 161 height 11
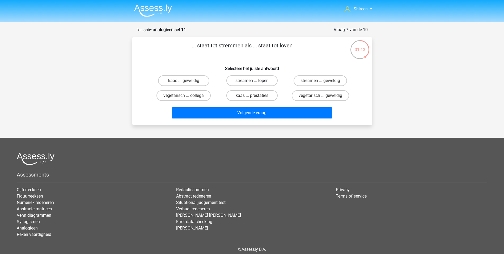
click at [260, 79] on label "streamen ... lopen" at bounding box center [251, 80] width 51 height 11
click at [255, 81] on input "streamen ... lopen" at bounding box center [253, 82] width 3 height 3
radio input "true"
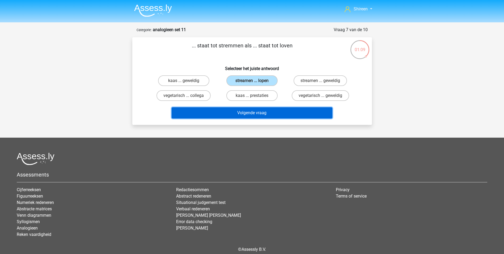
click at [264, 111] on button "Volgende vraag" at bounding box center [252, 112] width 161 height 11
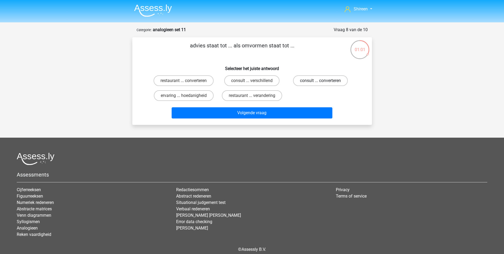
click at [316, 80] on label "consult ... converteren" at bounding box center [320, 80] width 55 height 11
click at [321, 81] on input "consult ... converteren" at bounding box center [322, 82] width 3 height 3
radio input "true"
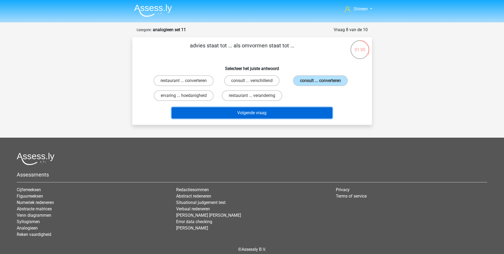
click at [294, 114] on button "Volgende vraag" at bounding box center [252, 112] width 161 height 11
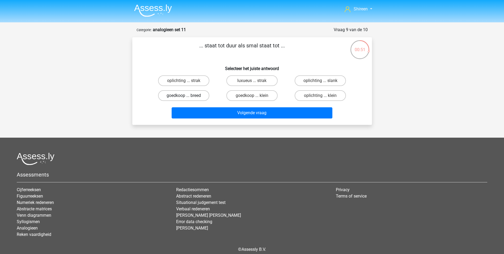
click at [199, 95] on label "goedkoop ... breed" at bounding box center [183, 95] width 51 height 11
click at [187, 95] on input "goedkoop ... breed" at bounding box center [185, 96] width 3 height 3
radio input "true"
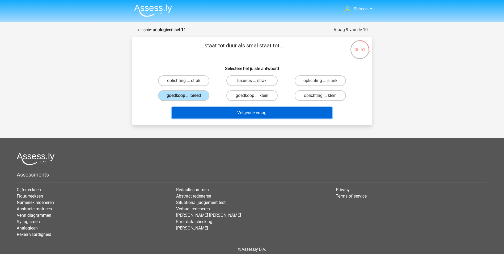
click at [246, 116] on button "Volgende vraag" at bounding box center [252, 112] width 161 height 11
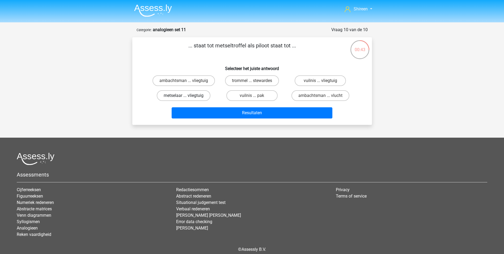
click at [198, 96] on label "metselaar ... vliegtuig" at bounding box center [184, 95] width 54 height 11
click at [187, 96] on input "metselaar ... vliegtuig" at bounding box center [185, 96] width 3 height 3
radio input "true"
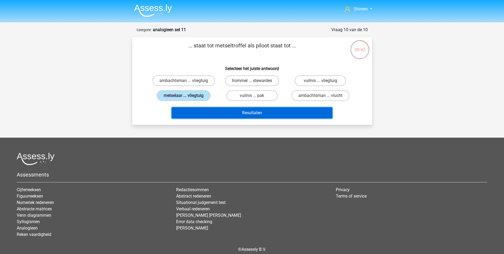
click at [245, 111] on button "Resultaten" at bounding box center [252, 112] width 161 height 11
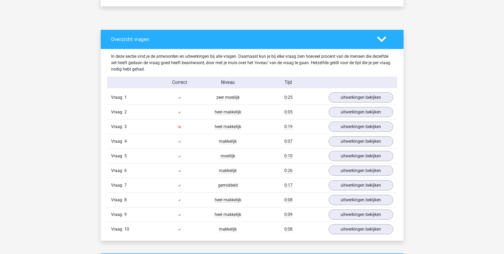
scroll to position [266, 0]
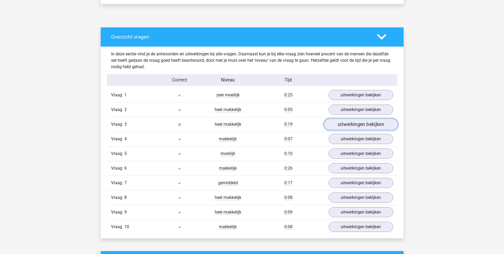
click at [342, 123] on link "uitwerkingen bekijken" at bounding box center [361, 124] width 74 height 12
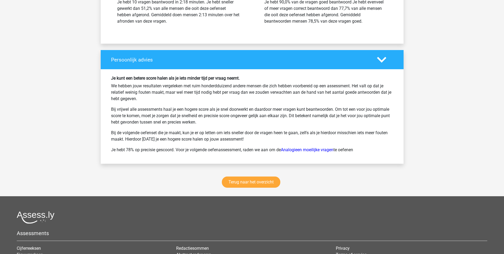
scroll to position [824, 0]
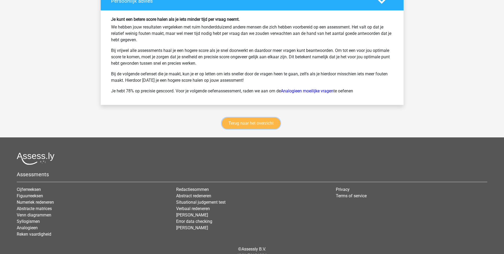
click at [257, 123] on link "Terug naar het overzicht" at bounding box center [251, 122] width 58 height 11
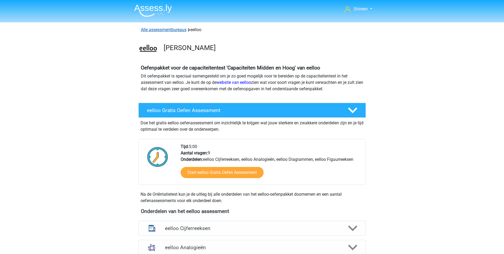
click at [179, 30] on link "Alle assessmentbureaus" at bounding box center [164, 29] width 46 height 5
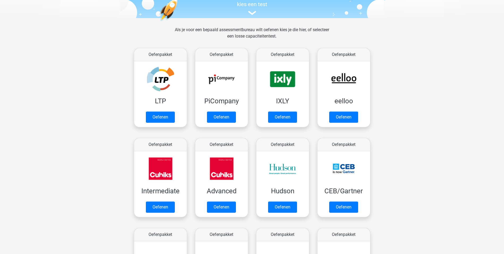
scroll to position [5, 0]
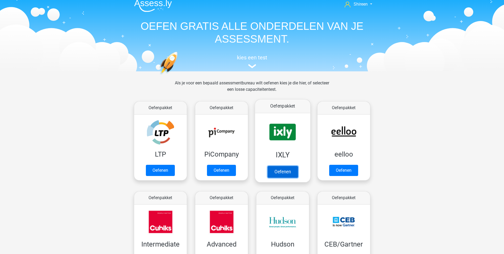
click at [280, 173] on link "Oefenen" at bounding box center [282, 172] width 30 height 12
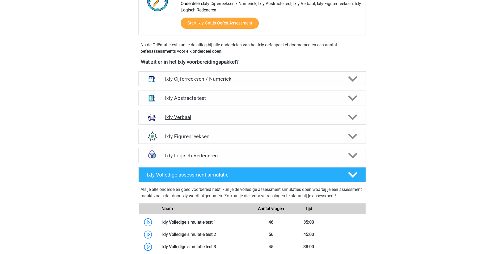
scroll to position [159, 0]
click at [352, 116] on icon at bounding box center [352, 117] width 9 height 9
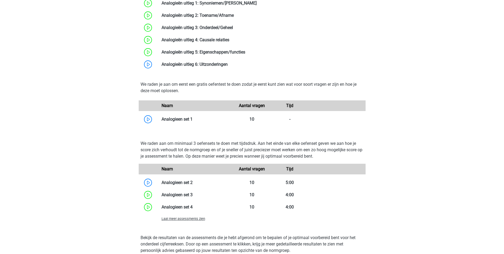
scroll to position [399, 0]
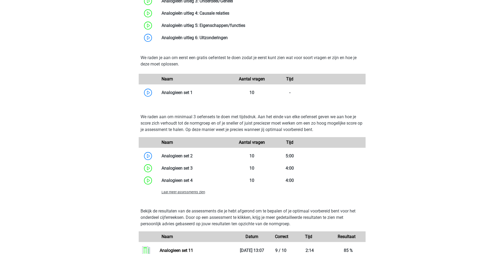
drag, startPoint x: 270, startPoint y: 144, endPoint x: 247, endPoint y: 119, distance: 34.4
click at [247, 119] on p "We raden aan om minimaal 3 oefensets te doen met tijdsdruk. Aan het einde van e…" at bounding box center [252, 123] width 223 height 19
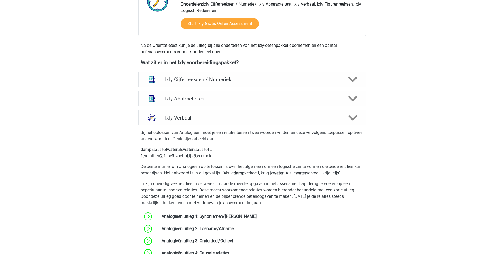
scroll to position [159, 0]
click at [261, 117] on h4 "Ixly Verbaal" at bounding box center [252, 117] width 174 height 6
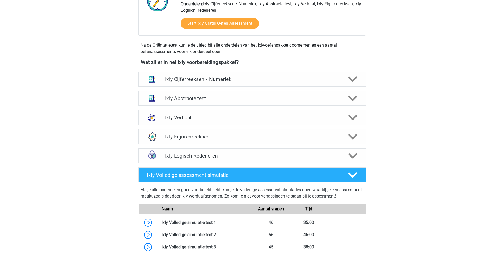
click at [261, 117] on h4 "Ixly Verbaal" at bounding box center [252, 117] width 174 height 6
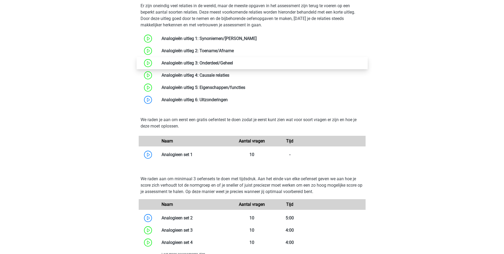
scroll to position [346, 0]
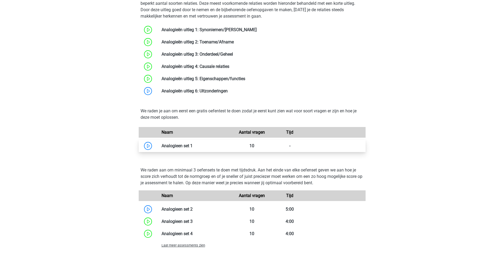
click at [193, 147] on link at bounding box center [193, 145] width 0 height 5
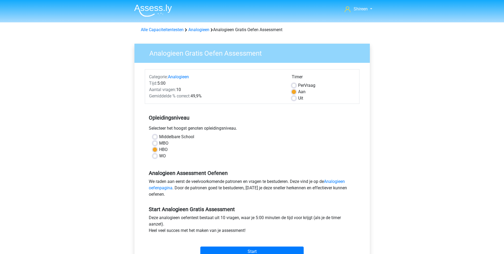
scroll to position [53, 0]
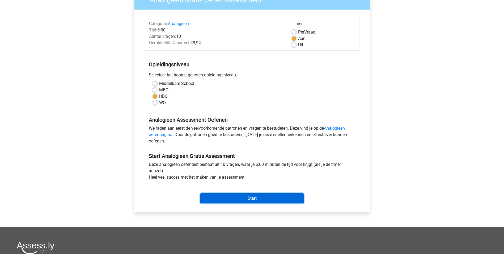
click at [246, 201] on input "Start" at bounding box center [251, 198] width 103 height 10
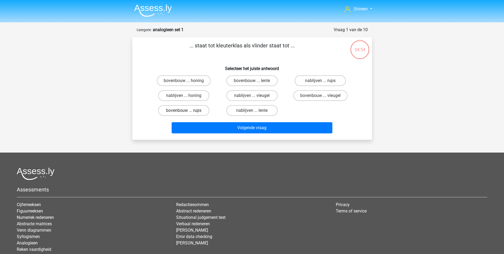
click at [185, 109] on label "bovenbouw ... rups" at bounding box center [183, 110] width 51 height 11
click at [185, 110] on input "bovenbouw ... rups" at bounding box center [185, 111] width 3 height 3
radio input "true"
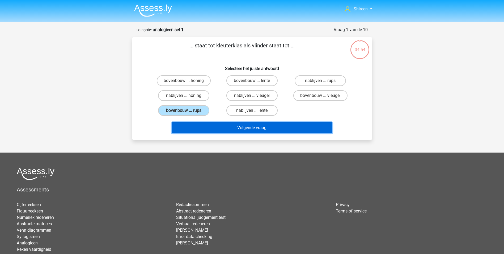
click at [223, 122] on button "Volgende vraag" at bounding box center [252, 127] width 161 height 11
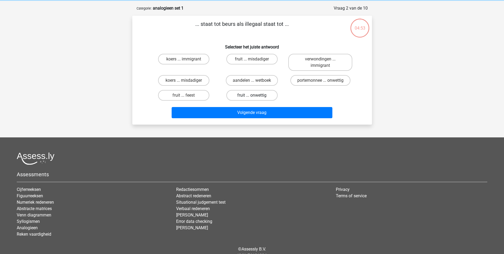
scroll to position [27, 0]
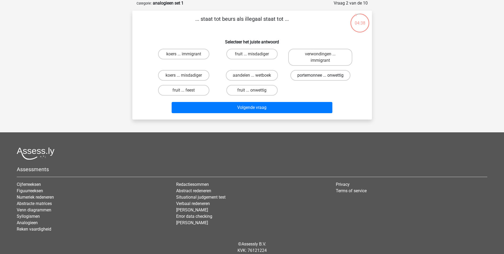
click at [331, 70] on label "portemonnee ... onwettig" at bounding box center [321, 75] width 60 height 11
click at [324, 75] on input "portemonnee ... onwettig" at bounding box center [322, 76] width 3 height 3
radio input "true"
click at [289, 102] on div "Volgende vraag" at bounding box center [252, 107] width 223 height 18
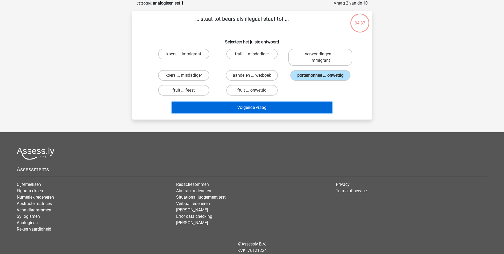
click at [288, 104] on button "Volgende vraag" at bounding box center [252, 107] width 161 height 11
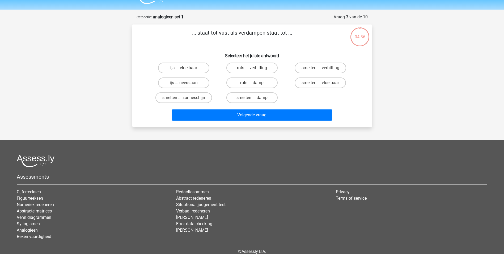
scroll to position [0, 0]
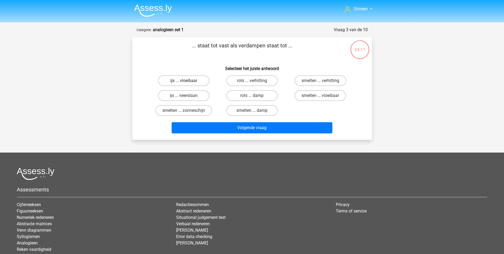
click at [194, 81] on label "ijs ... vloeibaar" at bounding box center [183, 80] width 51 height 11
click at [187, 81] on input "ijs ... vloeibaar" at bounding box center [185, 82] width 3 height 3
radio input "true"
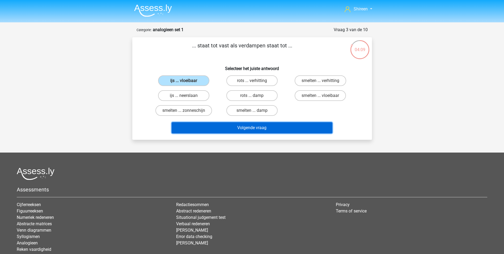
click at [238, 123] on button "Volgende vraag" at bounding box center [252, 127] width 161 height 11
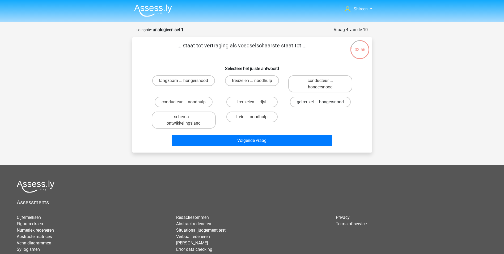
click at [315, 102] on label "getreuzel ... hongersnood" at bounding box center [320, 101] width 61 height 11
click at [321, 102] on input "getreuzel ... hongersnood" at bounding box center [322, 103] width 3 height 3
radio input "true"
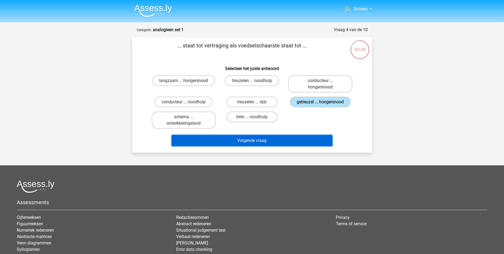
click at [290, 138] on button "Volgende vraag" at bounding box center [252, 140] width 161 height 11
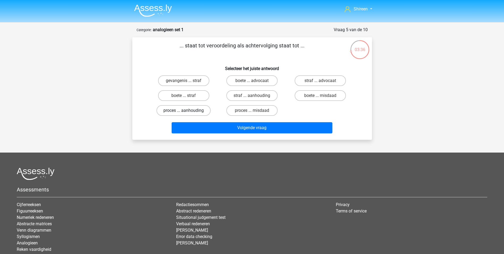
click at [199, 109] on label "proces ... aanhouding" at bounding box center [184, 110] width 54 height 11
click at [187, 110] on input "proces ... aanhouding" at bounding box center [185, 111] width 3 height 3
radio input "true"
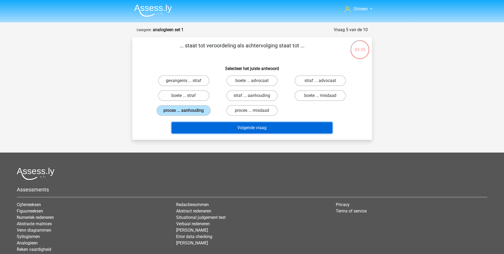
click at [230, 128] on button "Volgende vraag" at bounding box center [252, 127] width 161 height 11
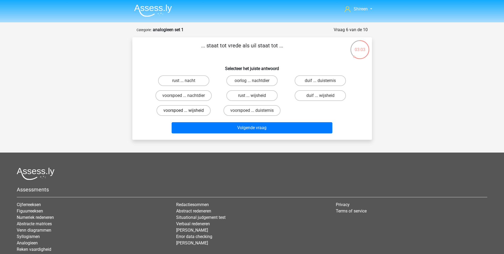
click at [192, 109] on label "voorspoed ... wijsheid" at bounding box center [184, 110] width 54 height 11
click at [187, 110] on input "voorspoed ... wijsheid" at bounding box center [185, 111] width 3 height 3
radio input "true"
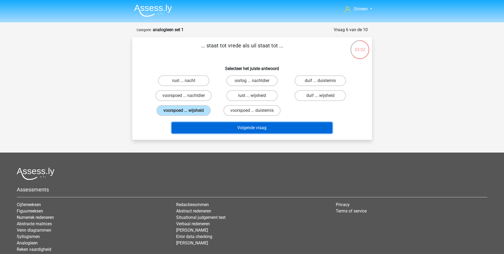
click at [245, 130] on button "Volgende vraag" at bounding box center [252, 127] width 161 height 11
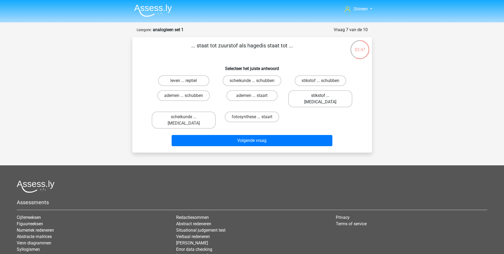
click at [325, 96] on label "stikstof ... krokodil" at bounding box center [320, 98] width 64 height 17
click at [324, 96] on input "stikstof ... krokodil" at bounding box center [322, 96] width 3 height 3
radio input "true"
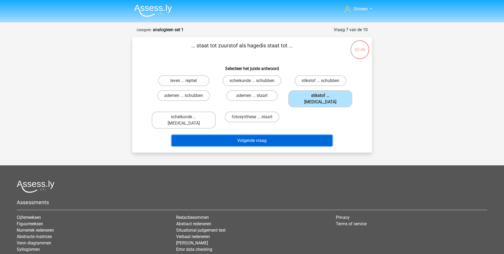
click at [276, 135] on button "Volgende vraag" at bounding box center [252, 140] width 161 height 11
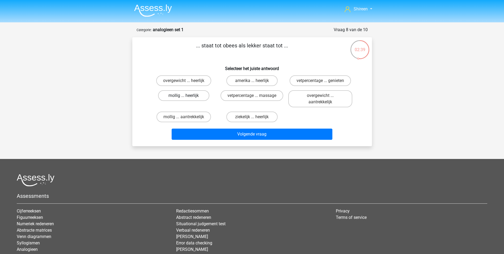
click at [195, 95] on label "mollig ... heerlijk" at bounding box center [183, 95] width 51 height 11
click at [187, 95] on input "mollig ... heerlijk" at bounding box center [185, 96] width 3 height 3
radio input "true"
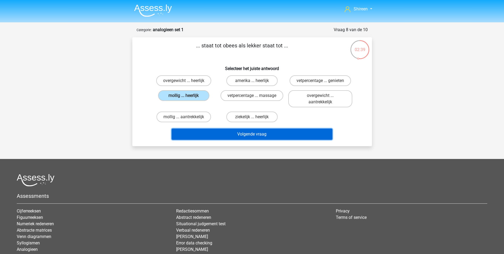
click at [232, 131] on button "Volgende vraag" at bounding box center [252, 133] width 161 height 11
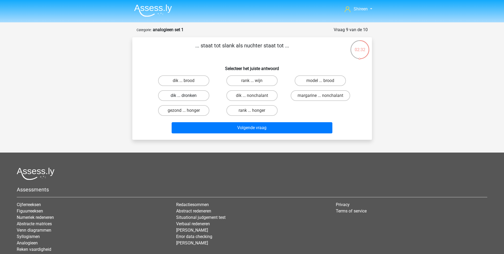
click at [191, 97] on label "dik ... dronken" at bounding box center [183, 95] width 51 height 11
click at [187, 97] on input "dik ... dronken" at bounding box center [185, 96] width 3 height 3
radio input "true"
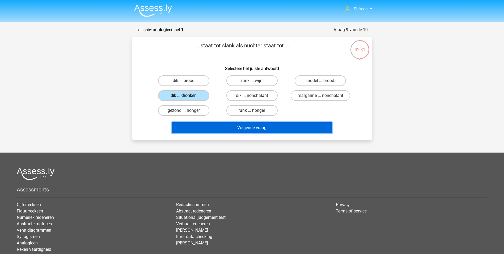
click at [229, 127] on button "Volgende vraag" at bounding box center [252, 127] width 161 height 11
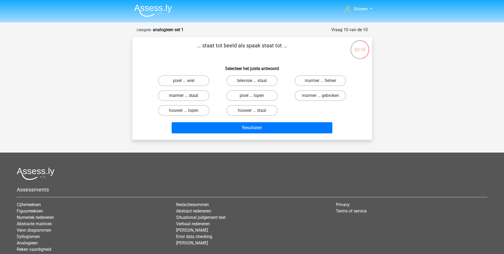
click at [202, 95] on label "marmer ... staal" at bounding box center [183, 95] width 51 height 11
click at [187, 95] on input "marmer ... staal" at bounding box center [185, 96] width 3 height 3
radio input "true"
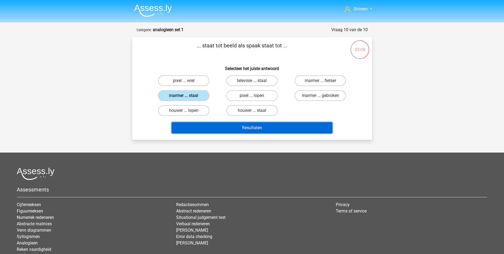
click at [269, 125] on button "Resultaten" at bounding box center [252, 127] width 161 height 11
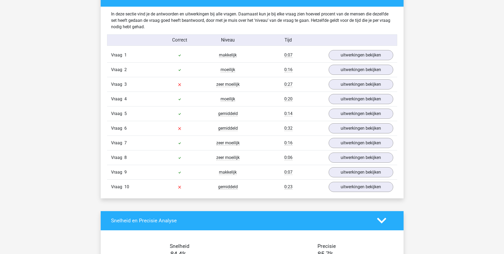
scroll to position [292, 0]
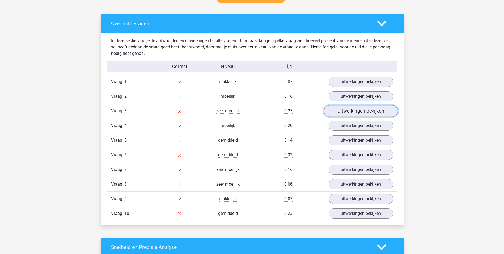
click at [346, 109] on link "uitwerkingen bekijken" at bounding box center [361, 111] width 74 height 12
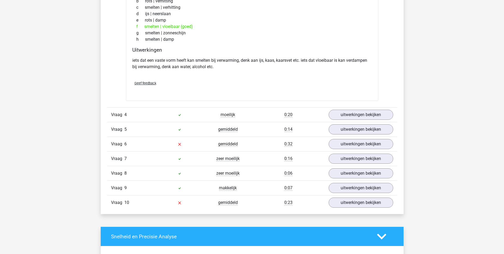
scroll to position [452, 0]
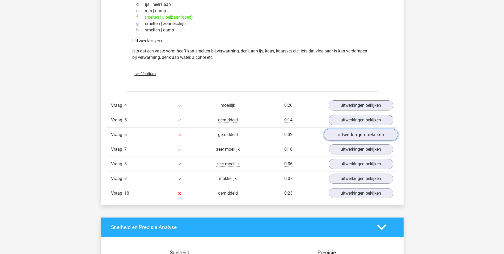
click at [341, 136] on link "uitwerkingen bekijken" at bounding box center [361, 135] width 74 height 12
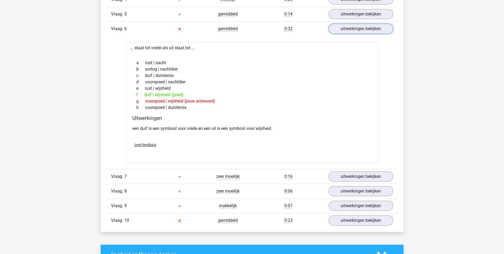
scroll to position [558, 0]
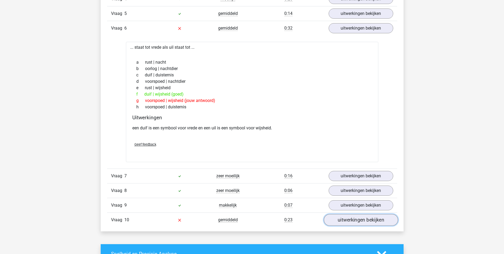
click at [352, 218] on link "uitwerkingen bekijken" at bounding box center [361, 220] width 74 height 12
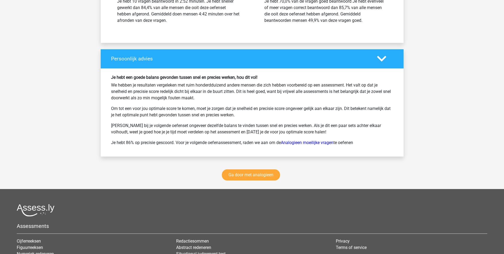
scroll to position [1143, 0]
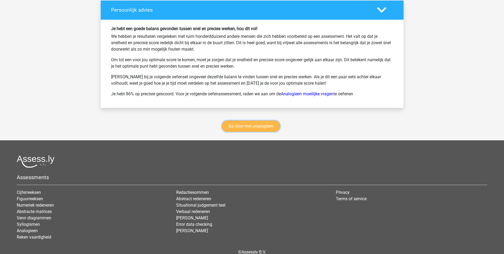
click at [271, 125] on link "Ga door met analogieen" at bounding box center [251, 125] width 58 height 11
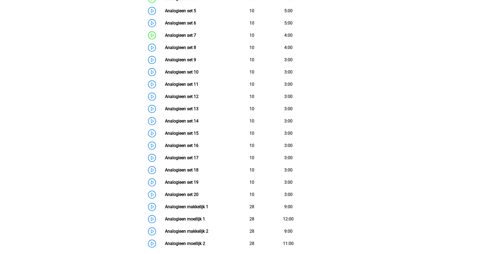
scroll to position [266, 0]
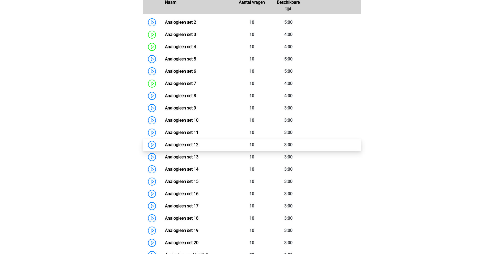
click at [165, 144] on link "Analogieen set 12" at bounding box center [181, 144] width 33 height 5
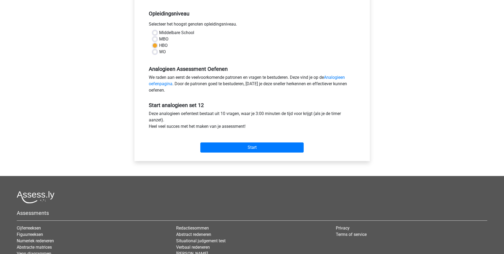
scroll to position [106, 0]
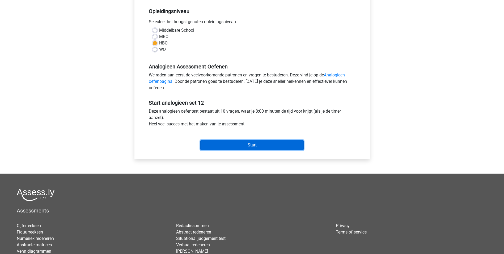
click at [249, 144] on input "Start" at bounding box center [251, 145] width 103 height 10
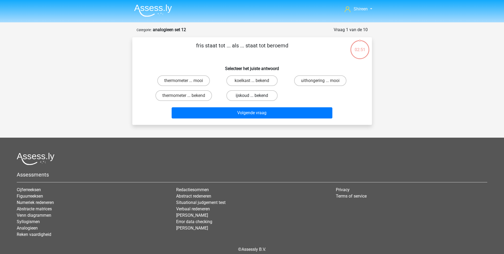
click at [268, 95] on label "ijskoud ... bekend" at bounding box center [251, 95] width 51 height 11
click at [255, 95] on input "ijskoud ... bekend" at bounding box center [253, 96] width 3 height 3
radio input "true"
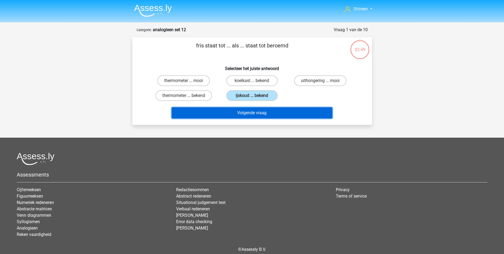
click at [267, 114] on button "Volgende vraag" at bounding box center [252, 112] width 161 height 11
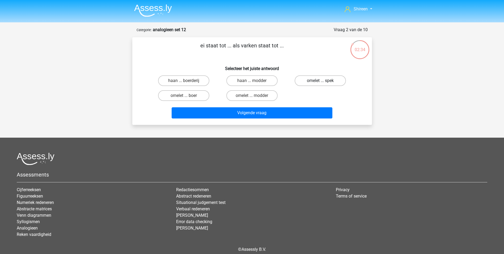
click at [333, 78] on label "omelet ... spek" at bounding box center [320, 80] width 51 height 11
click at [324, 81] on input "omelet ... spek" at bounding box center [322, 82] width 3 height 3
radio input "true"
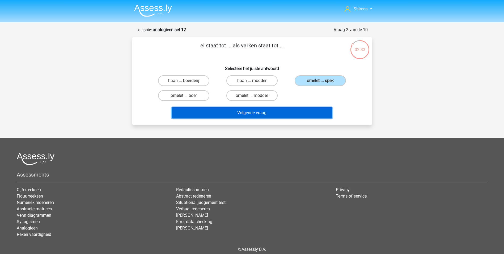
click at [310, 110] on button "Volgende vraag" at bounding box center [252, 112] width 161 height 11
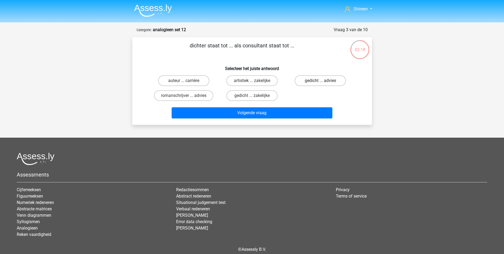
click at [329, 83] on label "gedicht ... advies" at bounding box center [320, 80] width 51 height 11
click at [324, 83] on input "gedicht ... advies" at bounding box center [322, 82] width 3 height 3
radio input "true"
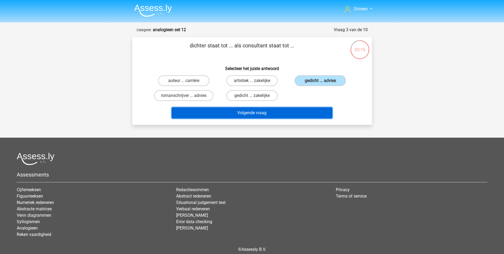
click at [297, 115] on button "Volgende vraag" at bounding box center [252, 112] width 161 height 11
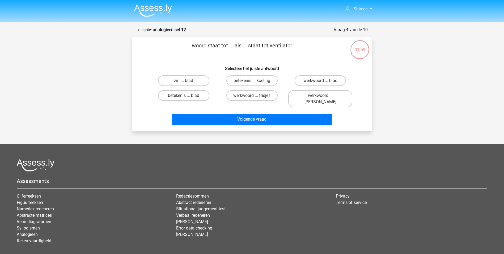
click at [324, 80] on label "werkwoord ... blad" at bounding box center [320, 80] width 51 height 11
click at [324, 81] on input "werkwoord ... blad" at bounding box center [322, 82] width 3 height 3
radio input "true"
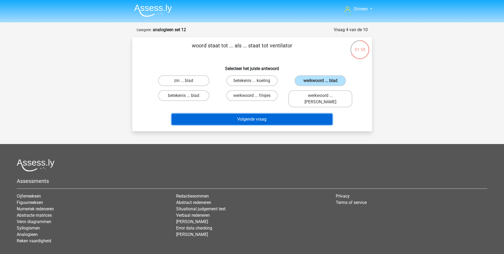
click at [305, 115] on button "Volgende vraag" at bounding box center [252, 119] width 161 height 11
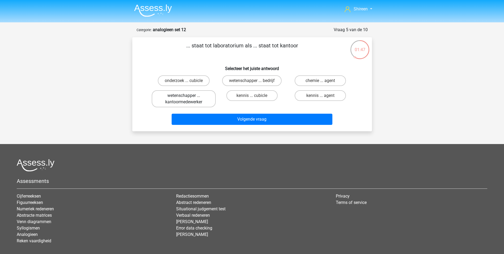
click at [195, 98] on label "wetenschapper ... kantoormedewerker" at bounding box center [184, 98] width 64 height 17
click at [187, 98] on input "wetenschapper ... kantoormedewerker" at bounding box center [185, 96] width 3 height 3
radio input "true"
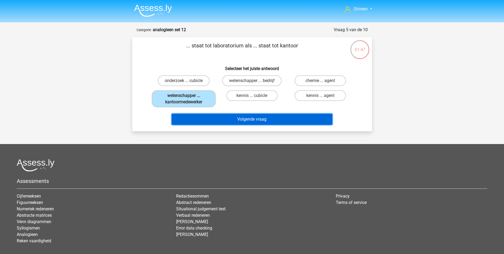
click at [250, 124] on button "Volgende vraag" at bounding box center [252, 119] width 161 height 11
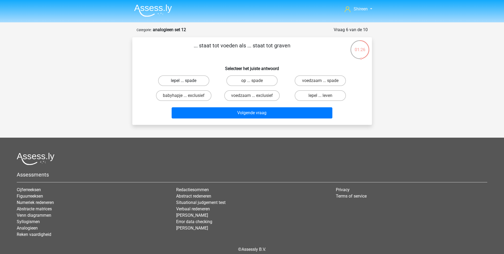
click at [187, 79] on label "lepel ... spade" at bounding box center [183, 80] width 51 height 11
click at [187, 81] on input "lepel ... spade" at bounding box center [185, 82] width 3 height 3
radio input "true"
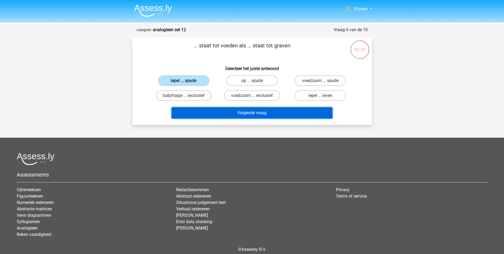
click at [266, 115] on button "Volgende vraag" at bounding box center [252, 112] width 161 height 11
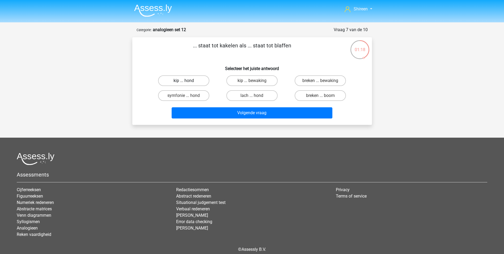
click at [185, 80] on label "kip ... hond" at bounding box center [183, 80] width 51 height 11
click at [185, 81] on input "kip ... hond" at bounding box center [185, 82] width 3 height 3
radio input "true"
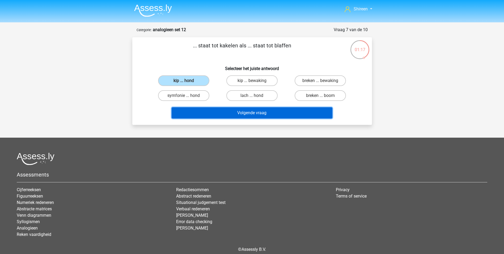
click at [244, 113] on button "Volgende vraag" at bounding box center [252, 112] width 161 height 11
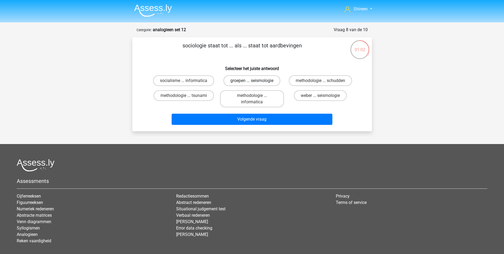
click at [263, 81] on label "groepen ... seismologie" at bounding box center [252, 80] width 57 height 11
click at [255, 81] on input "groepen ... seismologie" at bounding box center [253, 82] width 3 height 3
radio input "true"
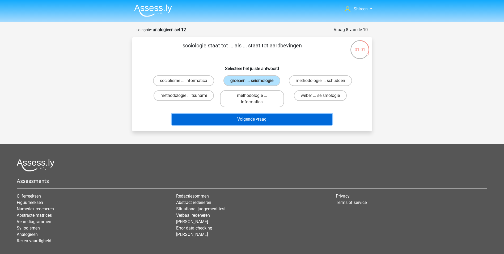
click at [270, 116] on button "Volgende vraag" at bounding box center [252, 119] width 161 height 11
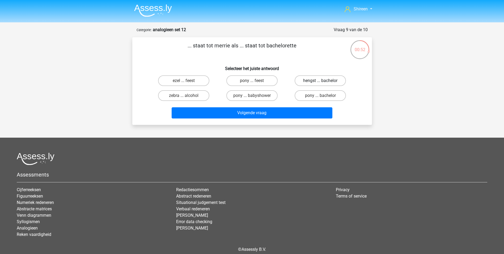
click at [336, 81] on label "hengst ... bachelor" at bounding box center [320, 80] width 51 height 11
click at [324, 81] on input "hengst ... bachelor" at bounding box center [322, 82] width 3 height 3
radio input "true"
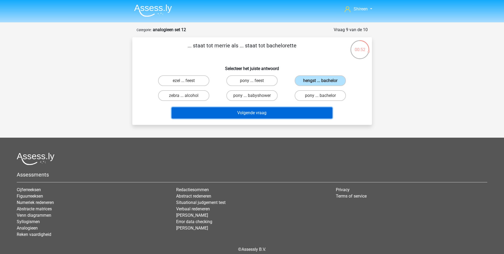
click at [311, 113] on button "Volgende vraag" at bounding box center [252, 112] width 161 height 11
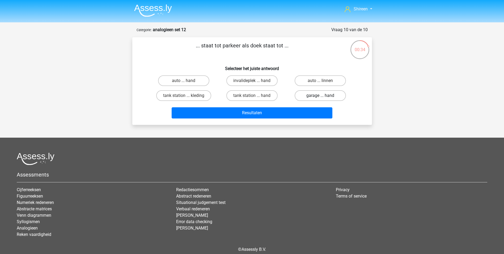
click at [317, 96] on label "garage ... hand" at bounding box center [320, 95] width 51 height 11
click at [321, 96] on input "garage ... hand" at bounding box center [322, 96] width 3 height 3
radio input "true"
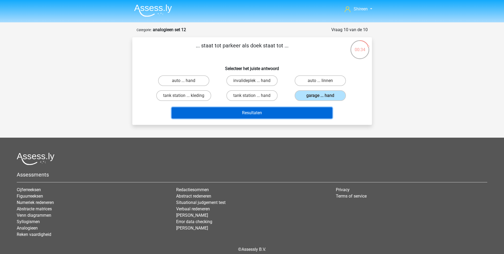
click at [290, 112] on button "Resultaten" at bounding box center [252, 112] width 161 height 11
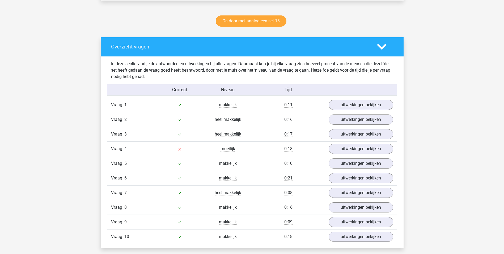
scroll to position [292, 0]
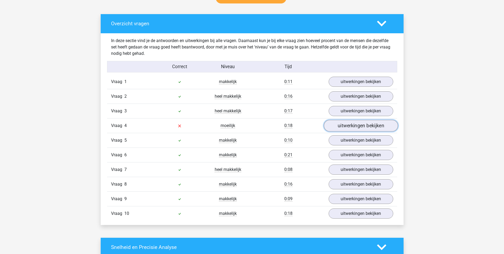
click at [345, 125] on link "uitwerkingen bekijken" at bounding box center [361, 126] width 74 height 12
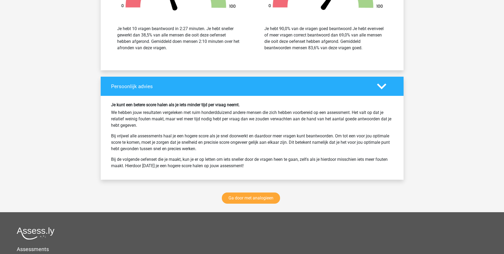
scroll to position [797, 0]
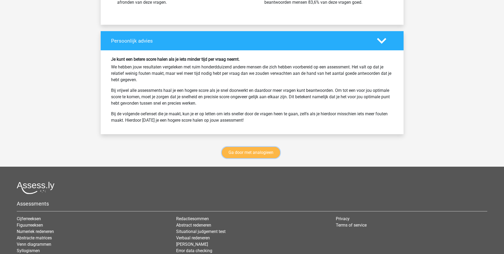
click at [237, 154] on link "Ga door met analogieen" at bounding box center [251, 152] width 58 height 11
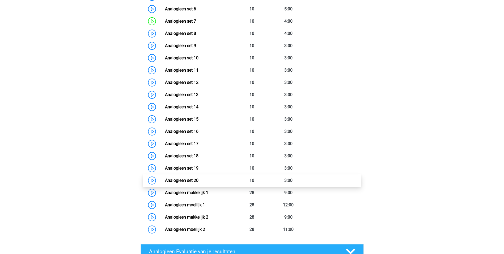
scroll to position [298, 0]
